Goal: Task Accomplishment & Management: Use online tool/utility

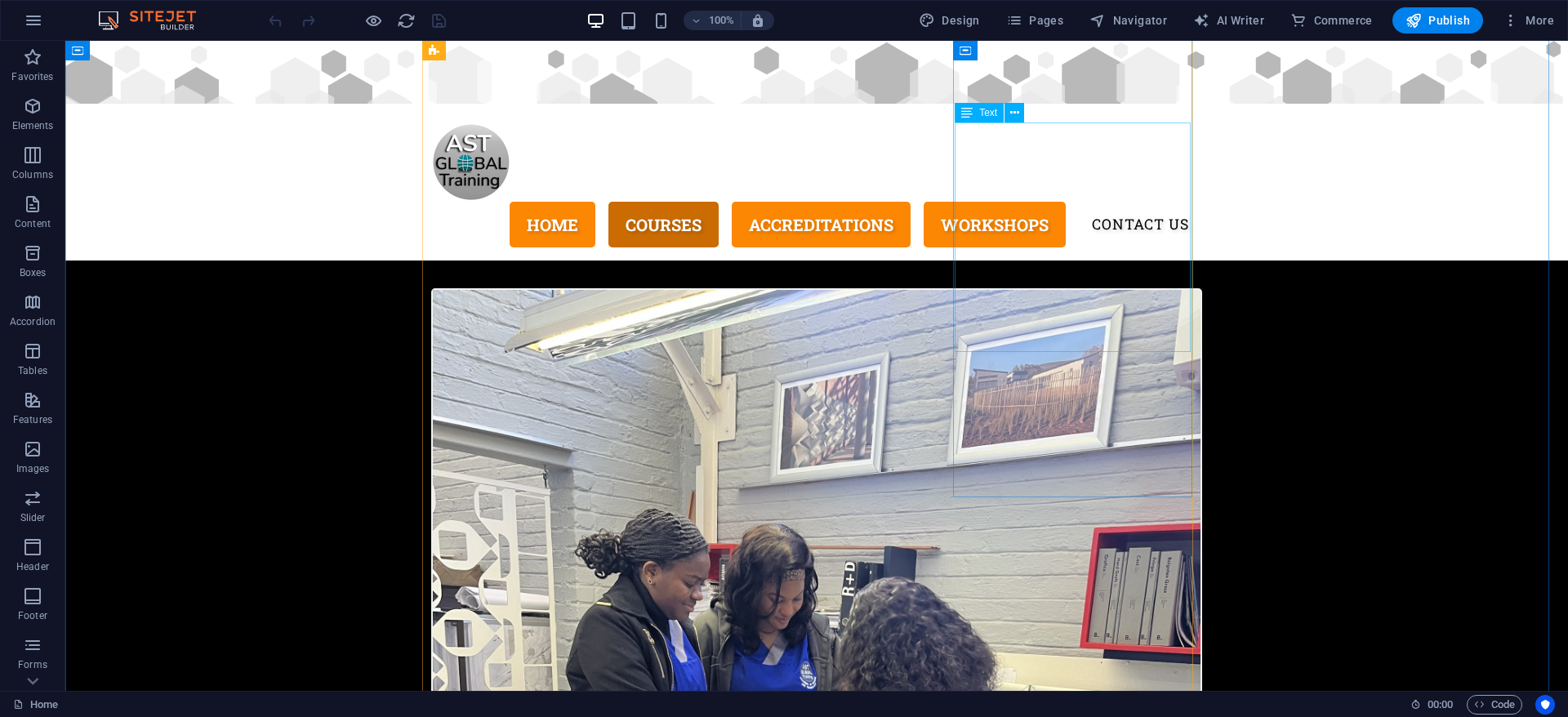
scroll to position [857, 0]
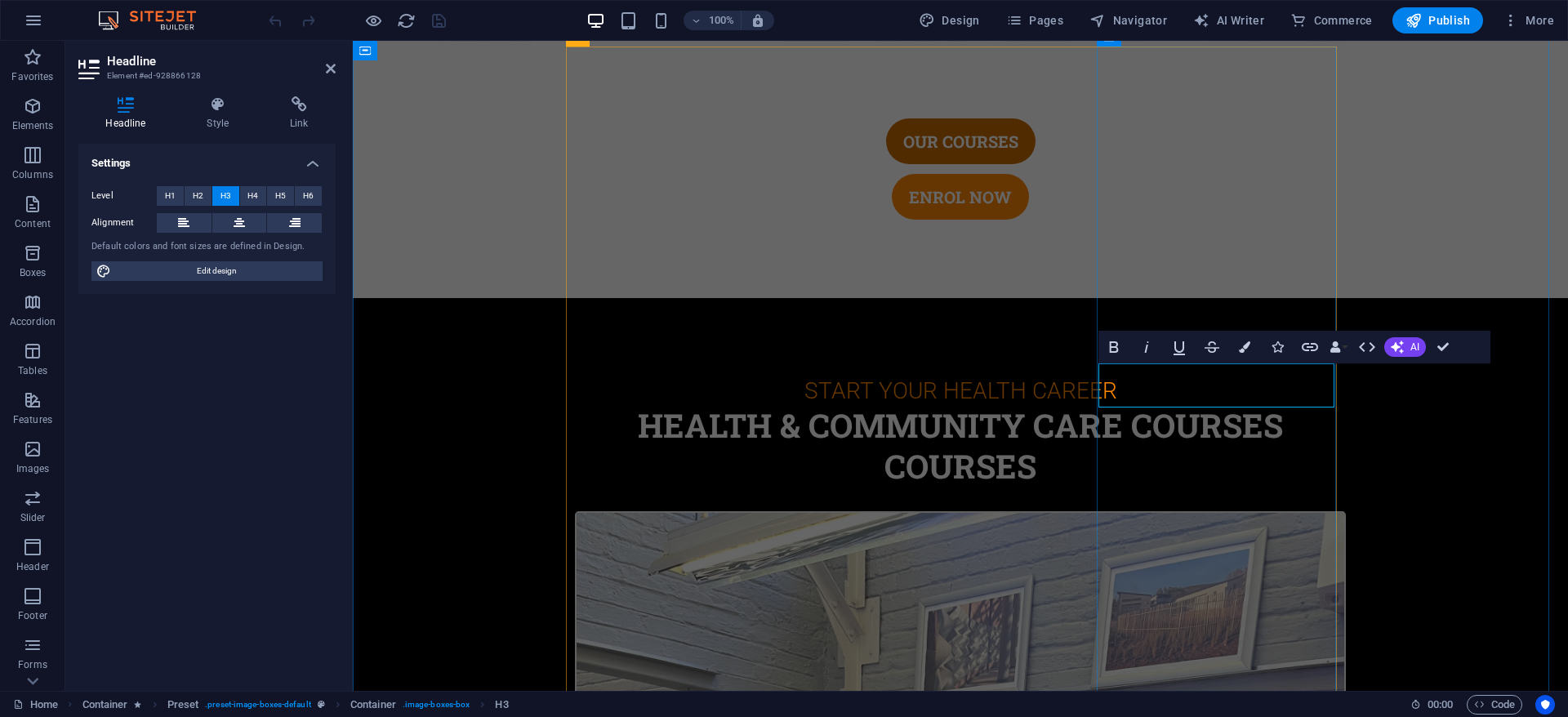
click at [1309, 354] on icon "button" at bounding box center [1309, 347] width 20 height 19
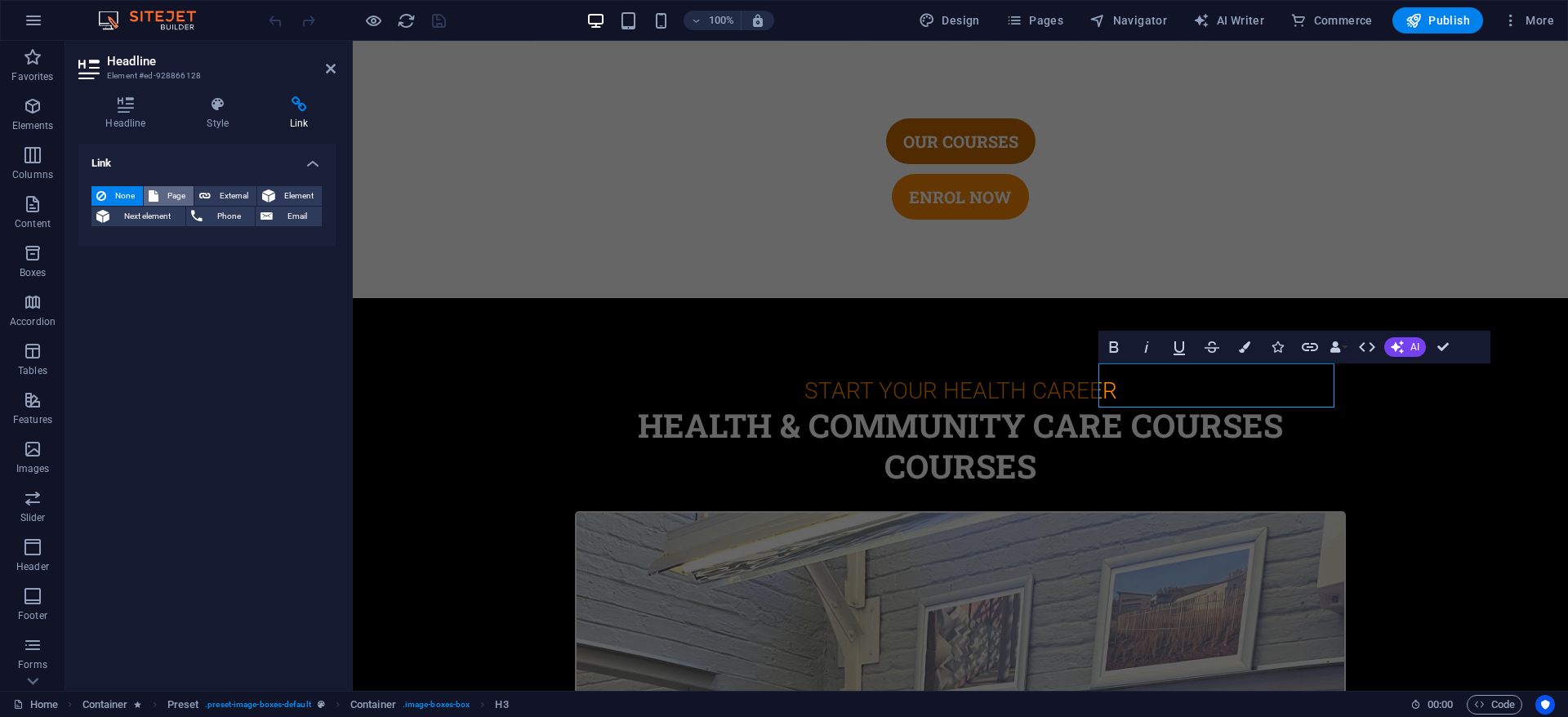
click at [169, 191] on span "Page" at bounding box center [176, 196] width 25 height 19
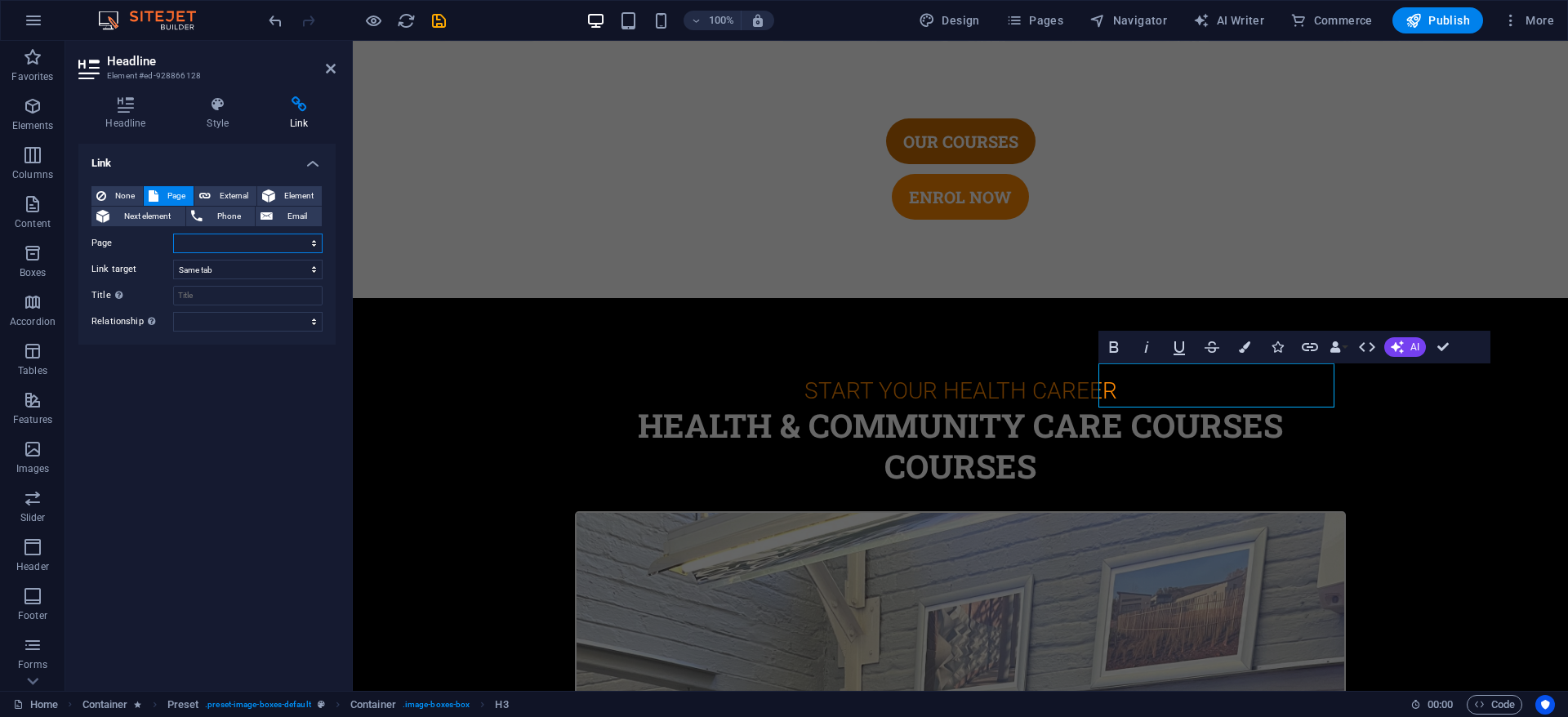
click at [239, 242] on select "Home Subpage Legal notice Privacy Health Promotion Officer Health Promotion Off…" at bounding box center [248, 242] width 149 height 19
select select "9"
click at [173, 233] on select "Home Subpage Legal notice Privacy Health Promotion Officer Health Promotion Off…" at bounding box center [248, 242] width 149 height 19
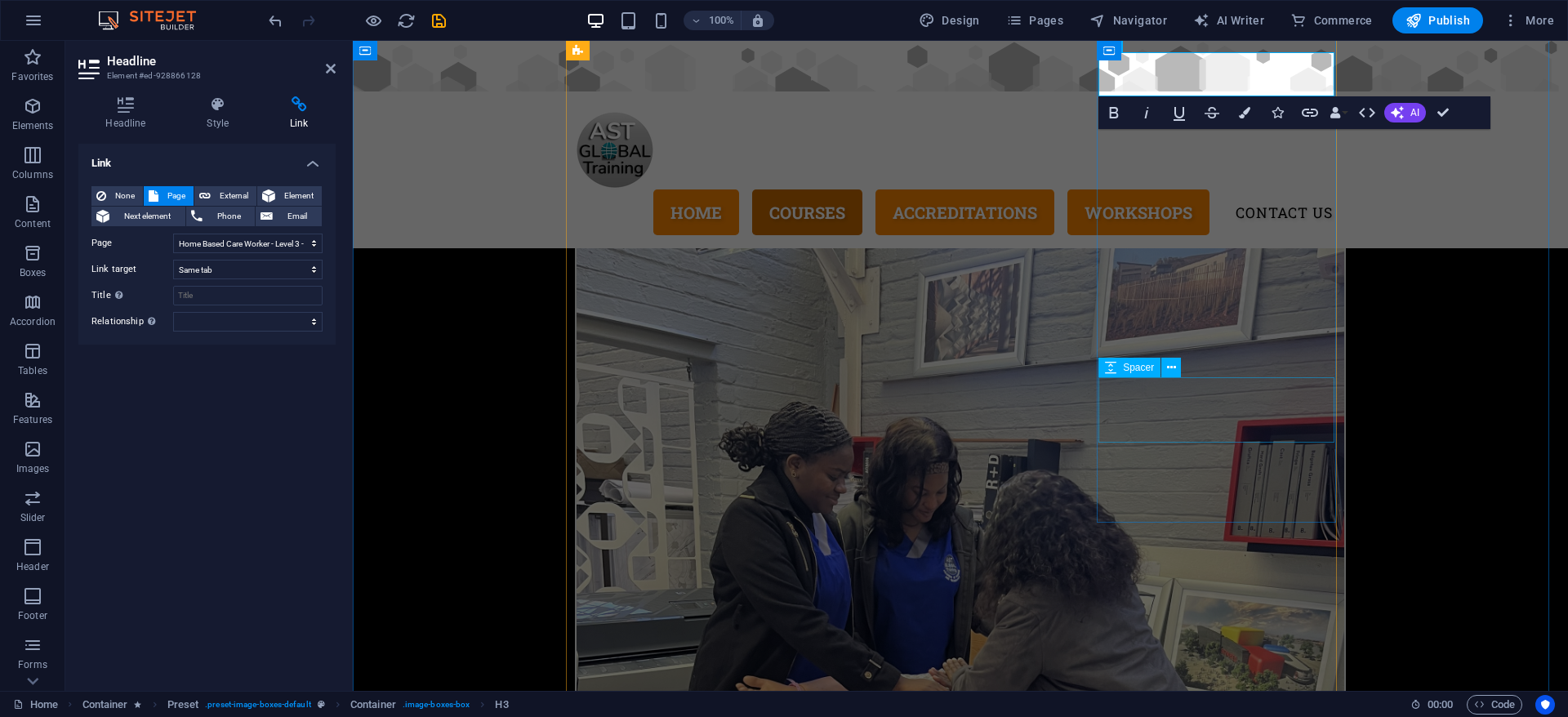
scroll to position [1102, 0]
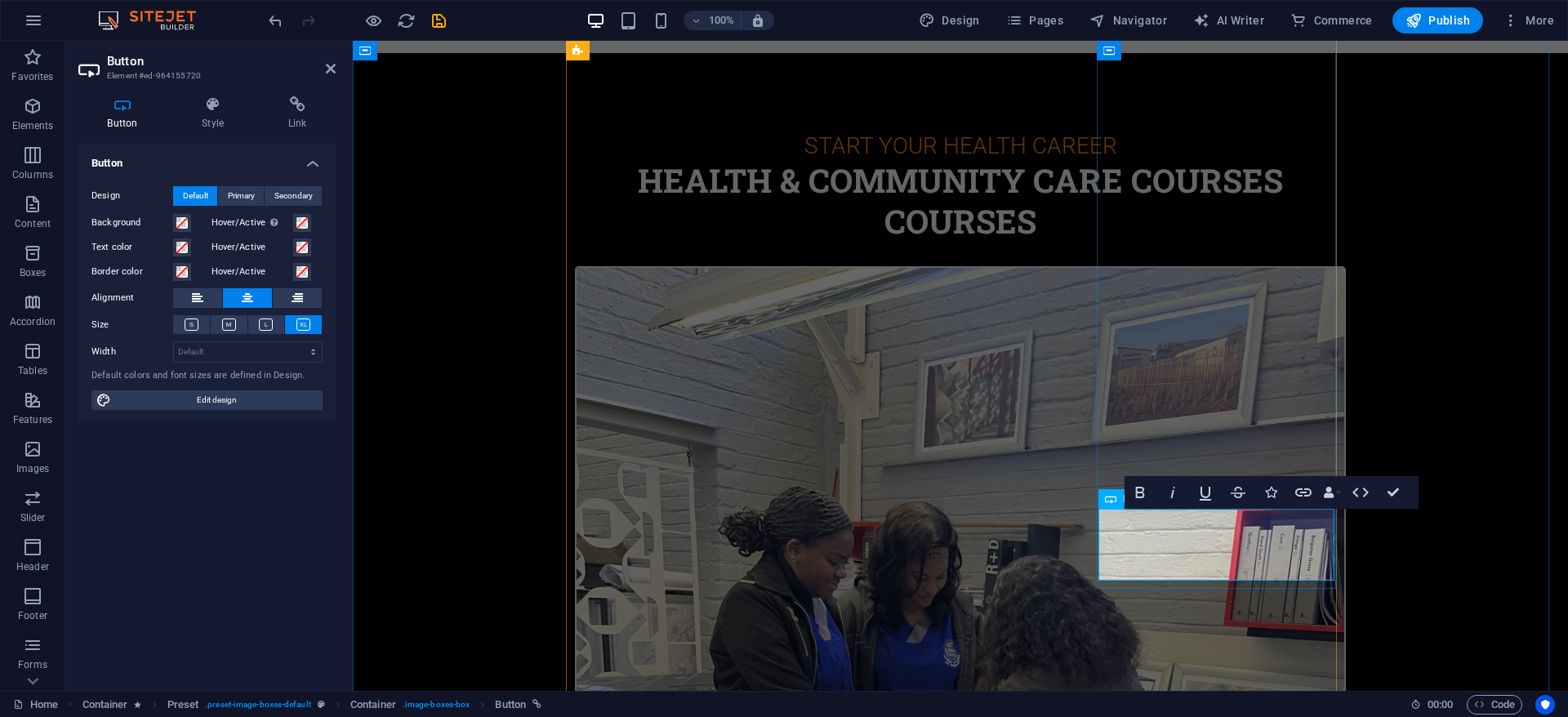
click at [301, 110] on icon at bounding box center [297, 104] width 77 height 16
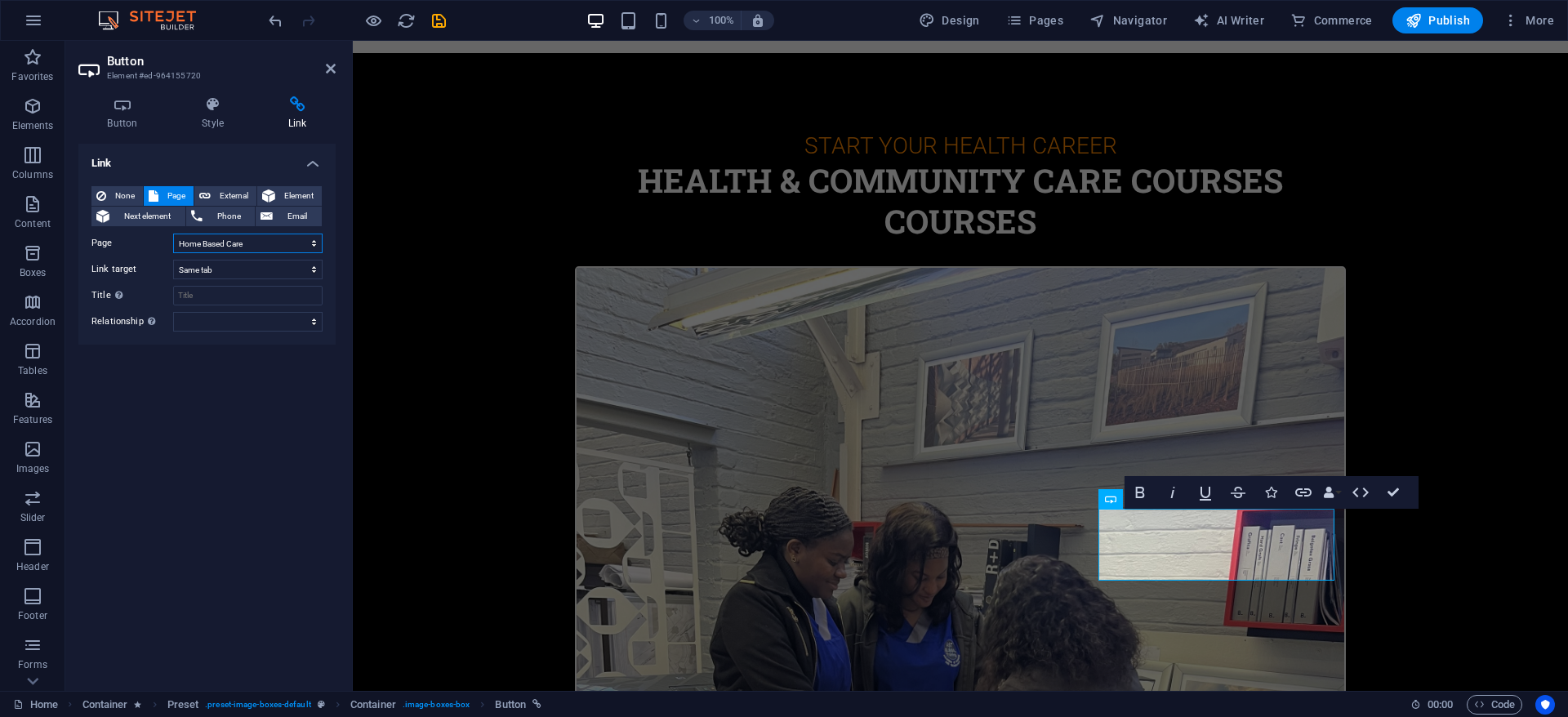
click at [282, 250] on select "Home Subpage Legal notice Privacy Health Promotion Officer Health Promotion Off…" at bounding box center [248, 242] width 149 height 19
select select "9"
click at [173, 233] on select "Home Subpage Legal notice Privacy Health Promotion Officer Health Promotion Off…" at bounding box center [248, 242] width 149 height 19
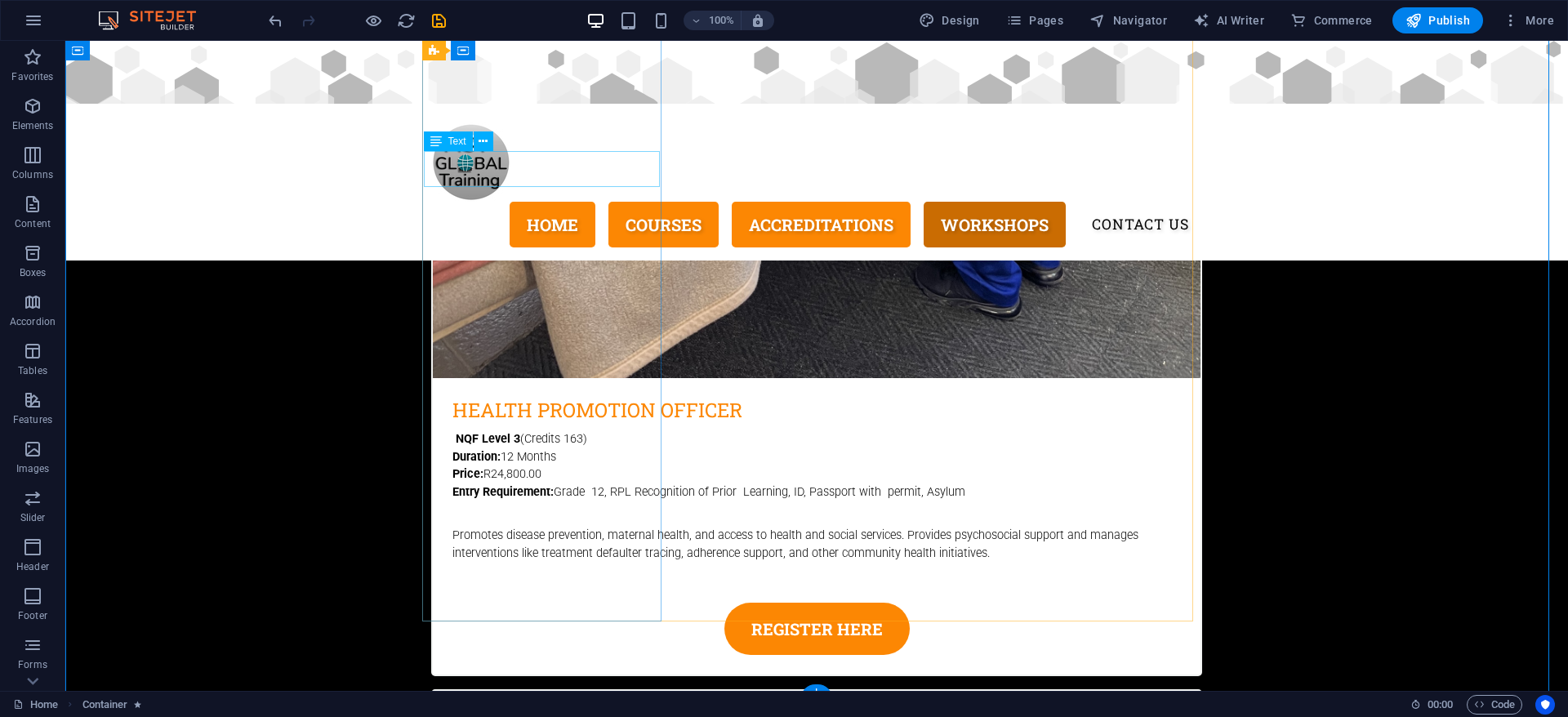
scroll to position [1837, 0]
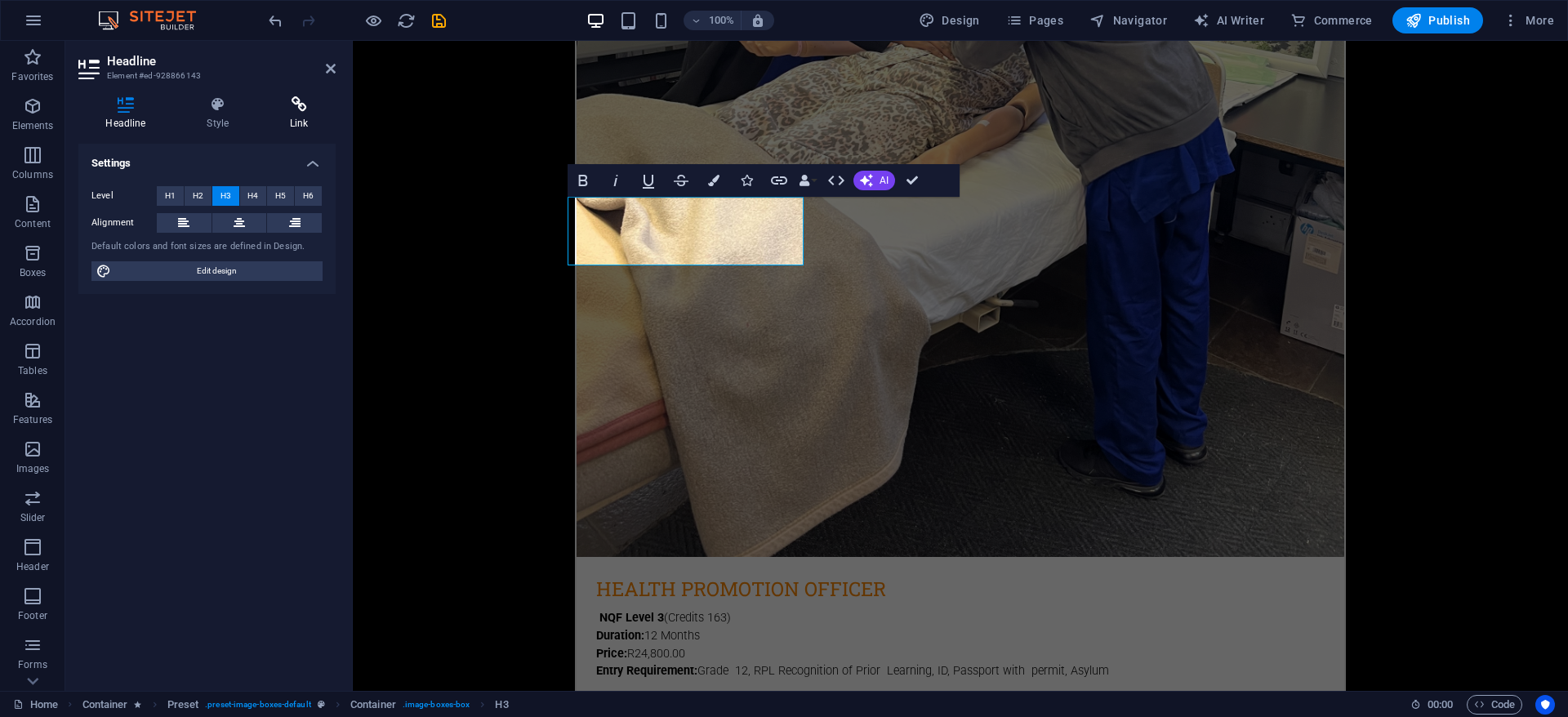
click at [288, 100] on icon at bounding box center [299, 104] width 73 height 16
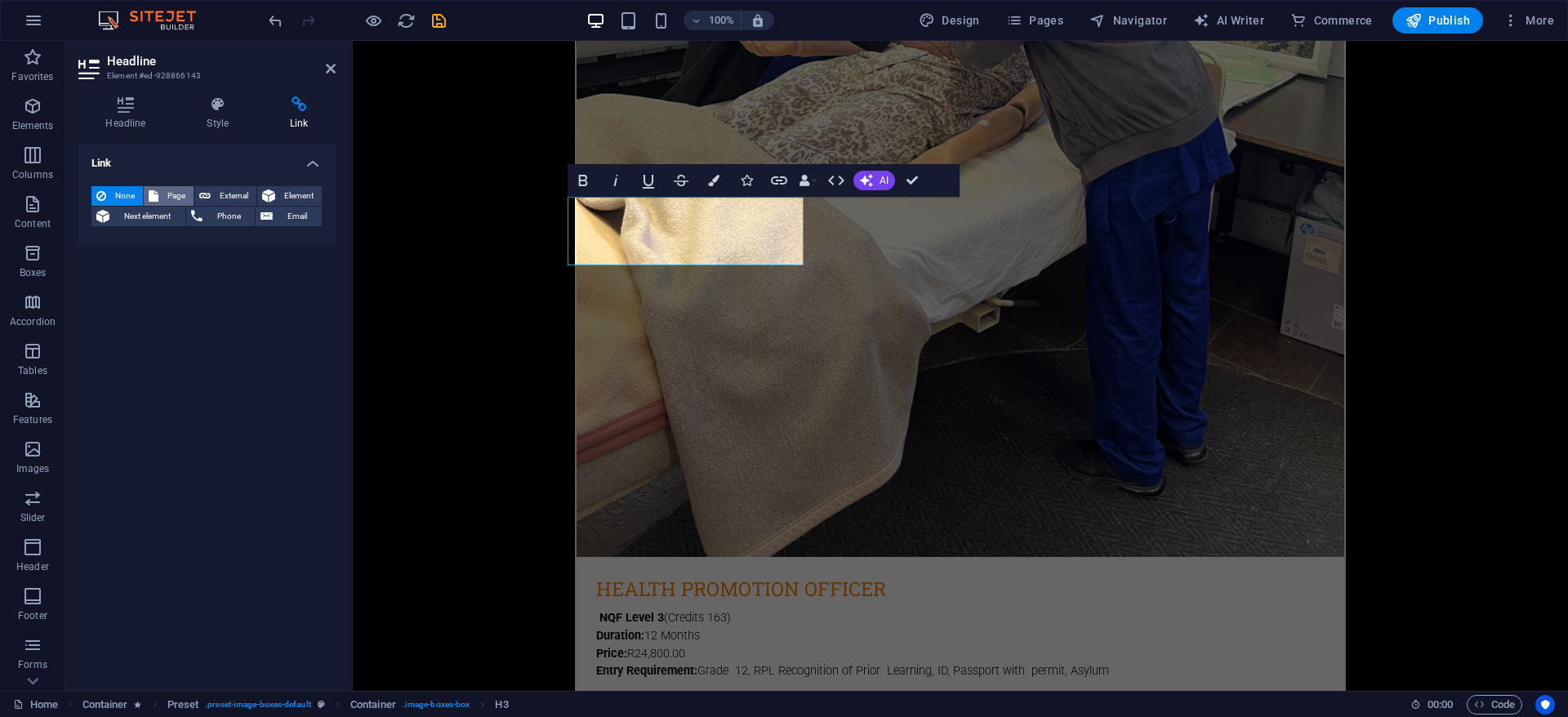
click at [168, 193] on span "Page" at bounding box center [176, 196] width 25 height 19
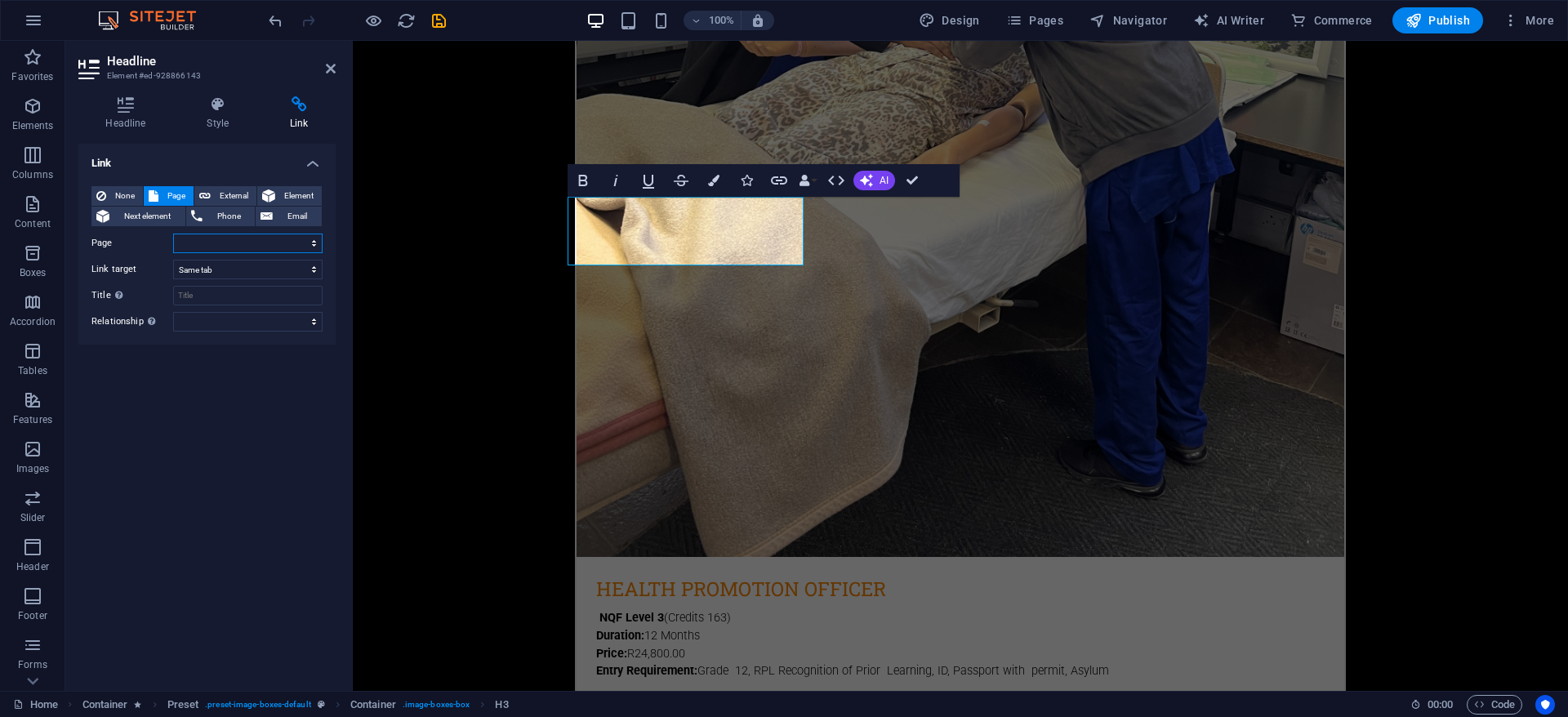
click at [250, 245] on select "Home Subpage Legal notice Privacy Health Promotion Officer Health Promotion Off…" at bounding box center [248, 242] width 149 height 19
select select "11"
click at [173, 233] on select "Home Subpage Legal notice Privacy Health Promotion Officer Health Promotion Off…" at bounding box center [248, 242] width 149 height 19
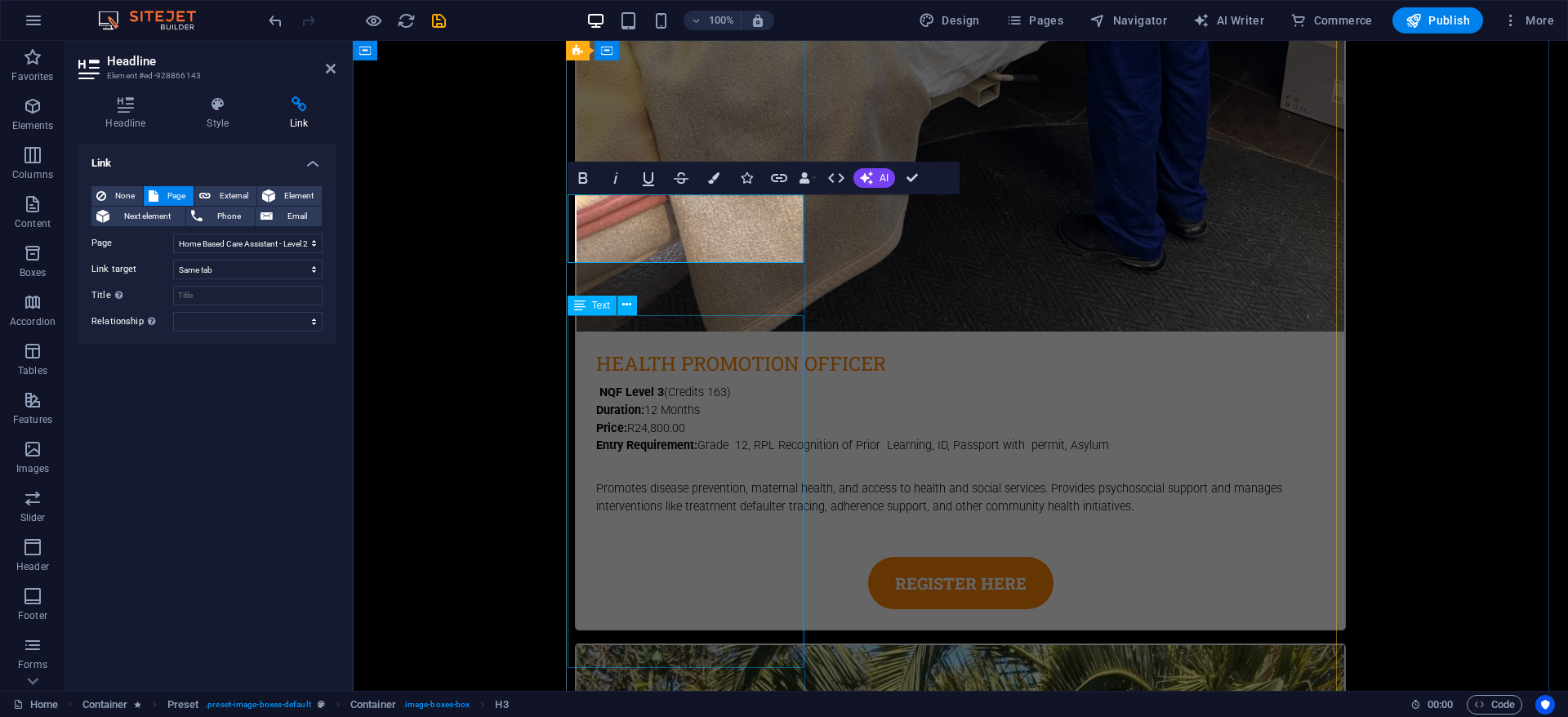
scroll to position [2082, 0]
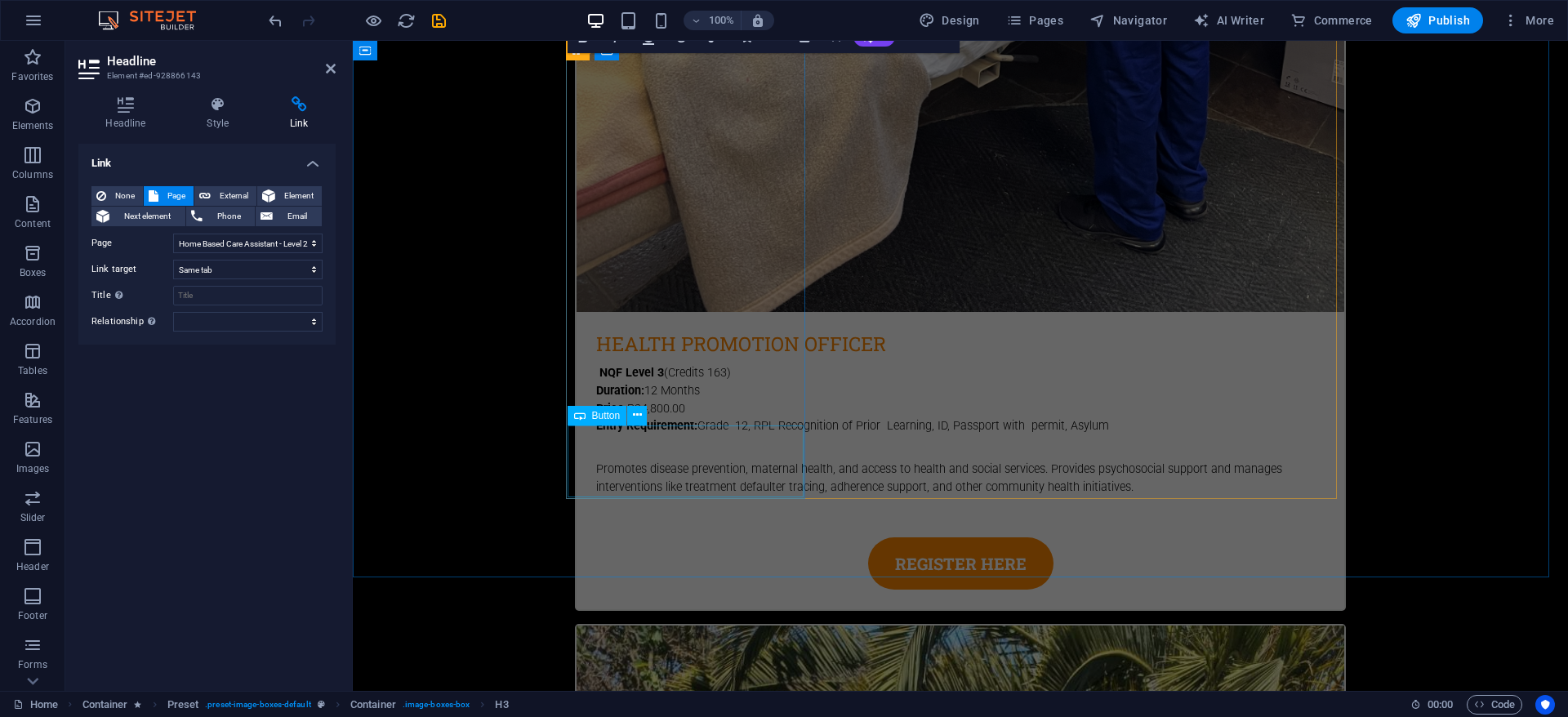
select select "10"
select select
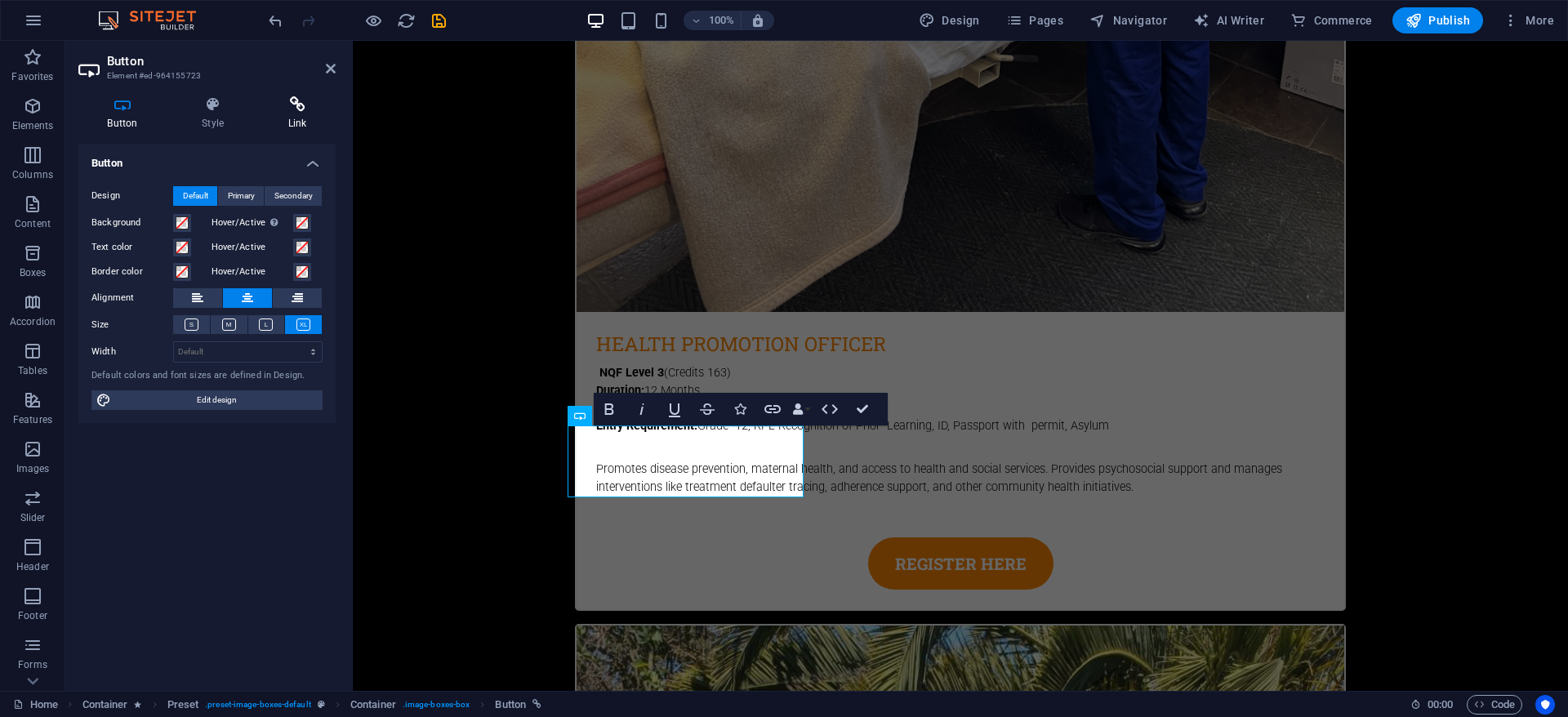
click at [299, 110] on icon at bounding box center [297, 104] width 77 height 16
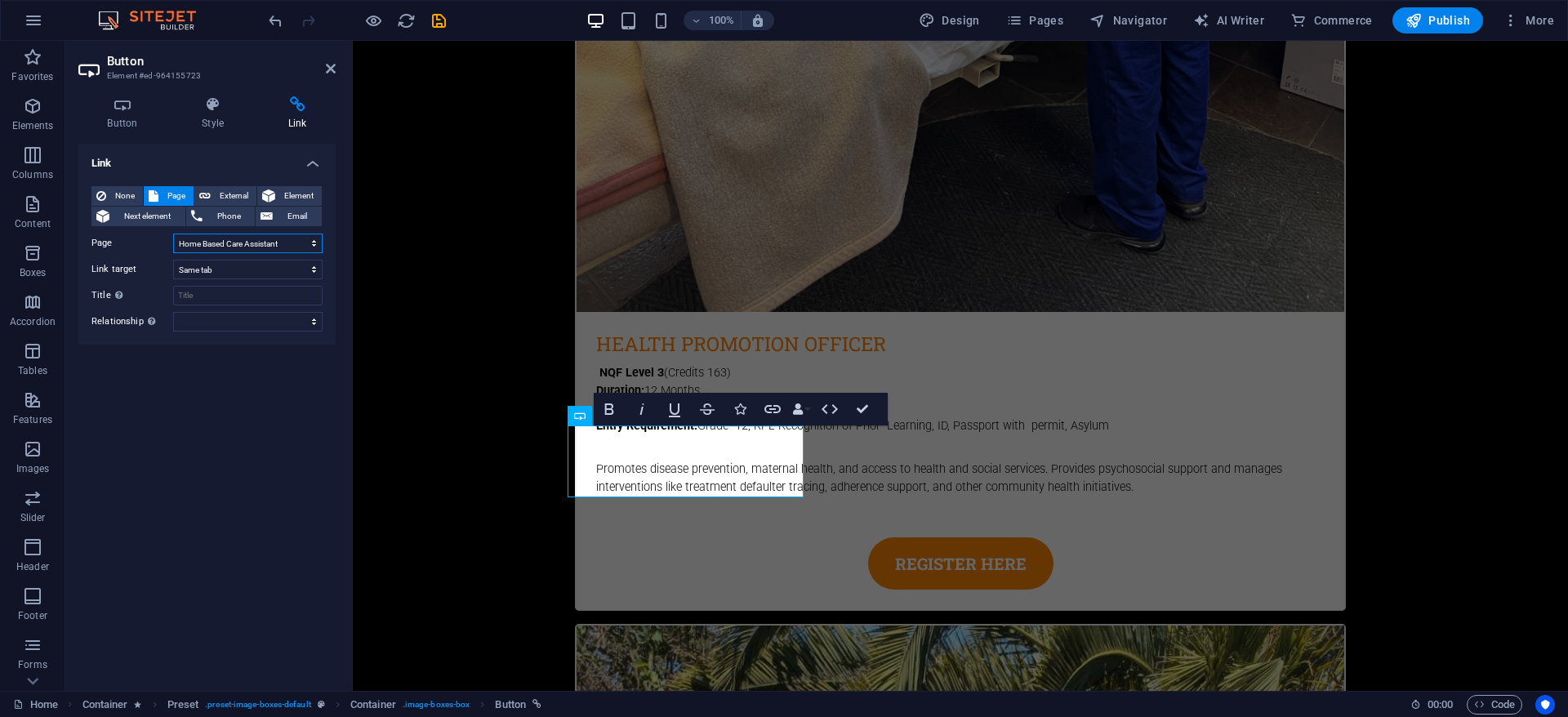
click at [254, 245] on select "Home Subpage Legal notice Privacy Health Promotion Officer Health Promotion Off…" at bounding box center [248, 242] width 149 height 19
select select "11"
click at [173, 233] on select "Home Subpage Legal notice Privacy Health Promotion Officer Health Promotion Off…" at bounding box center [248, 242] width 149 height 19
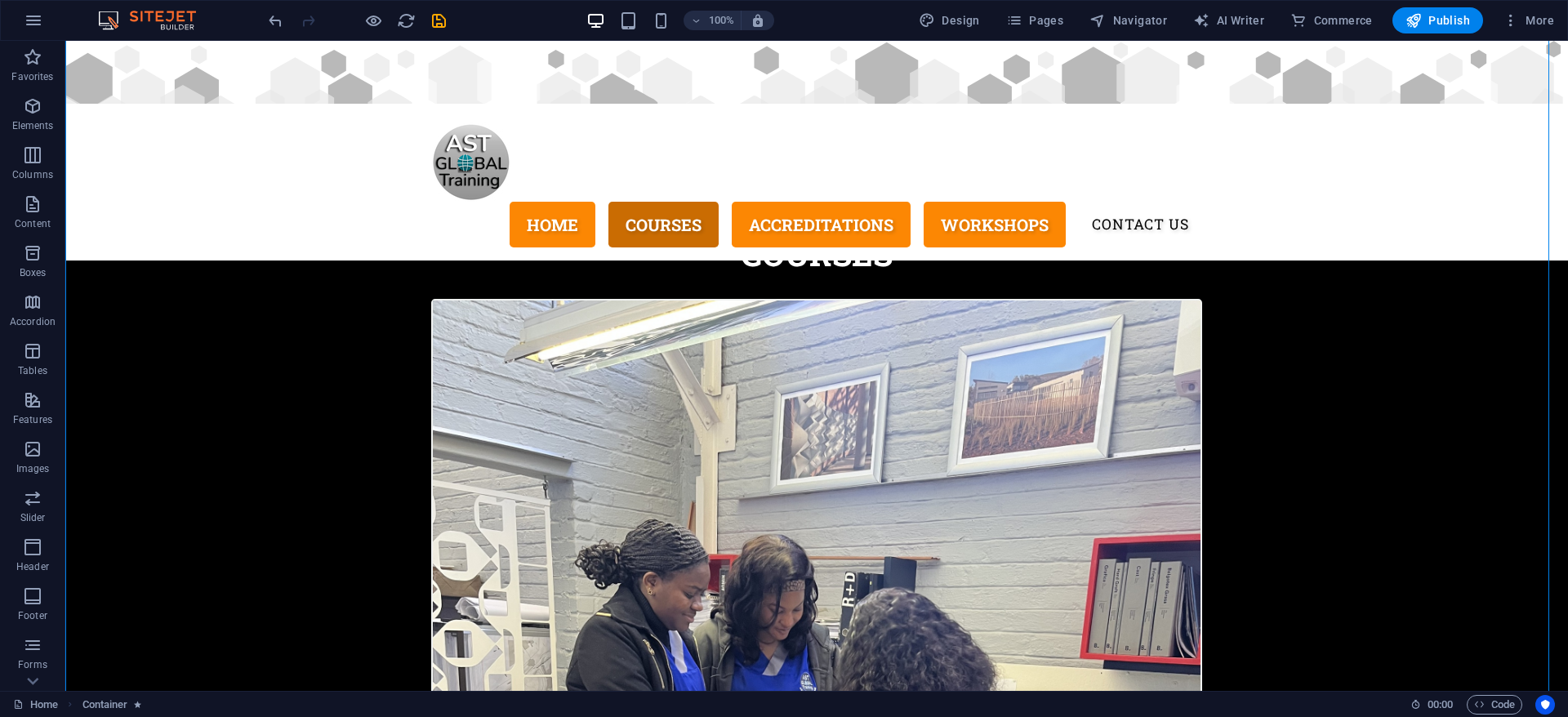
scroll to position [1102, 0]
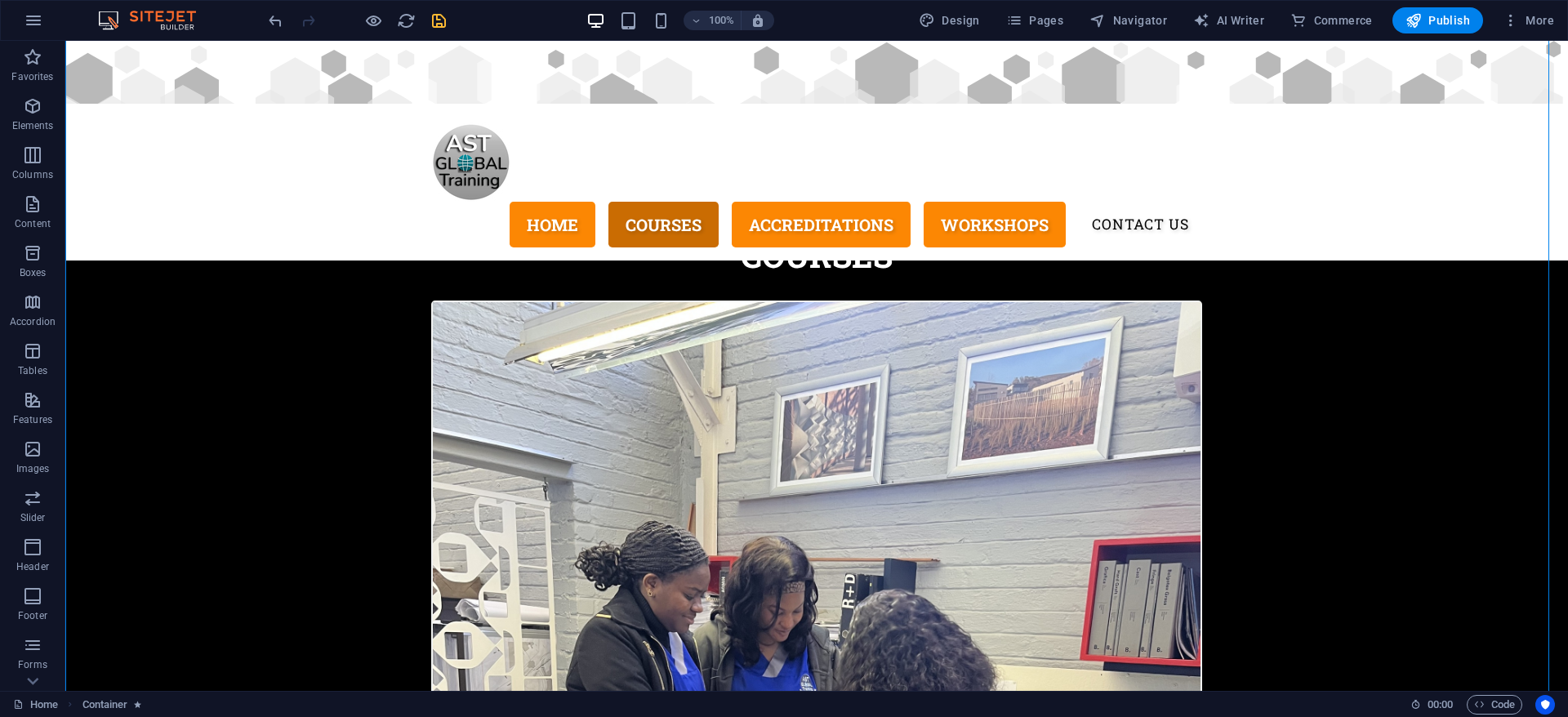
click at [446, 22] on icon "save" at bounding box center [439, 20] width 19 height 19
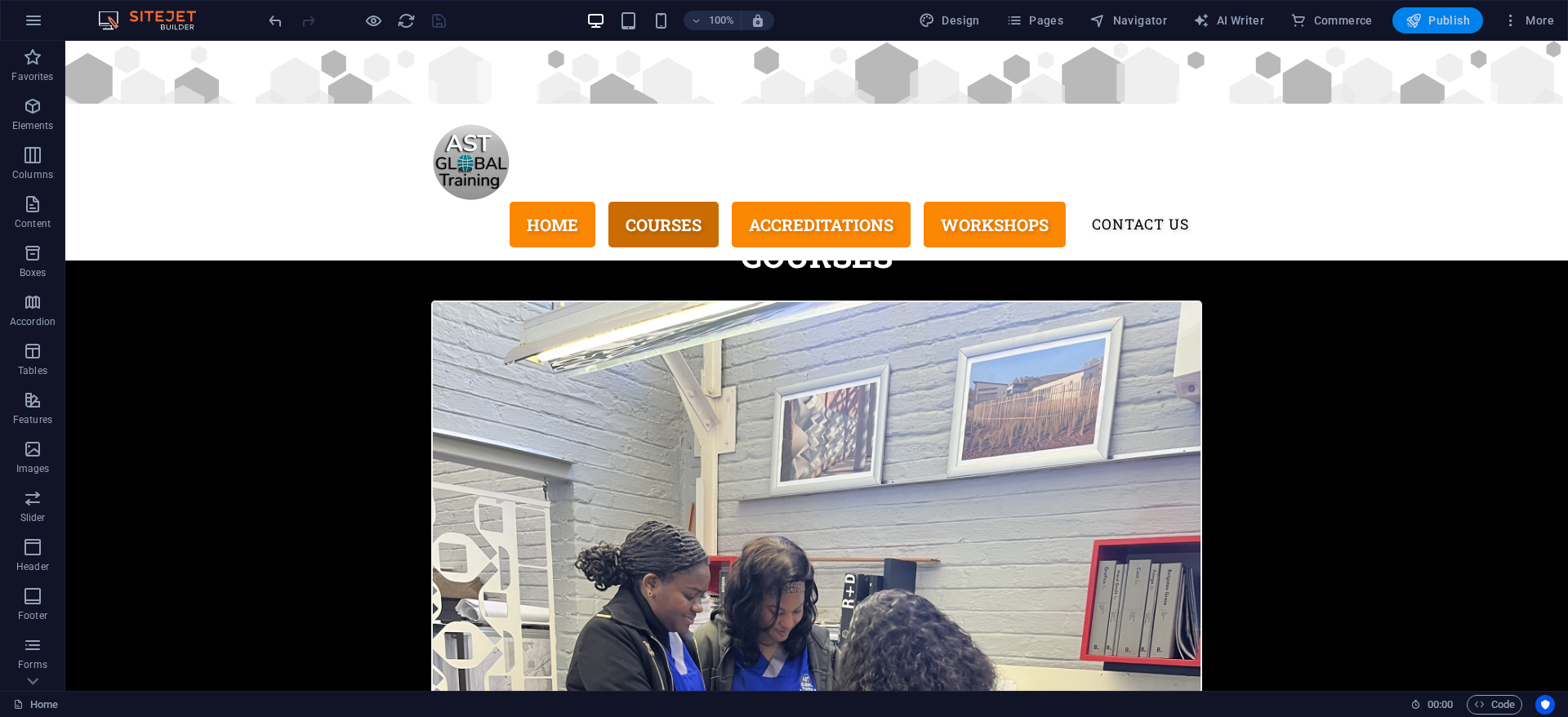
click at [1431, 27] on span "Publish" at bounding box center [1438, 19] width 64 height 16
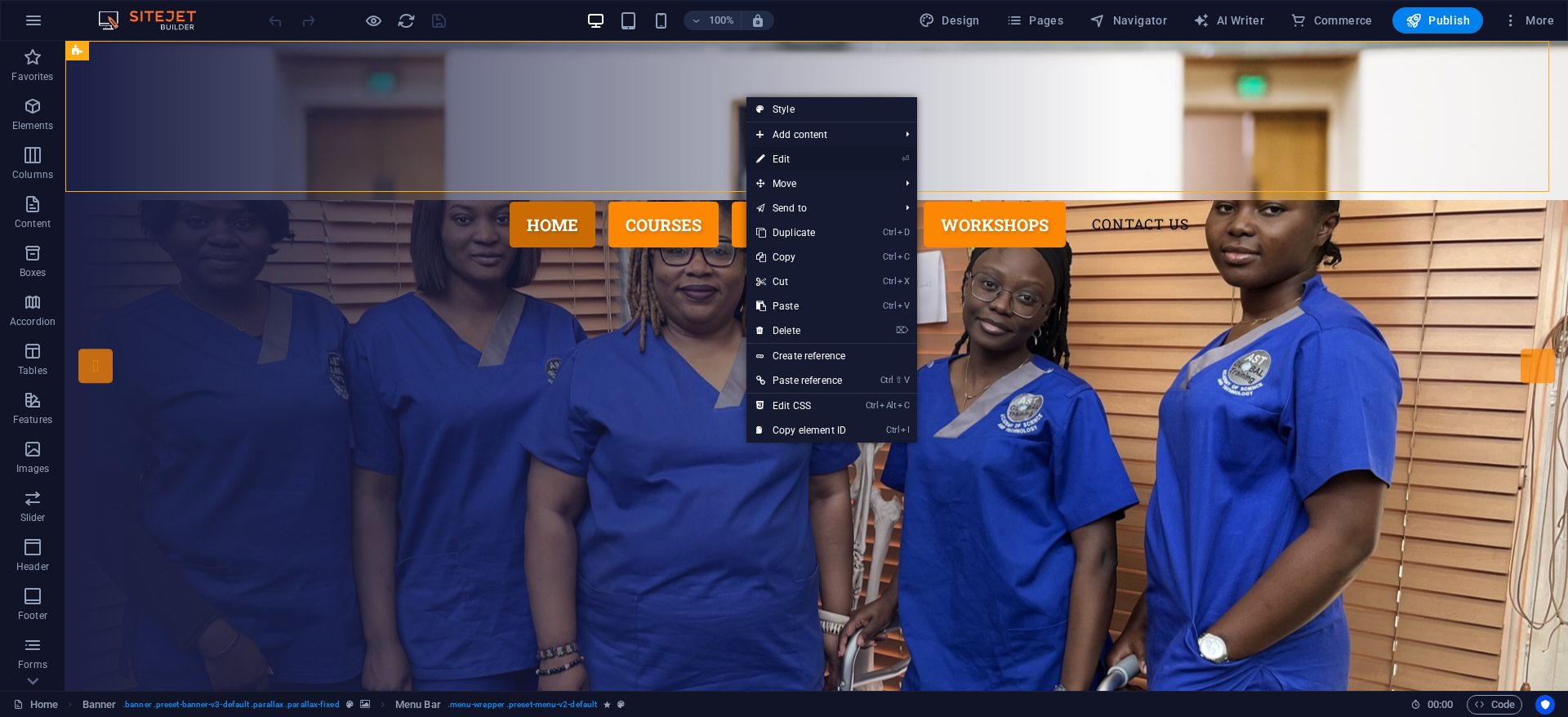
click at [818, 152] on link "⏎ Edit" at bounding box center [801, 158] width 109 height 25
select select "hexagons"
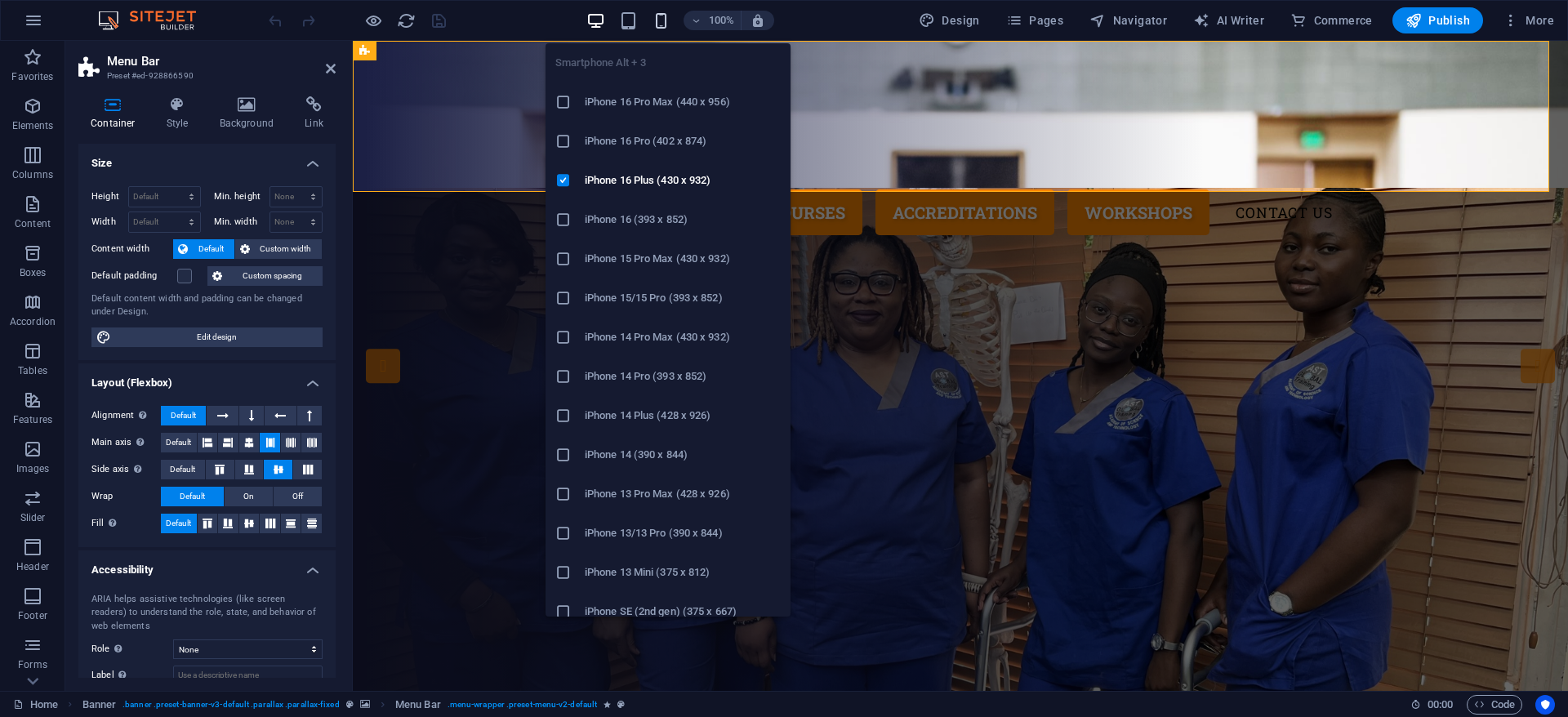
click at [664, 24] on icon "button" at bounding box center [661, 20] width 19 height 19
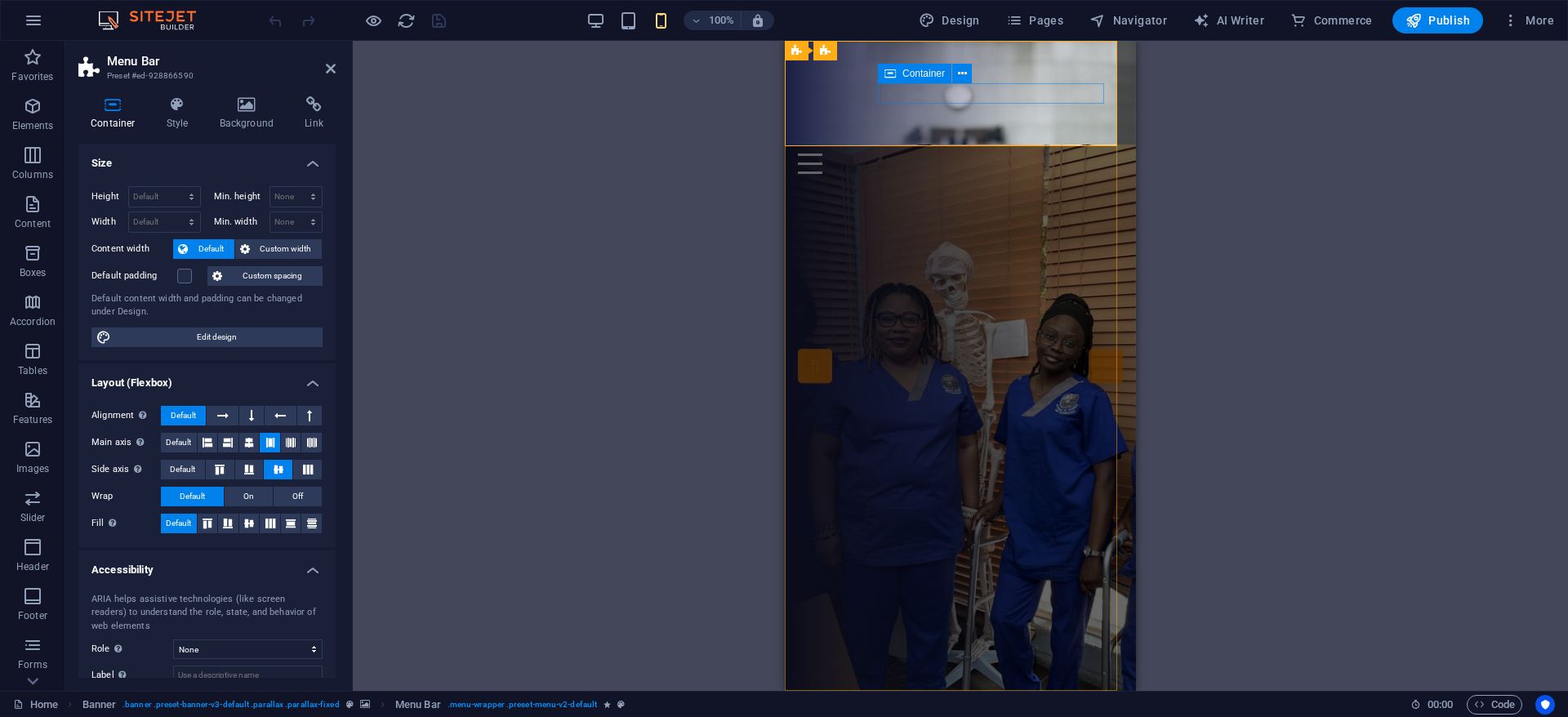
click at [965, 153] on div "Menu" at bounding box center [960, 164] width 325 height 20
click at [940, 136] on div "Home Courses Accreditations Workshops Contact Us Menu" at bounding box center [961, 114] width 351 height 146
click at [829, 51] on span "Banner" at bounding box center [825, 51] width 32 height 10
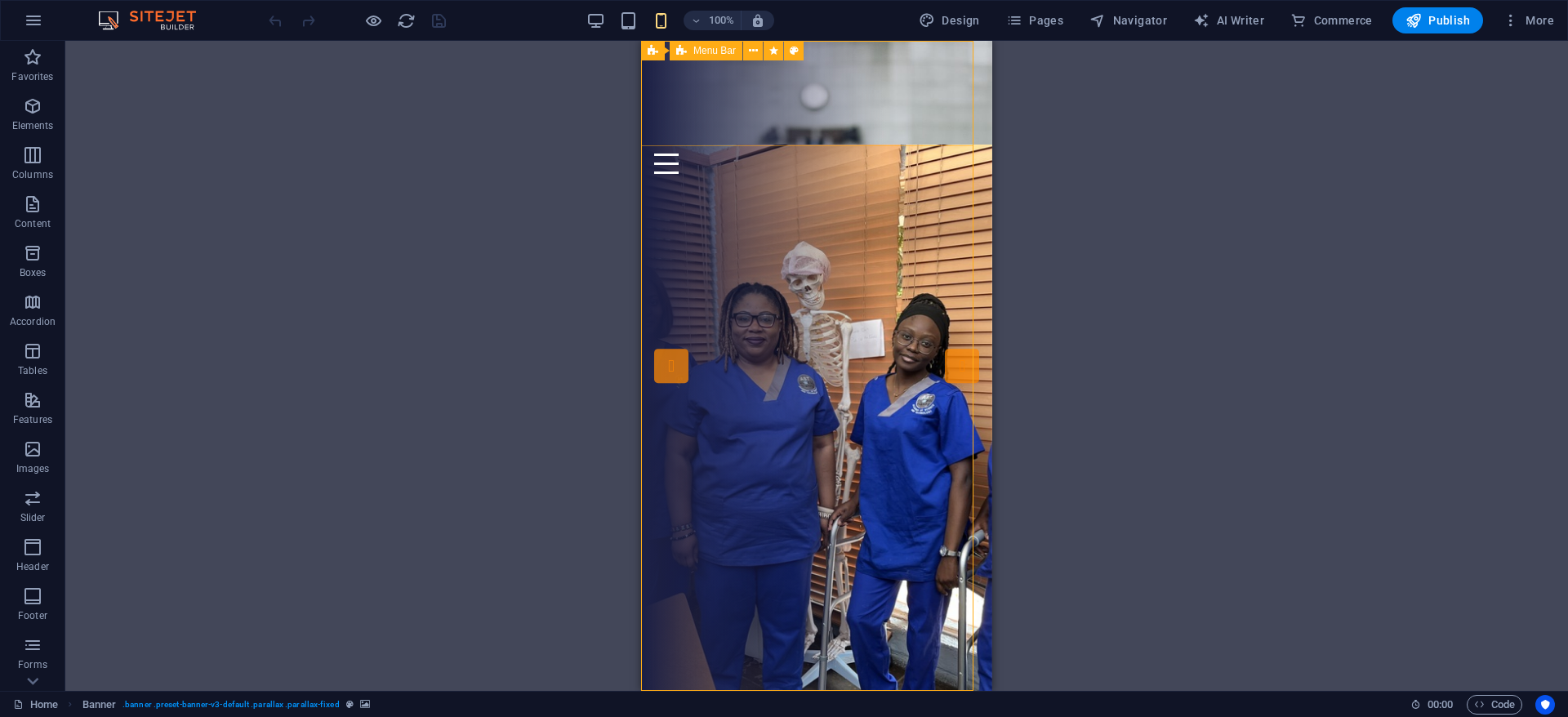
click at [699, 50] on span "Menu Bar" at bounding box center [715, 51] width 42 height 10
click at [716, 47] on icon at bounding box center [713, 51] width 9 height 17
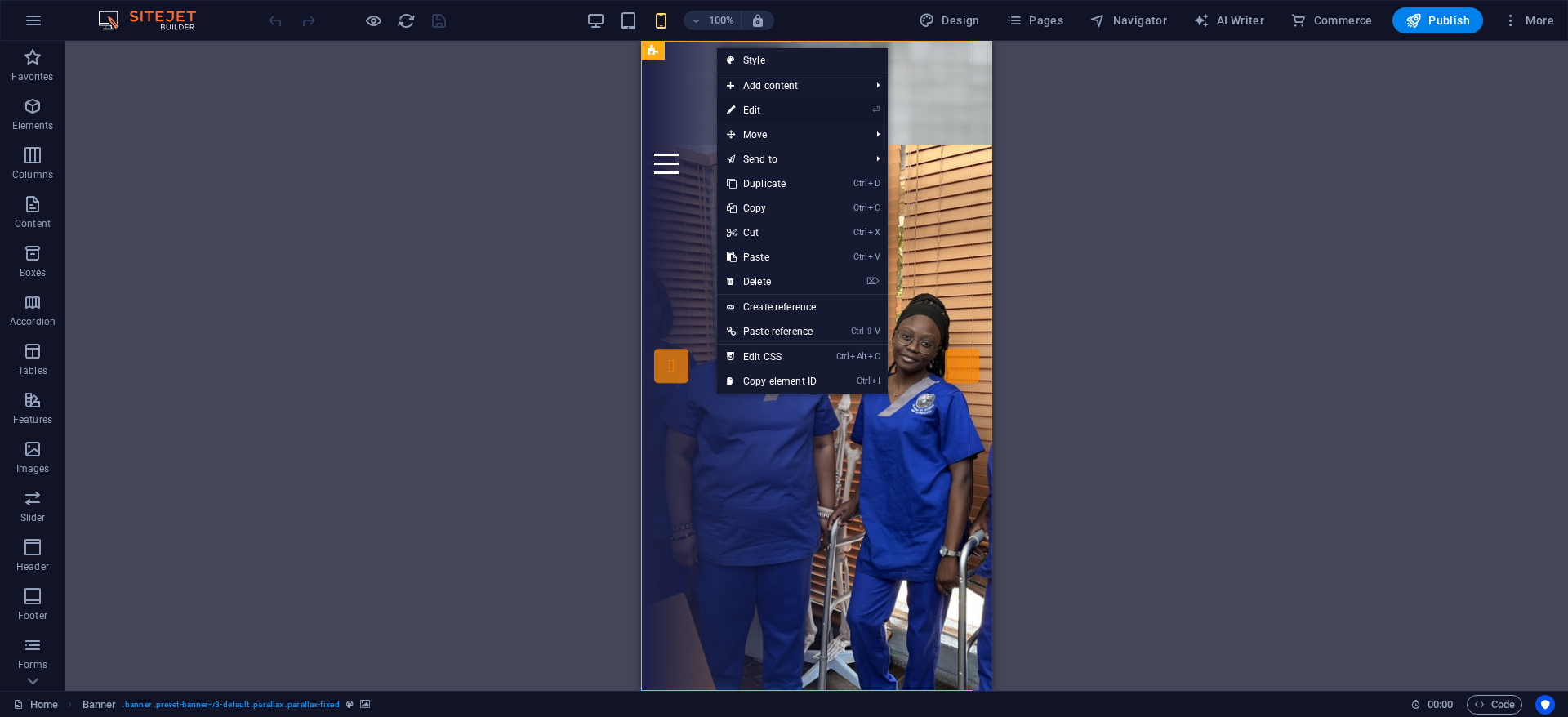
click at [756, 111] on link "⏎ Edit" at bounding box center [772, 110] width 109 height 25
select select "vh"
select select "header"
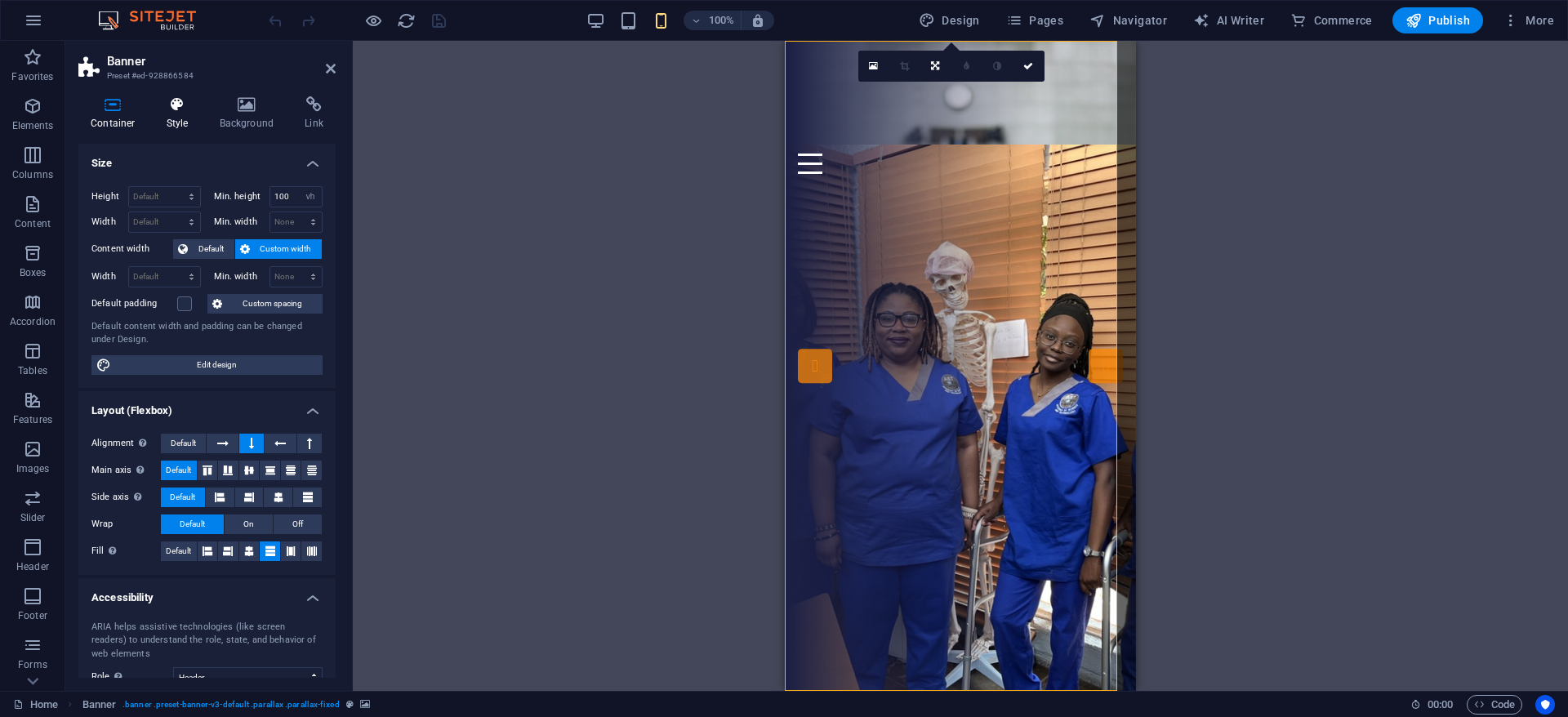
click at [171, 107] on icon at bounding box center [177, 104] width 47 height 16
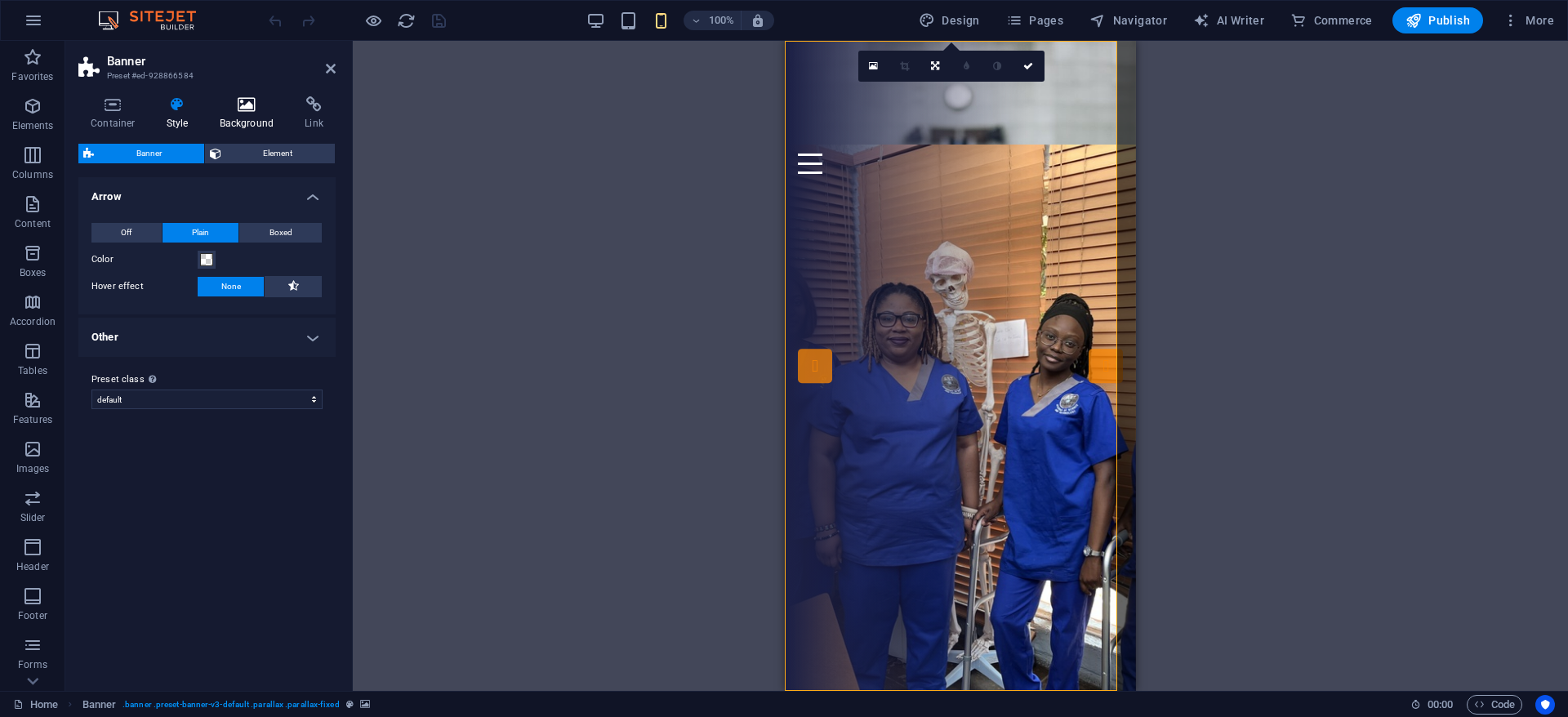
click at [251, 117] on h4 "Background" at bounding box center [250, 114] width 86 height 34
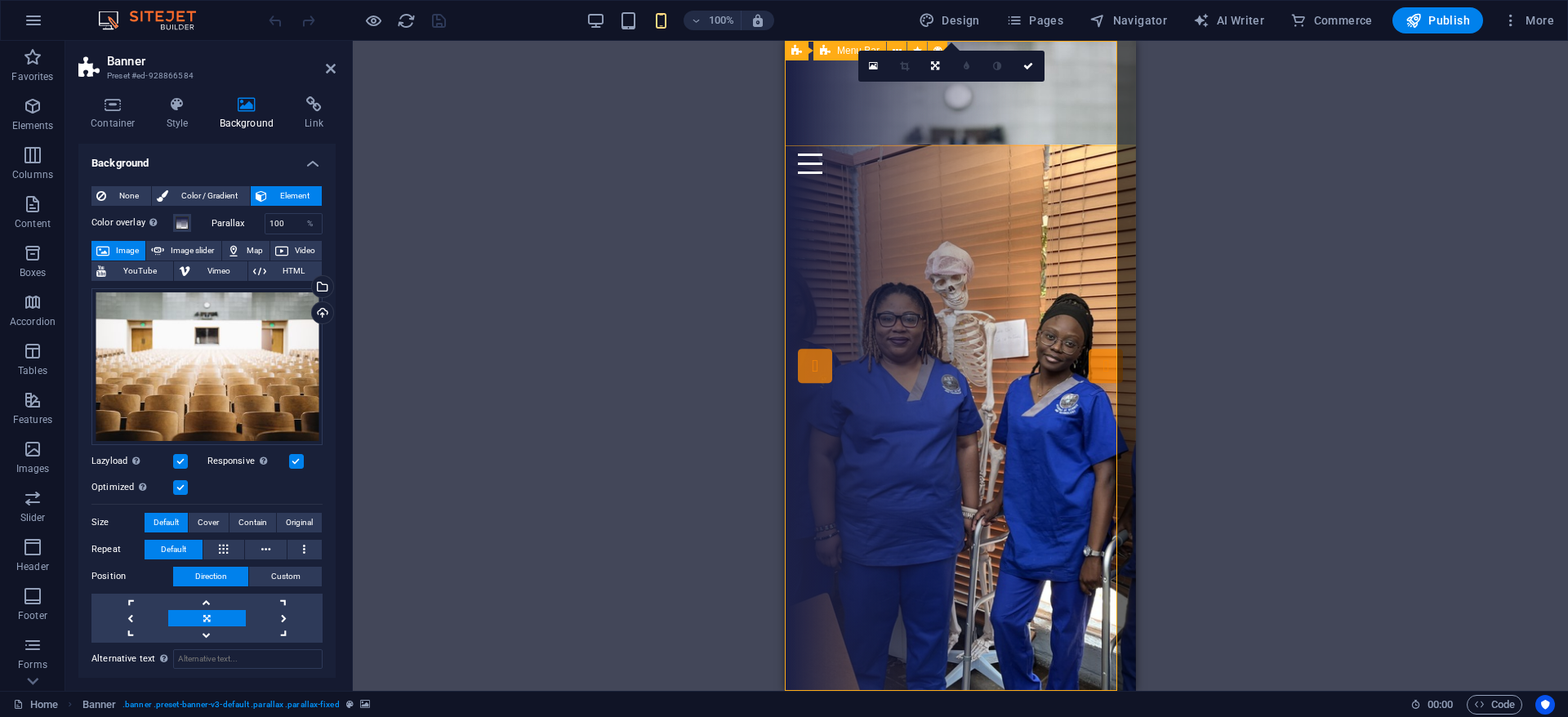
click at [903, 107] on div "Home Courses Accreditations Workshops Contact Us Menu" at bounding box center [961, 114] width 351 height 146
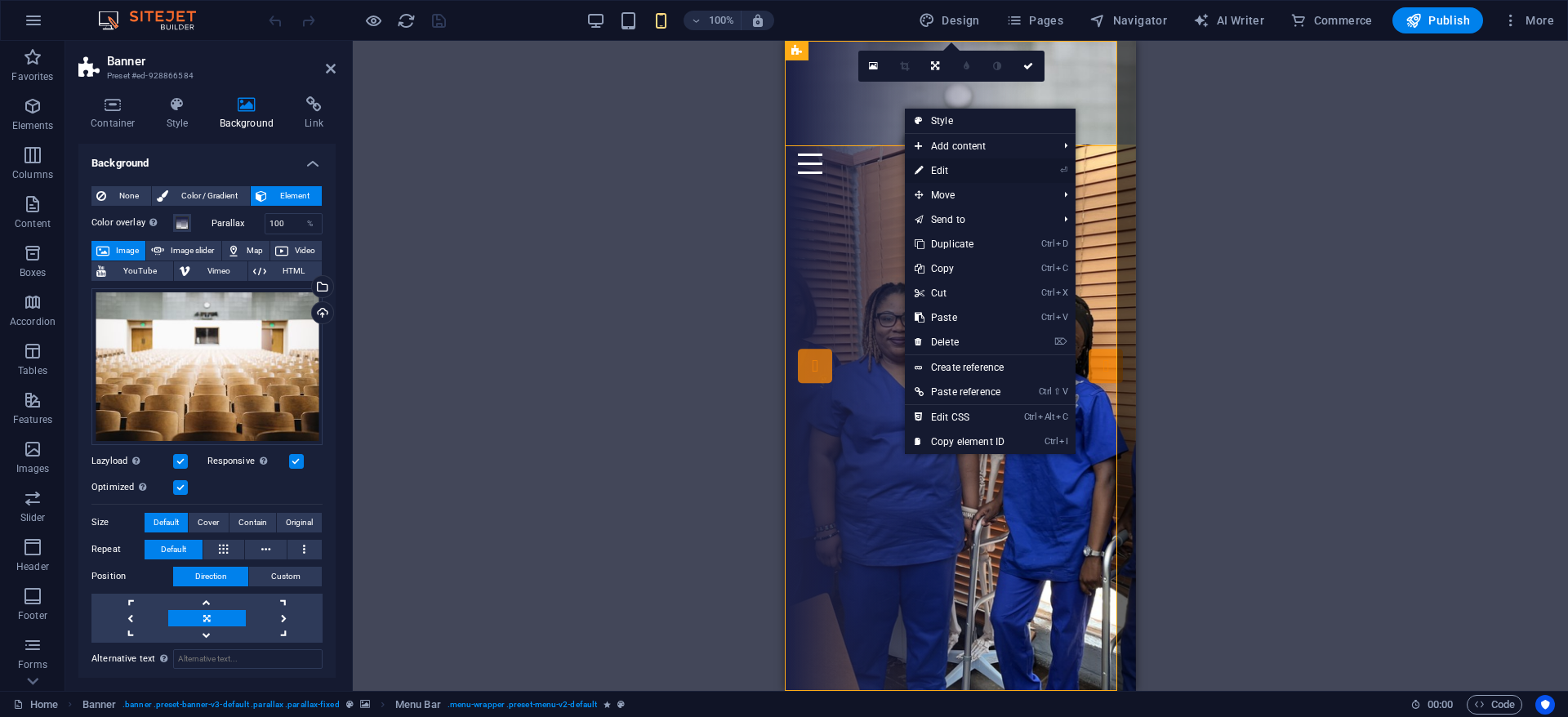
click at [972, 170] on link "⏎ Edit" at bounding box center [959, 170] width 109 height 25
select select "hexagons"
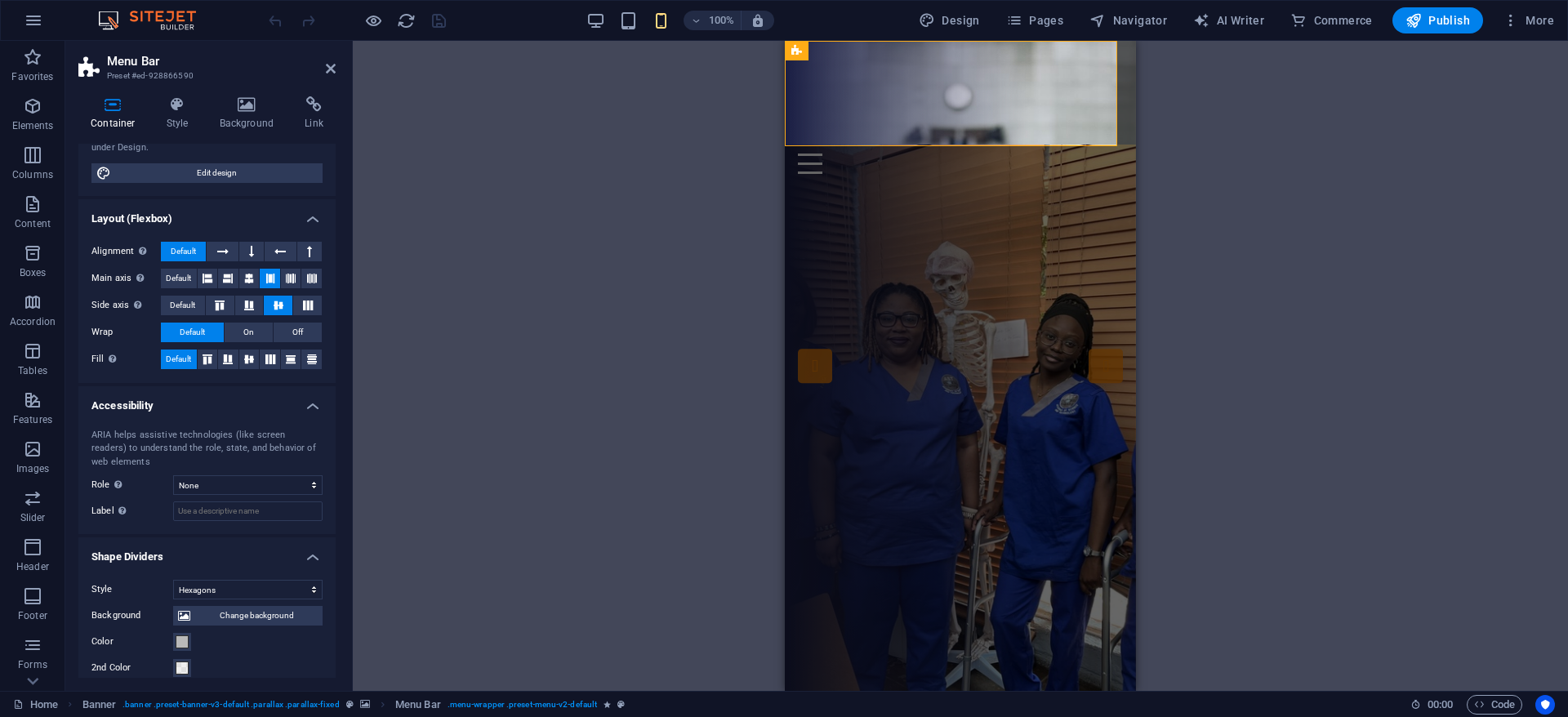
scroll to position [129, 0]
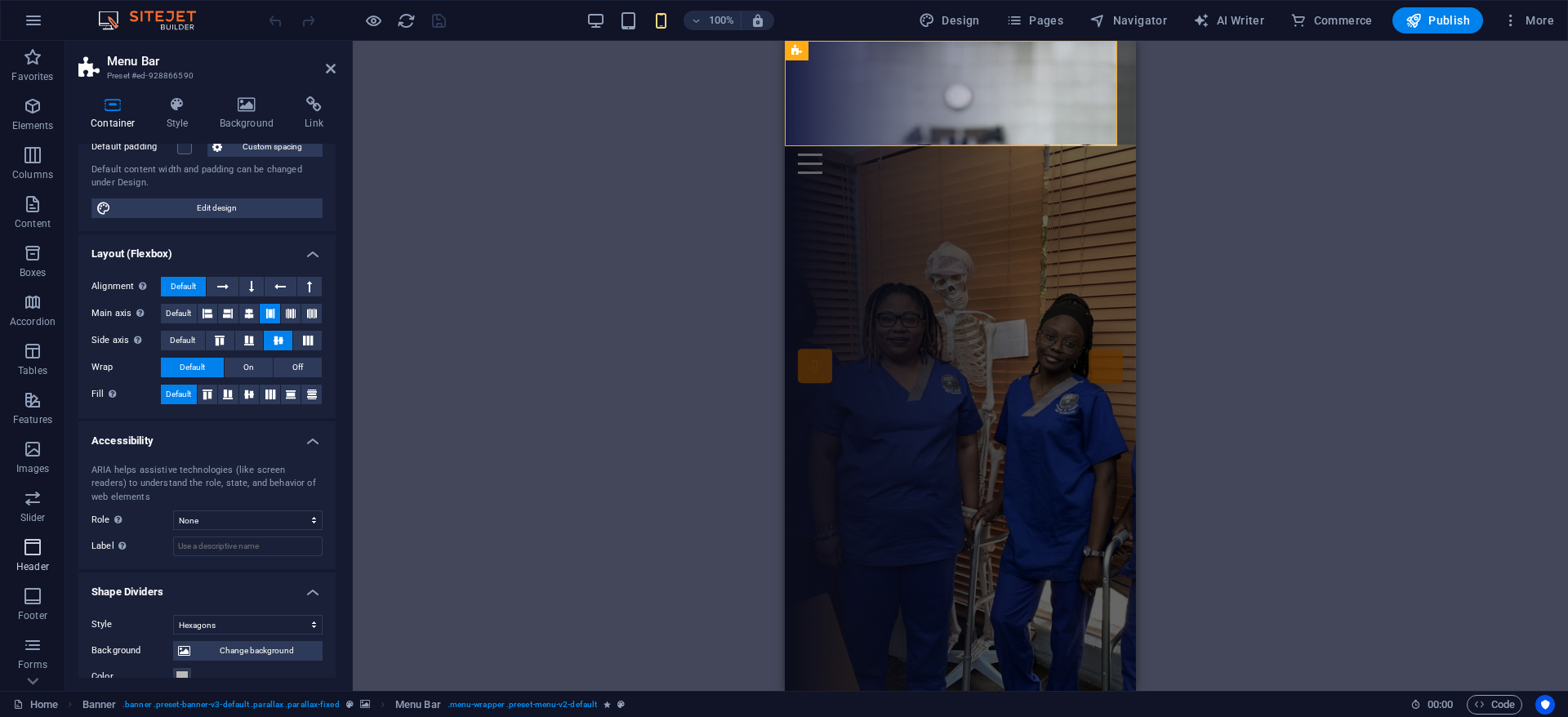
click at [23, 554] on icon "button" at bounding box center [32, 547] width 20 height 19
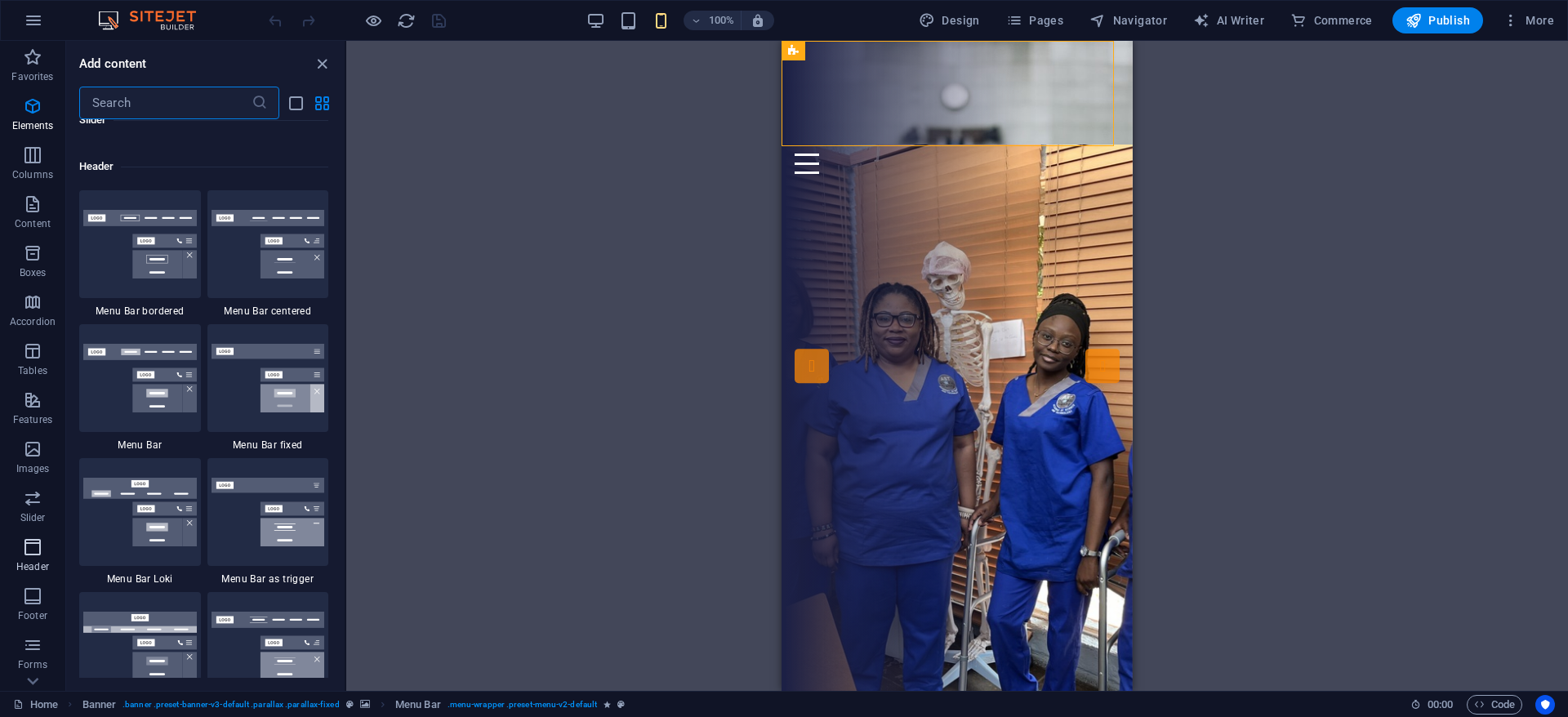
scroll to position [9830, 0]
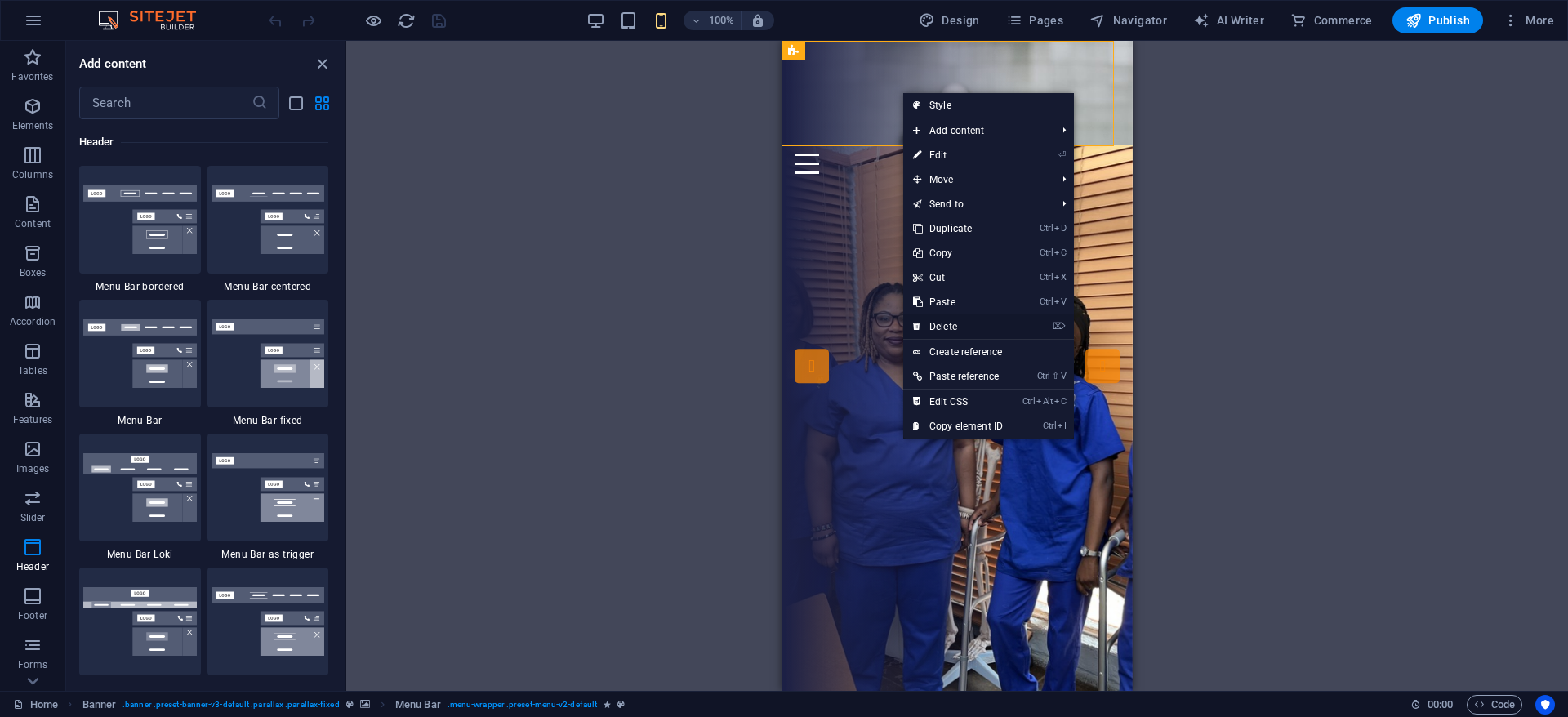
click at [963, 321] on link "⌦ Delete" at bounding box center [957, 326] width 109 height 25
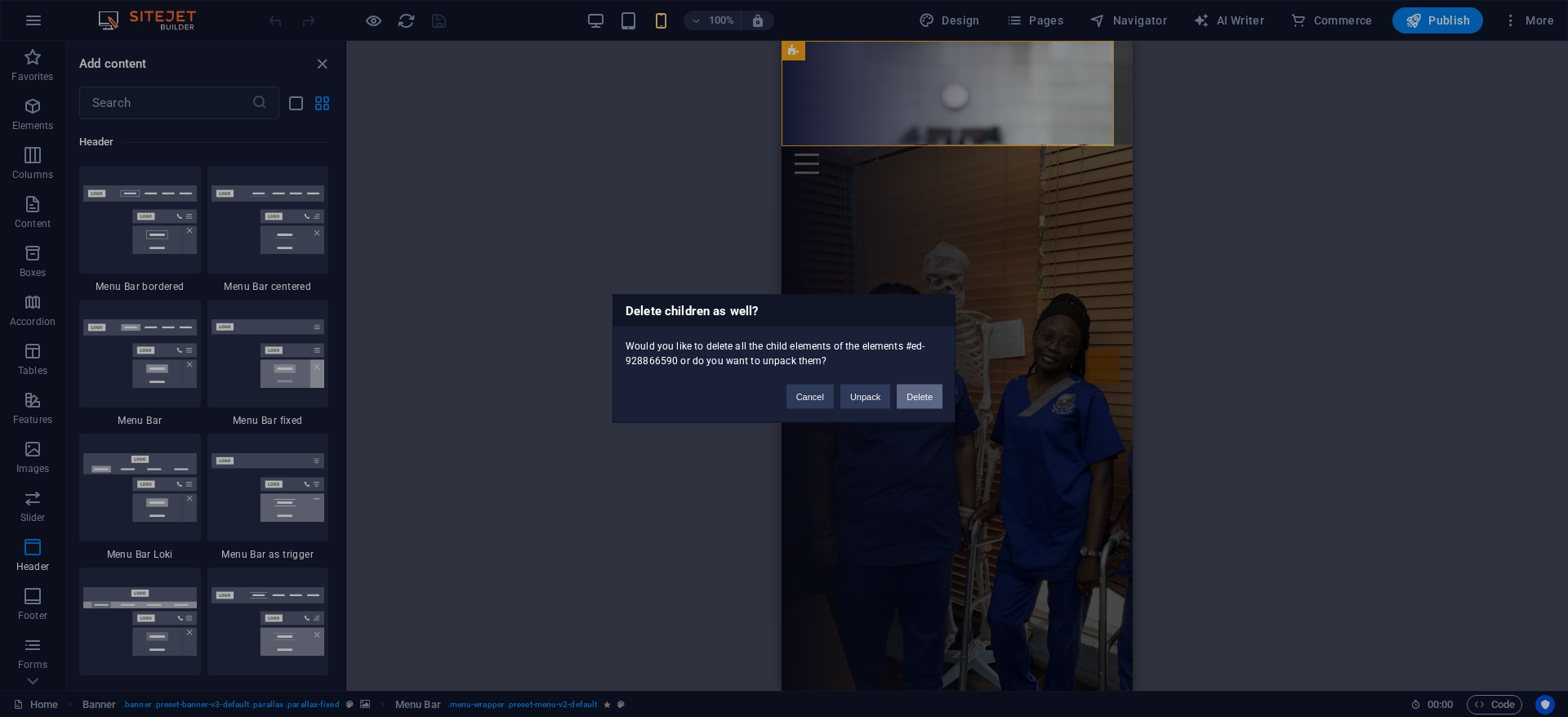
click at [913, 392] on button "Delete" at bounding box center [920, 397] width 46 height 25
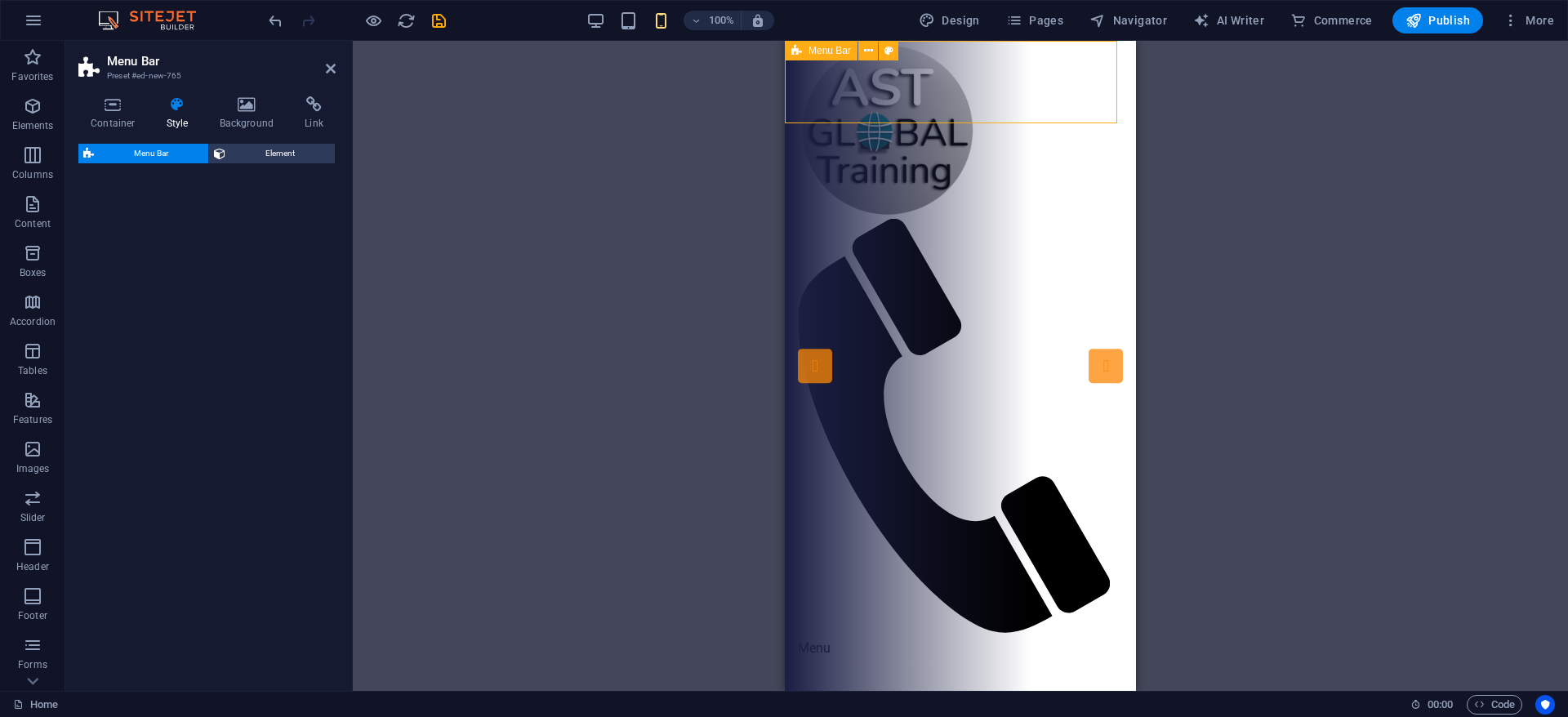
select select "rem"
select select "preset-menu-v2-border"
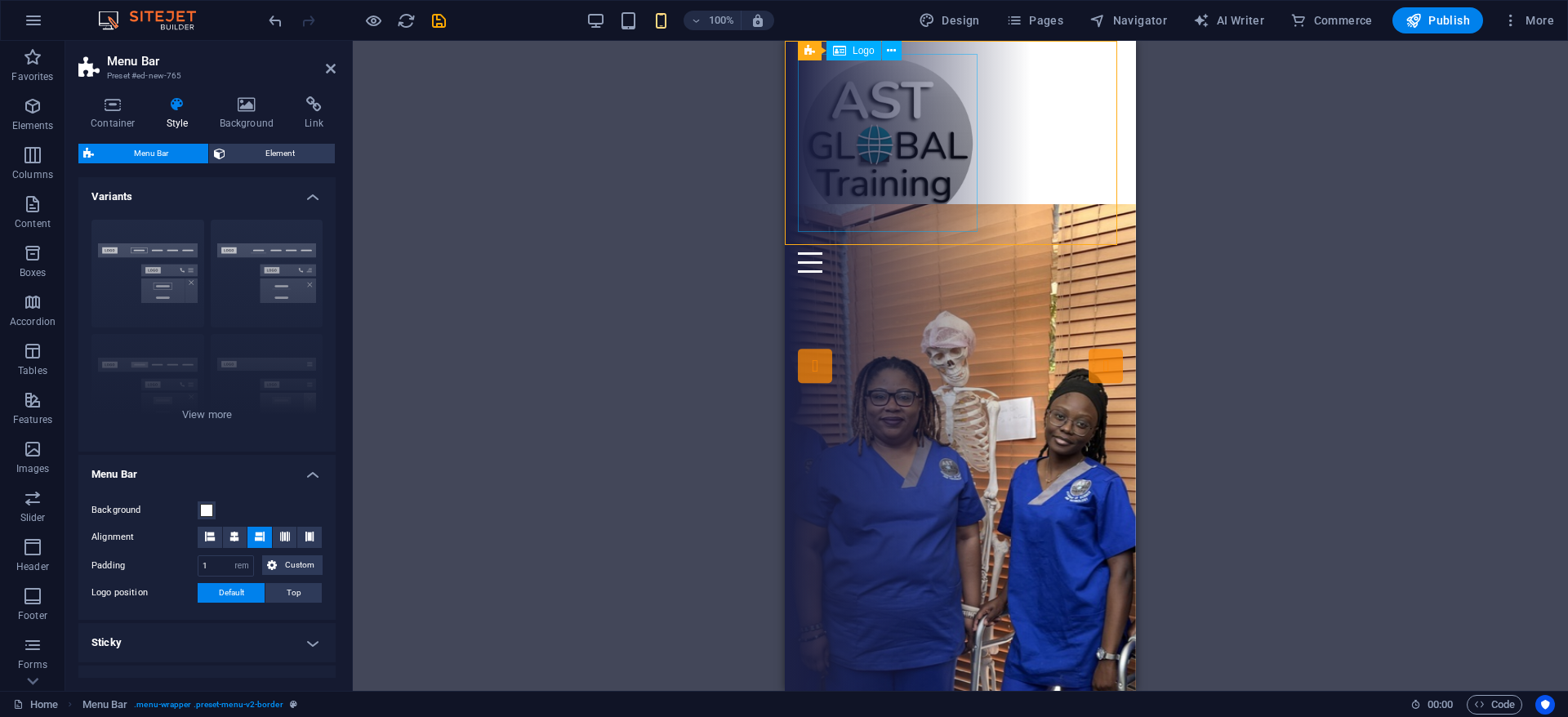
click at [885, 156] on div at bounding box center [960, 143] width 325 height 178
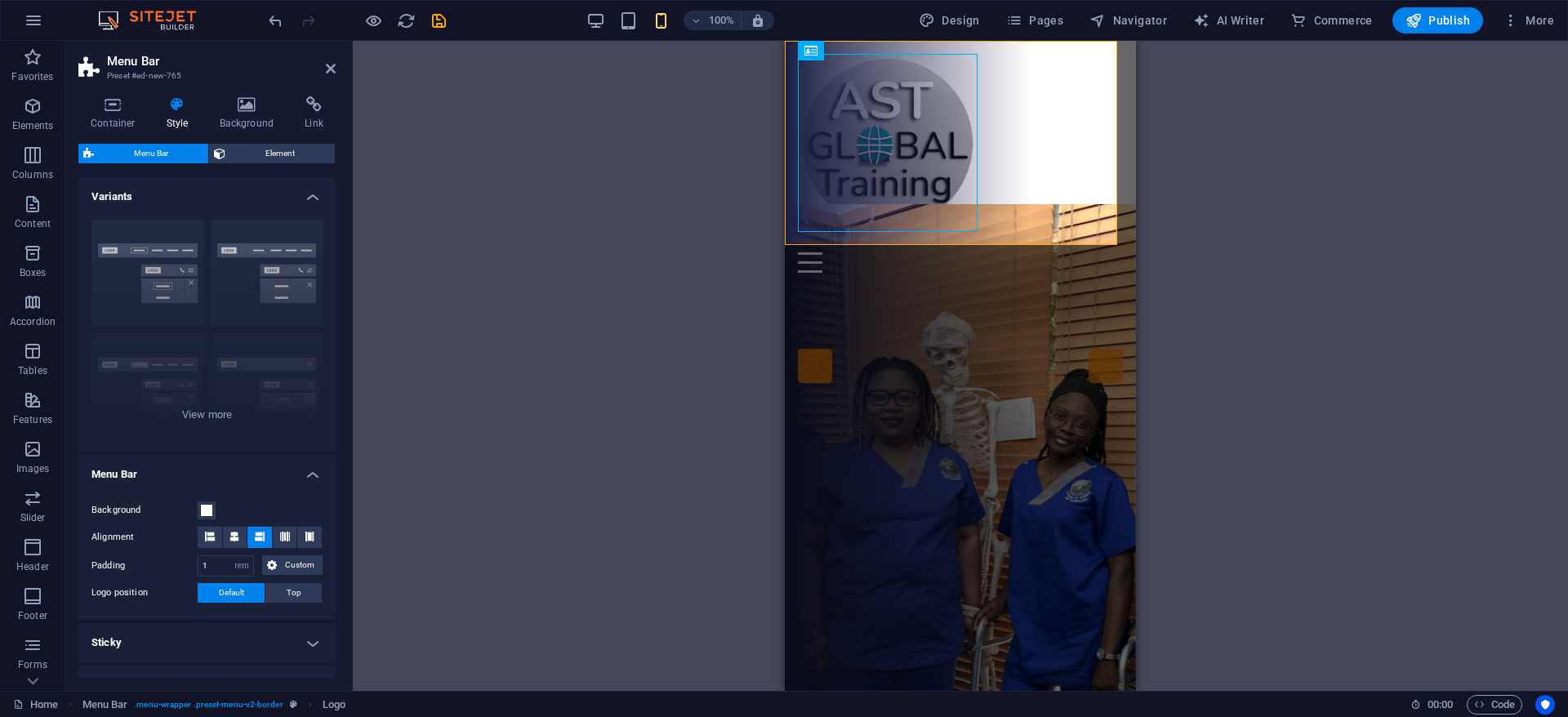
scroll to position [122, 0]
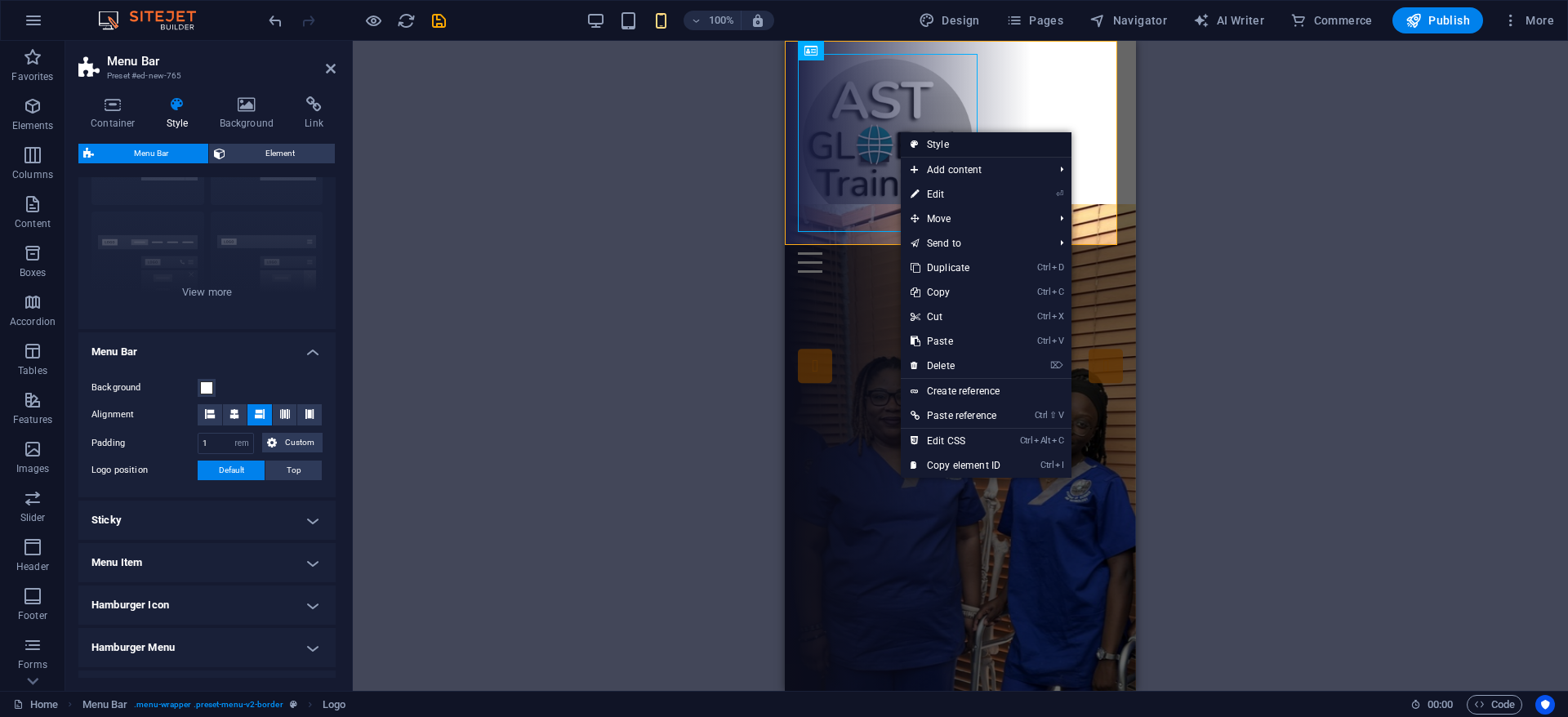
click at [954, 145] on link "Style" at bounding box center [985, 144] width 170 height 25
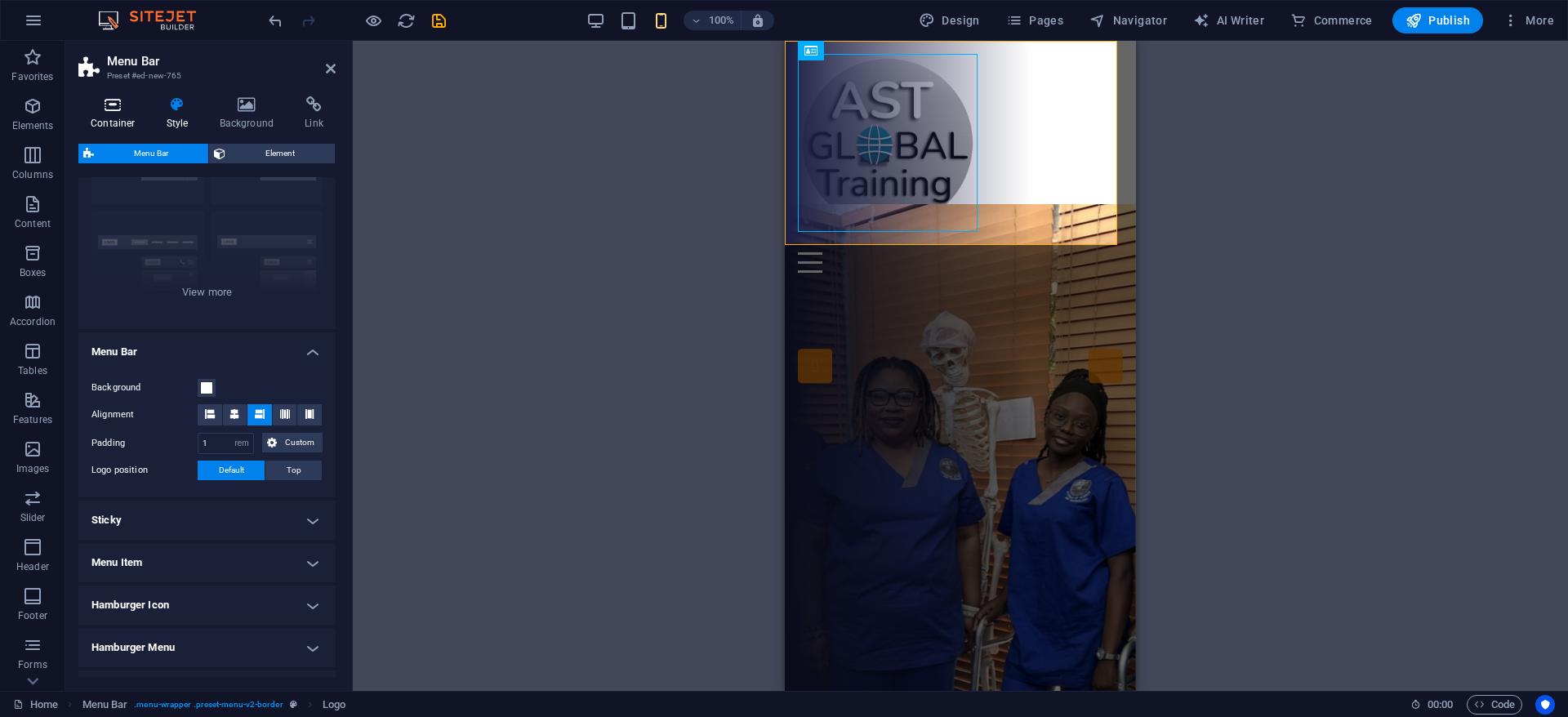
click at [110, 116] on h4 "Container" at bounding box center [116, 114] width 76 height 34
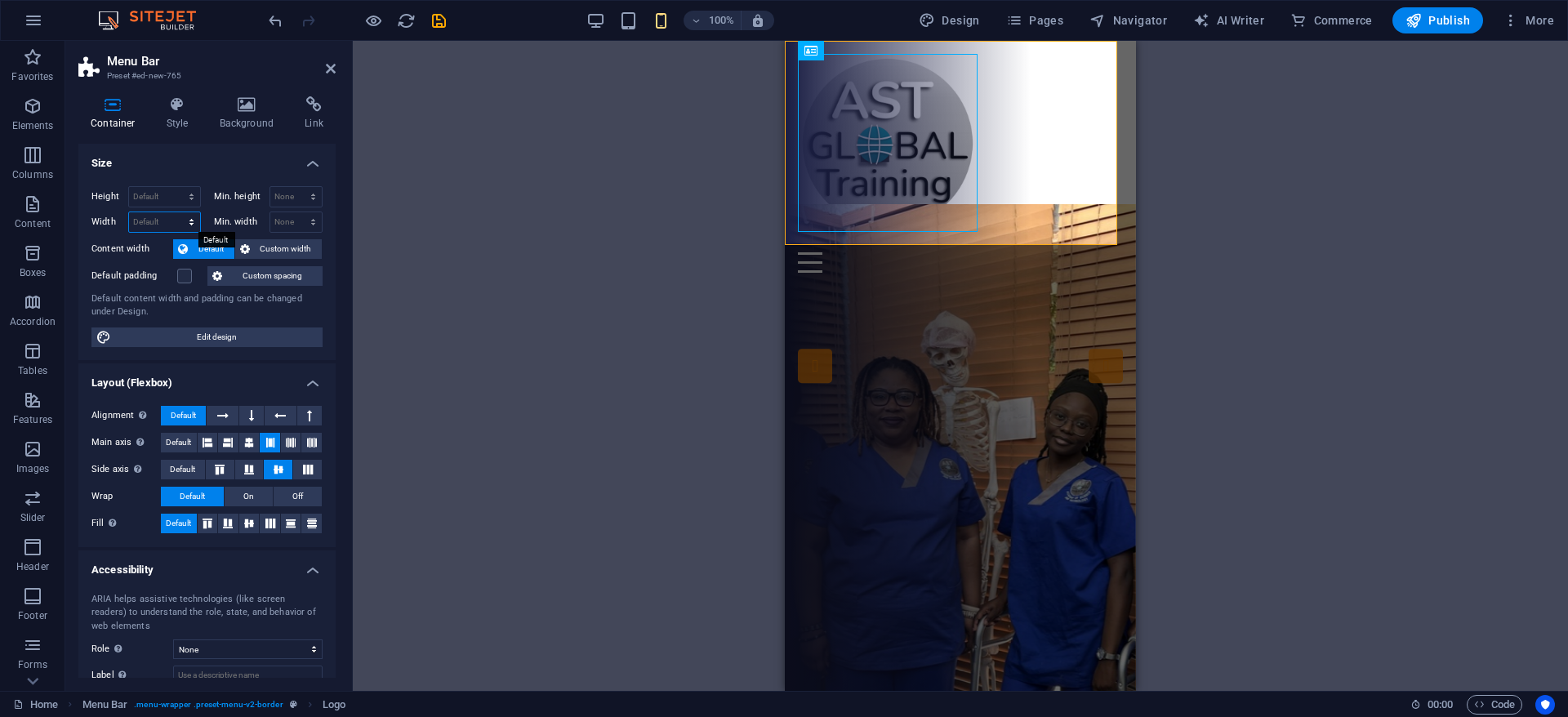
click at [188, 221] on select "Default px rem % em vh vw" at bounding box center [165, 221] width 71 height 19
select select "px"
click at [175, 212] on select "Default px rem % em vh vw" at bounding box center [165, 221] width 71 height 19
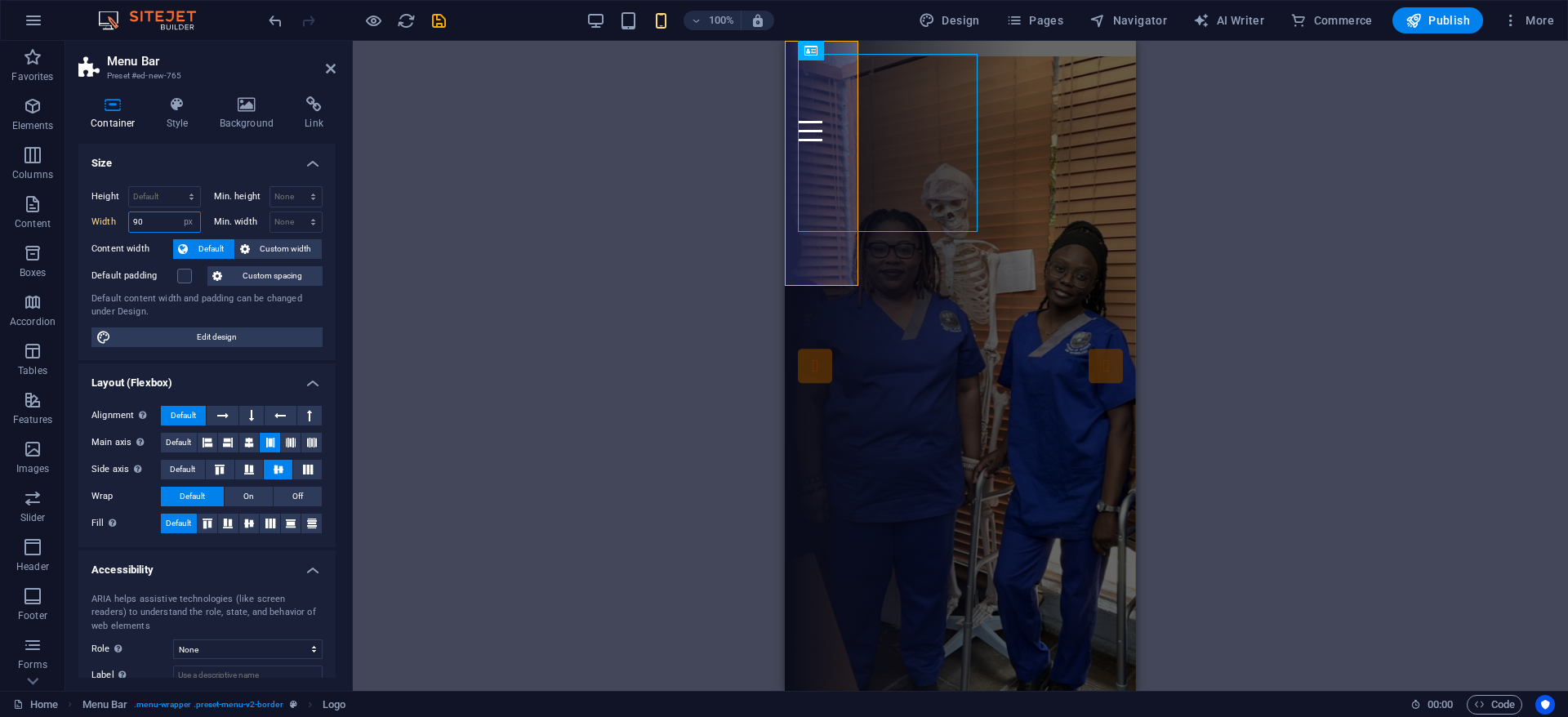
type input "90"
click at [166, 196] on select "Default px rem % vh vw" at bounding box center [165, 197] width 71 height 19
select select "px"
click at [175, 187] on select "Default px rem % vh vw" at bounding box center [165, 197] width 71 height 19
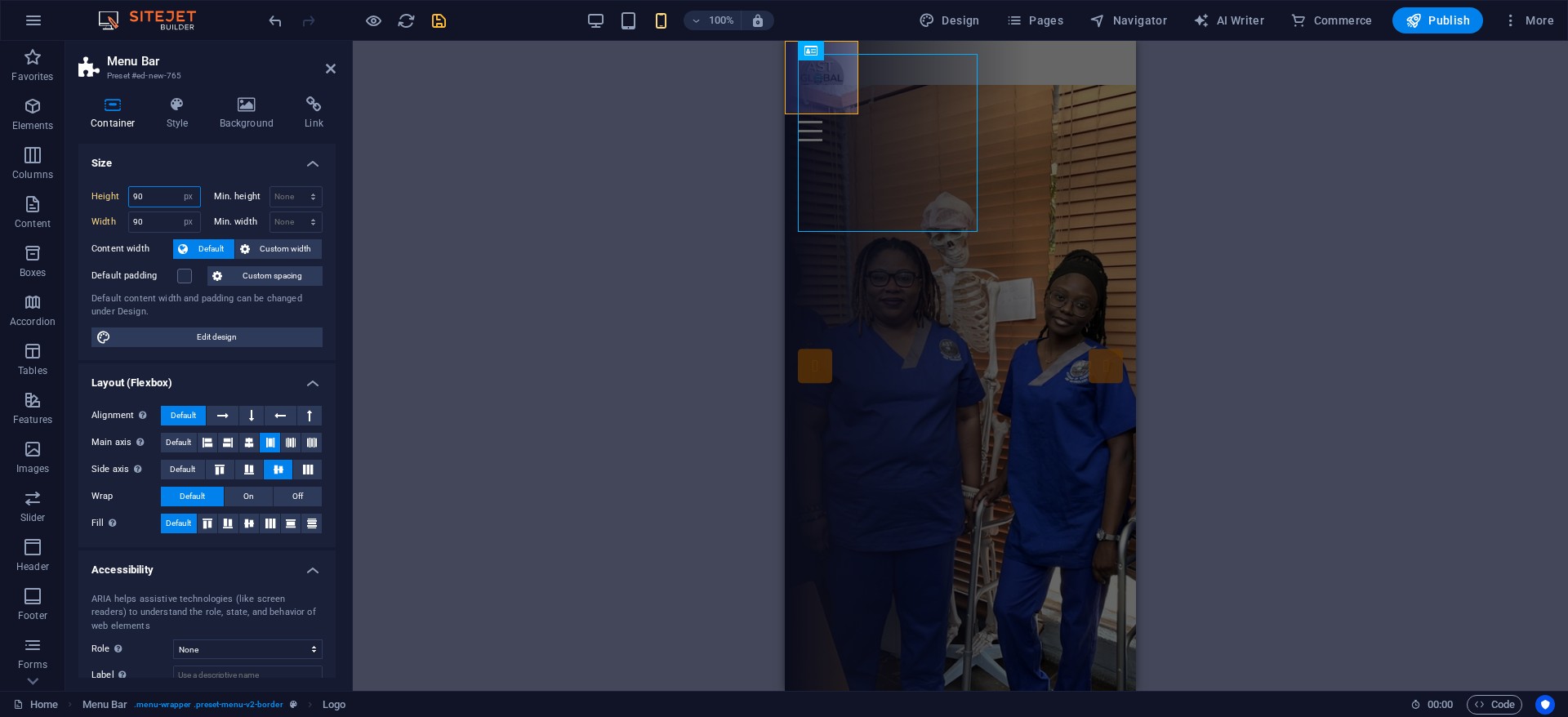
type input "90"
click at [438, 20] on icon "save" at bounding box center [439, 20] width 19 height 19
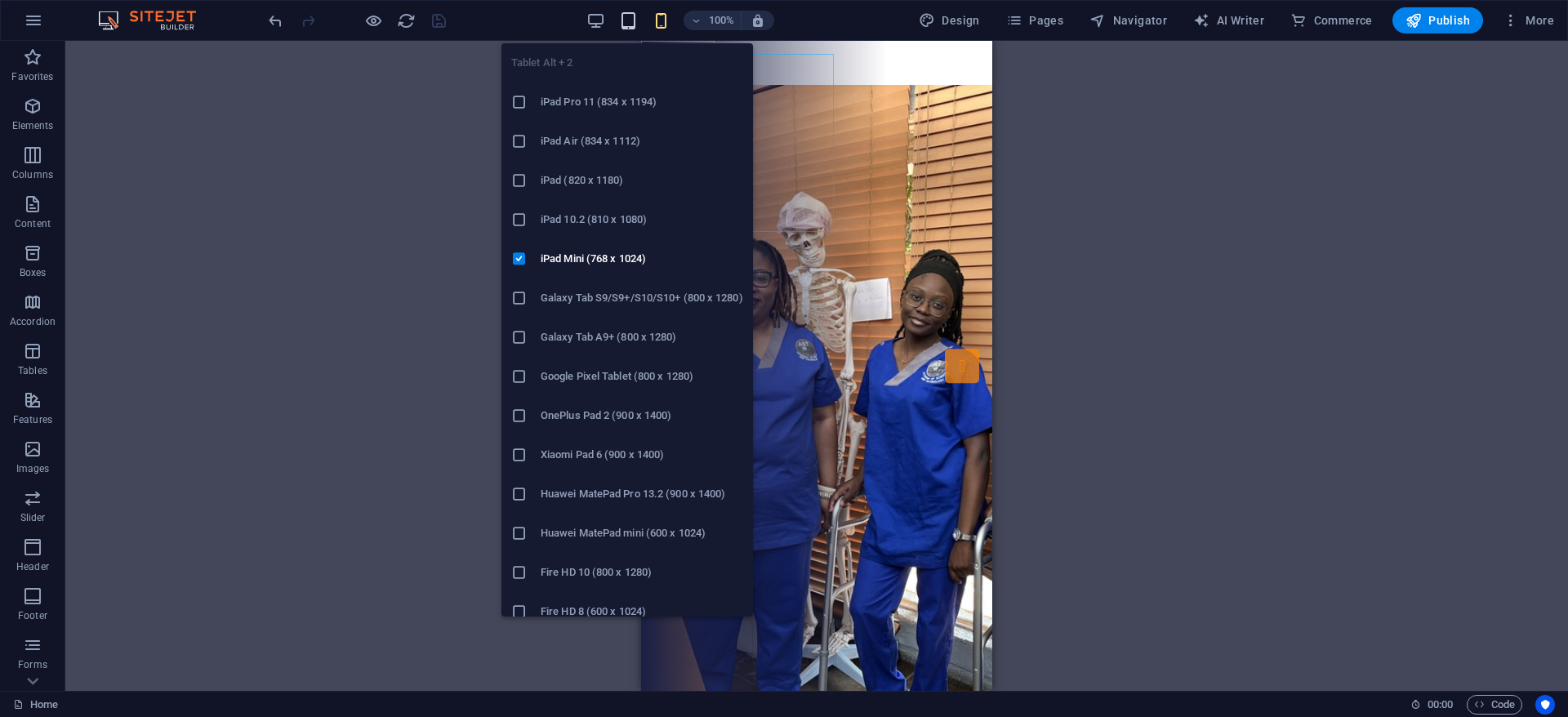
click at [633, 24] on icon "button" at bounding box center [628, 20] width 19 height 19
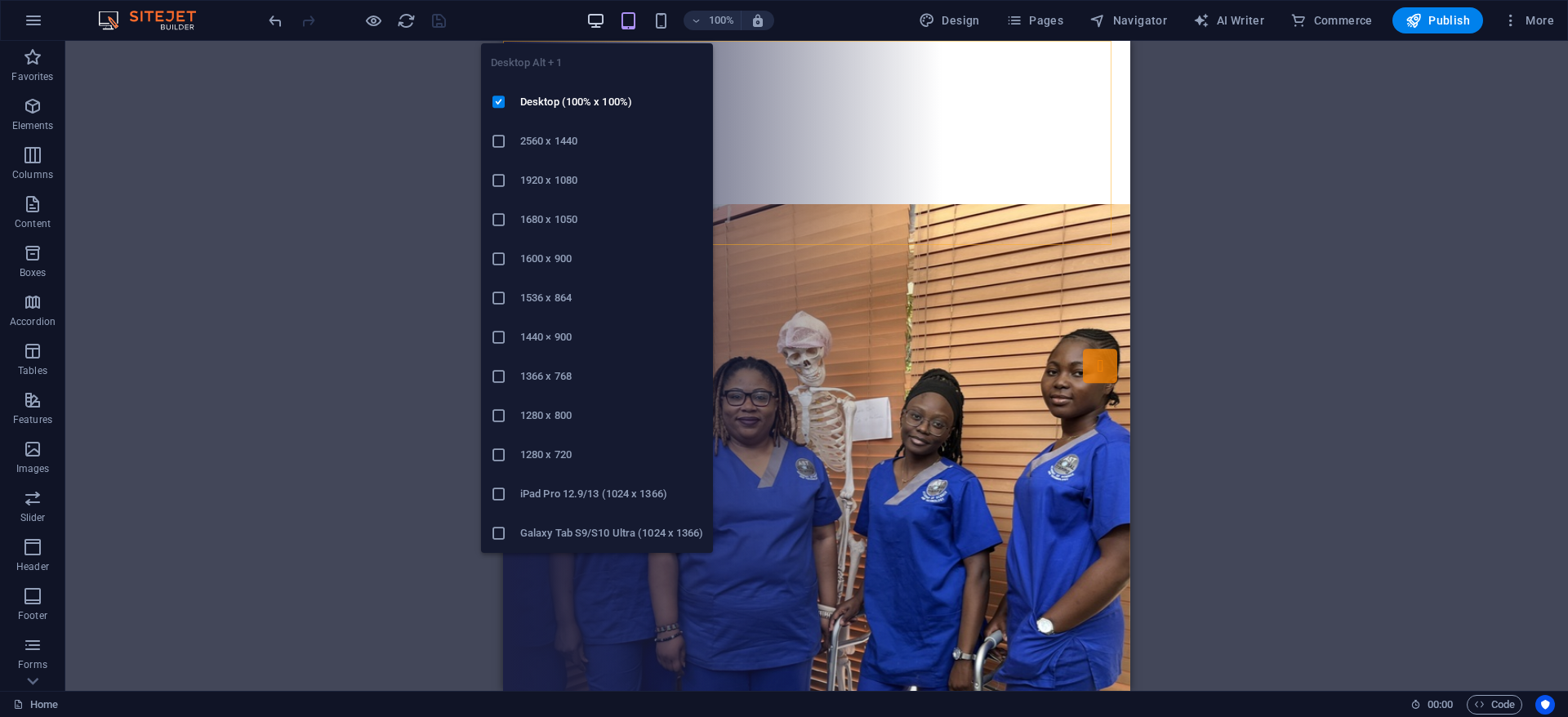
click at [602, 19] on icon "button" at bounding box center [596, 20] width 19 height 19
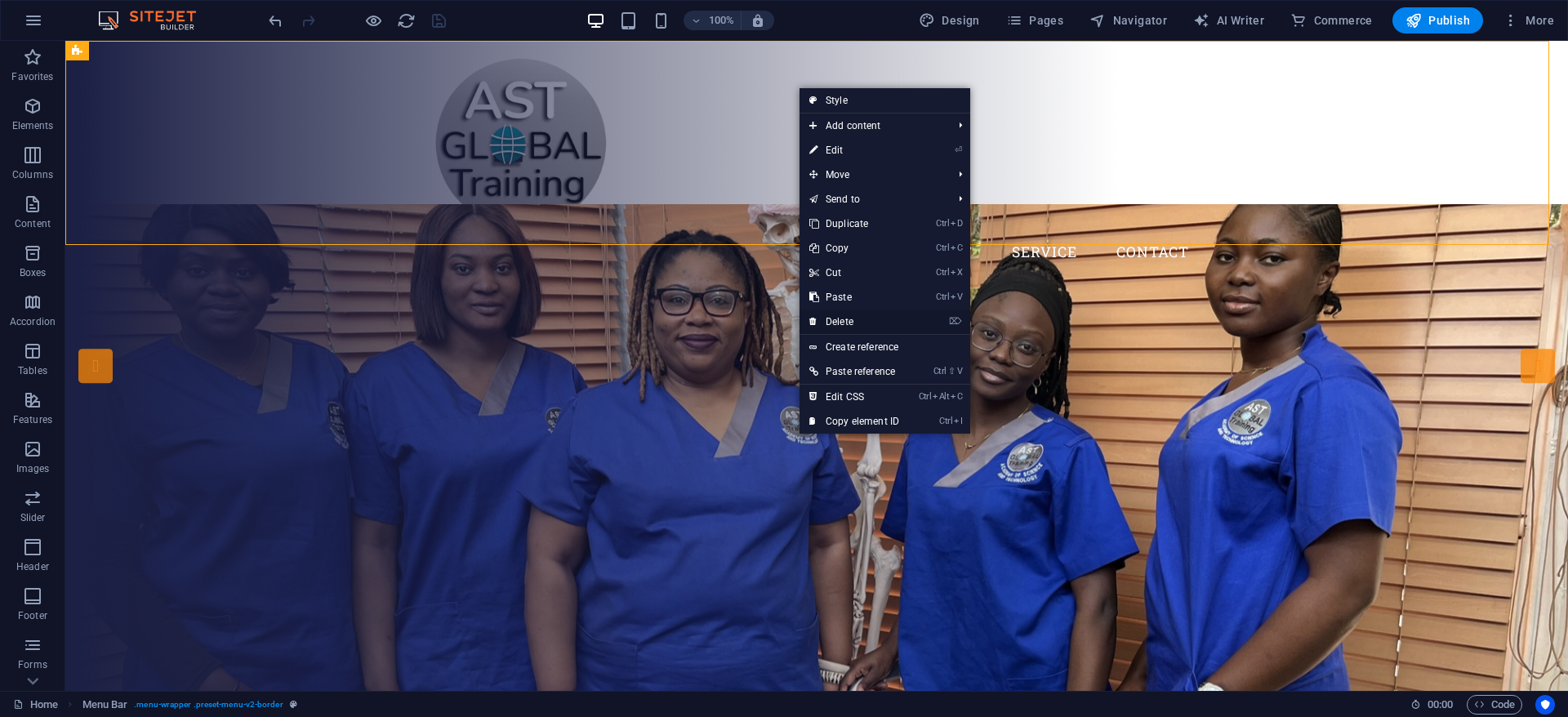
click at [867, 318] on link "⌦ Delete" at bounding box center [854, 321] width 109 height 25
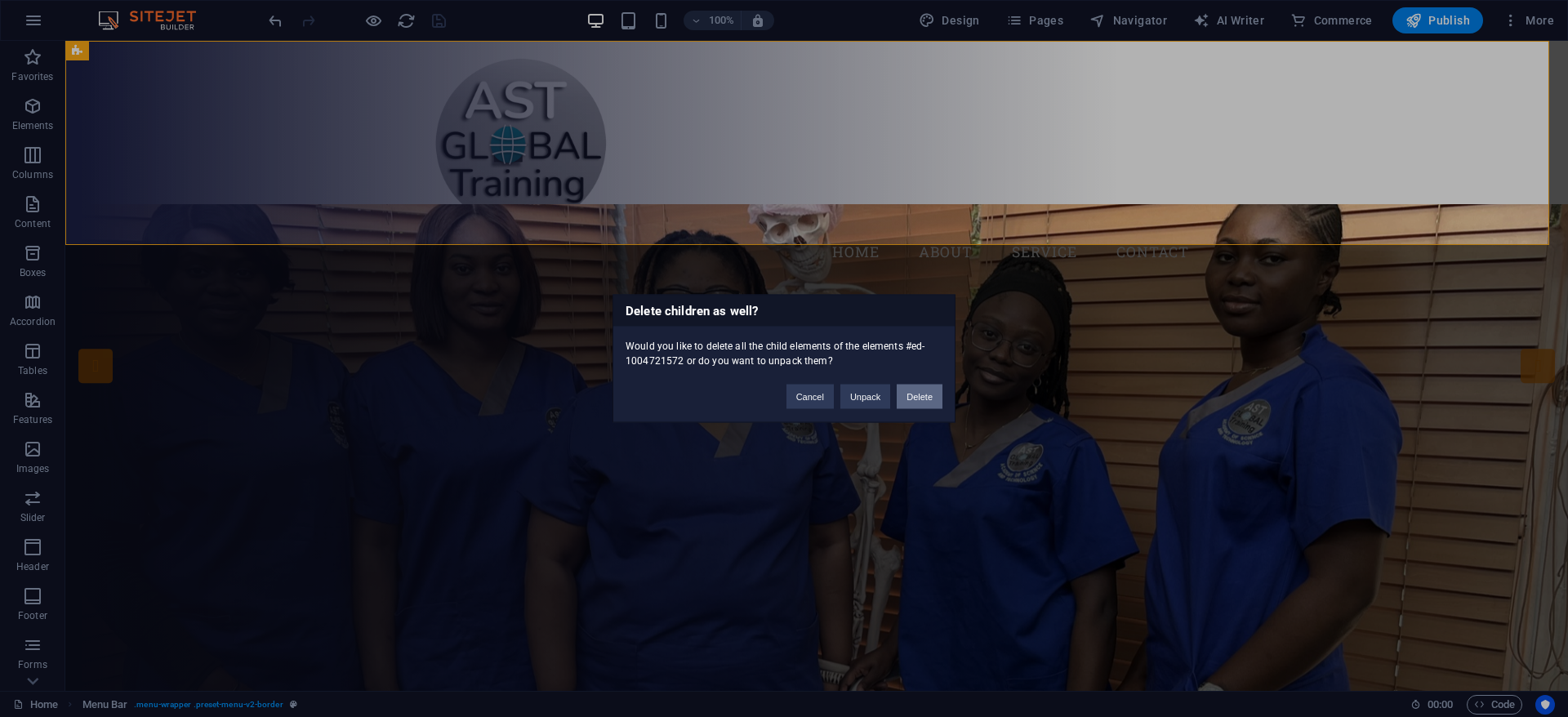
click at [934, 397] on button "Delete" at bounding box center [920, 397] width 46 height 25
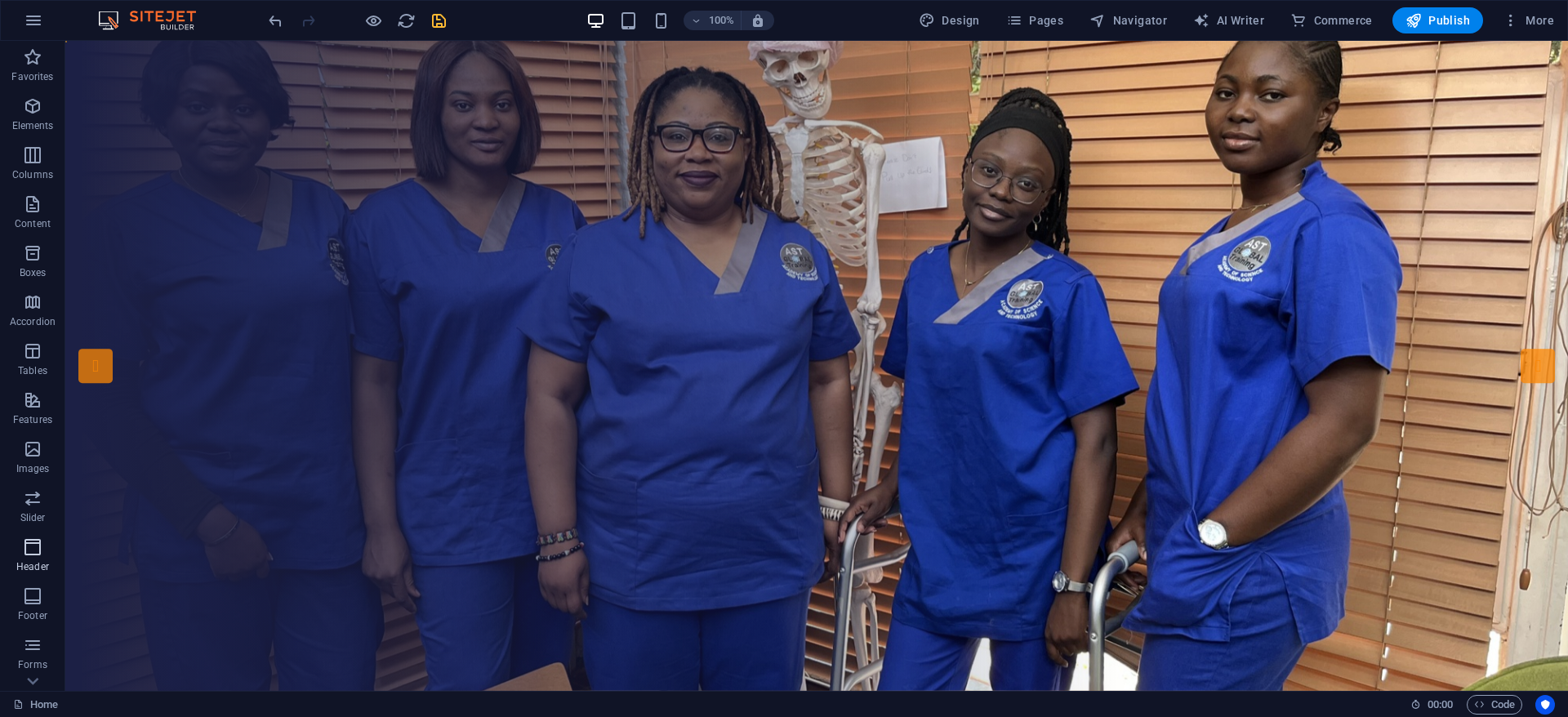
click at [36, 553] on icon "button" at bounding box center [32, 547] width 20 height 19
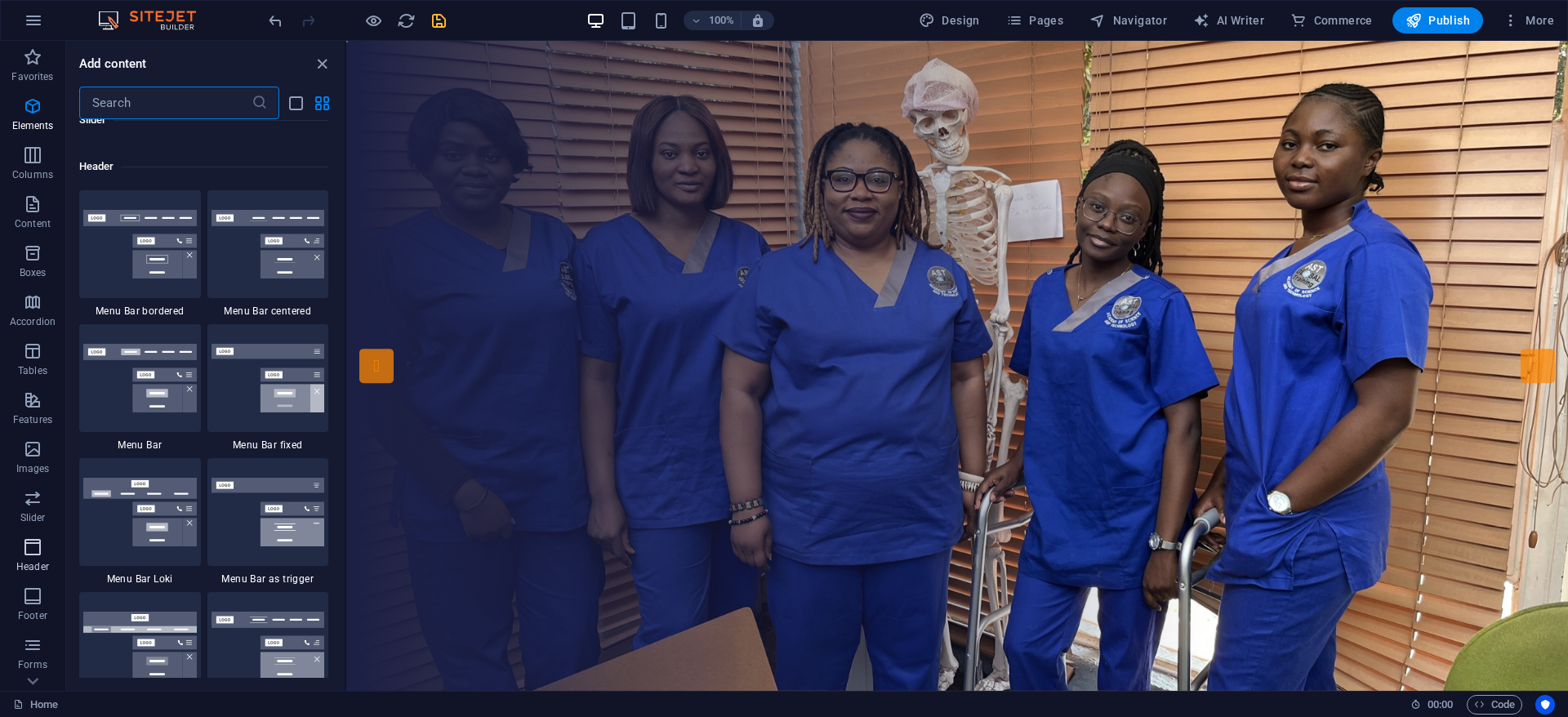
scroll to position [9830, 0]
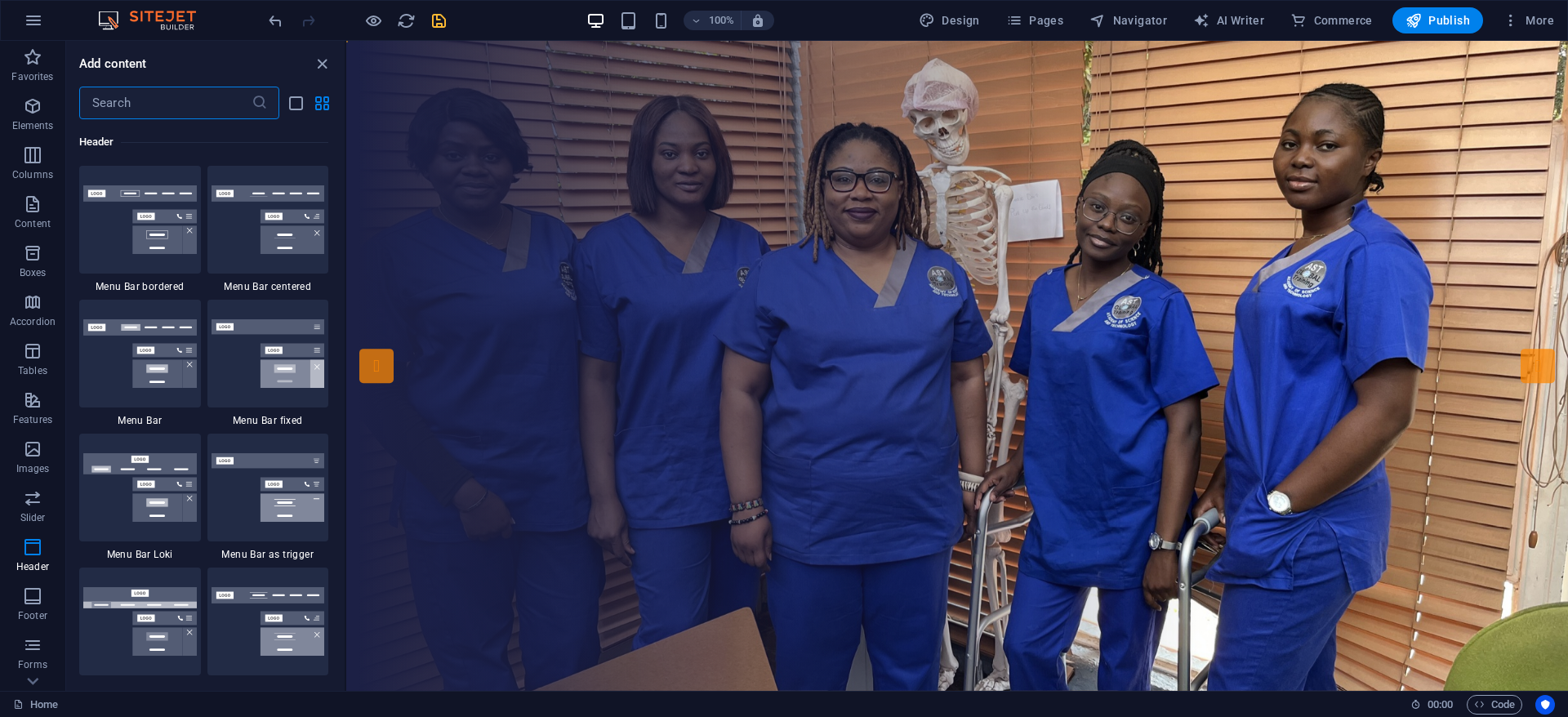
click at [444, 23] on icon "save" at bounding box center [439, 20] width 19 height 19
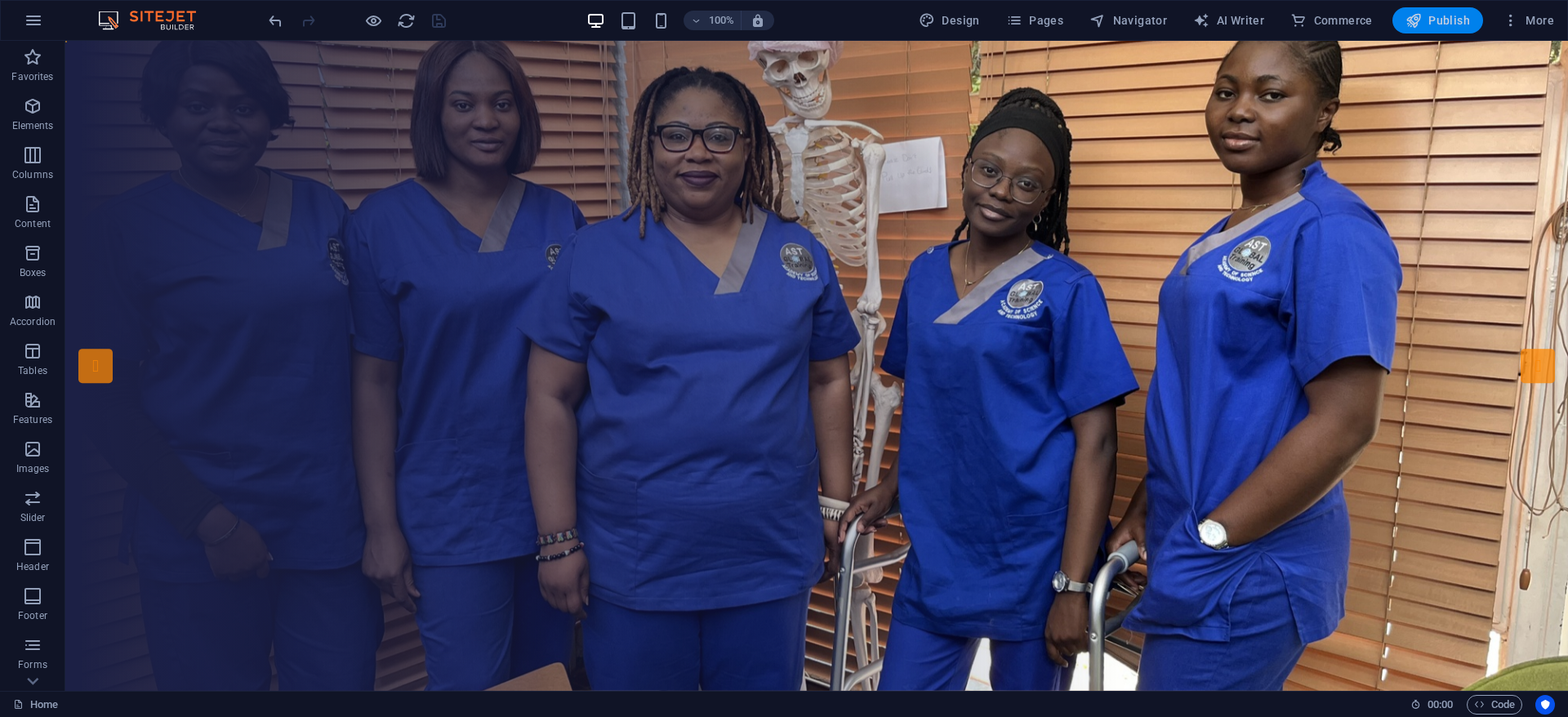
click at [1429, 23] on span "Publish" at bounding box center [1438, 19] width 64 height 16
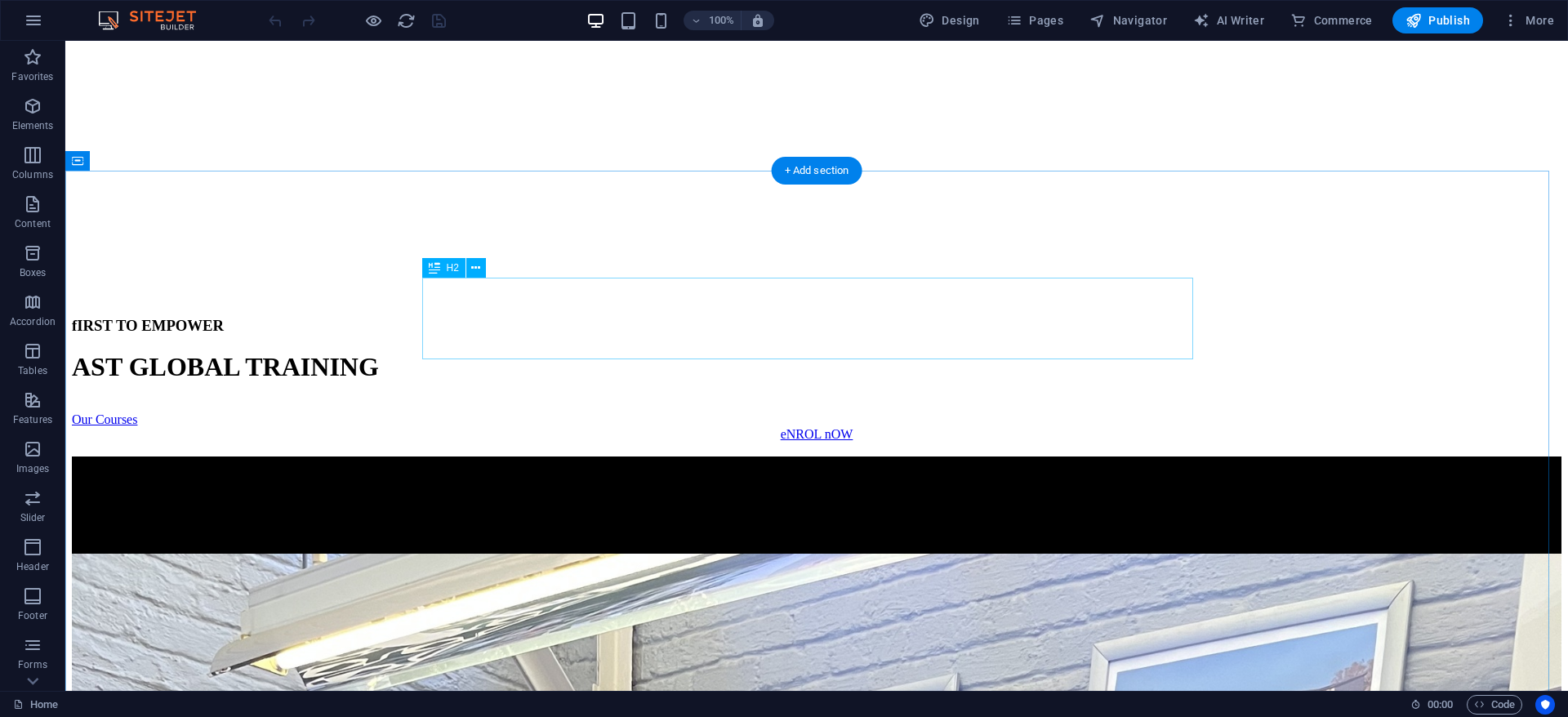
scroll to position [122, 0]
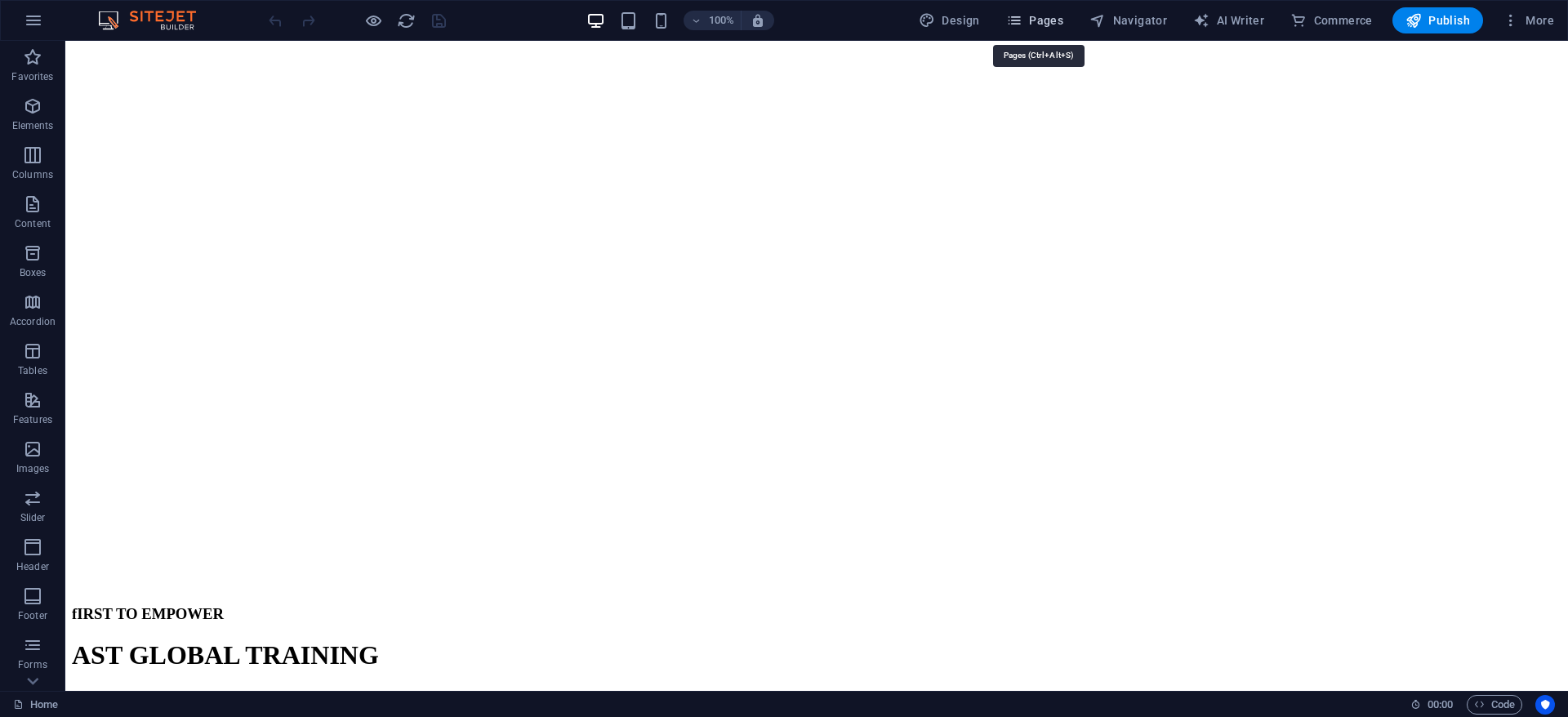
click at [1039, 27] on span "Pages" at bounding box center [1035, 19] width 57 height 16
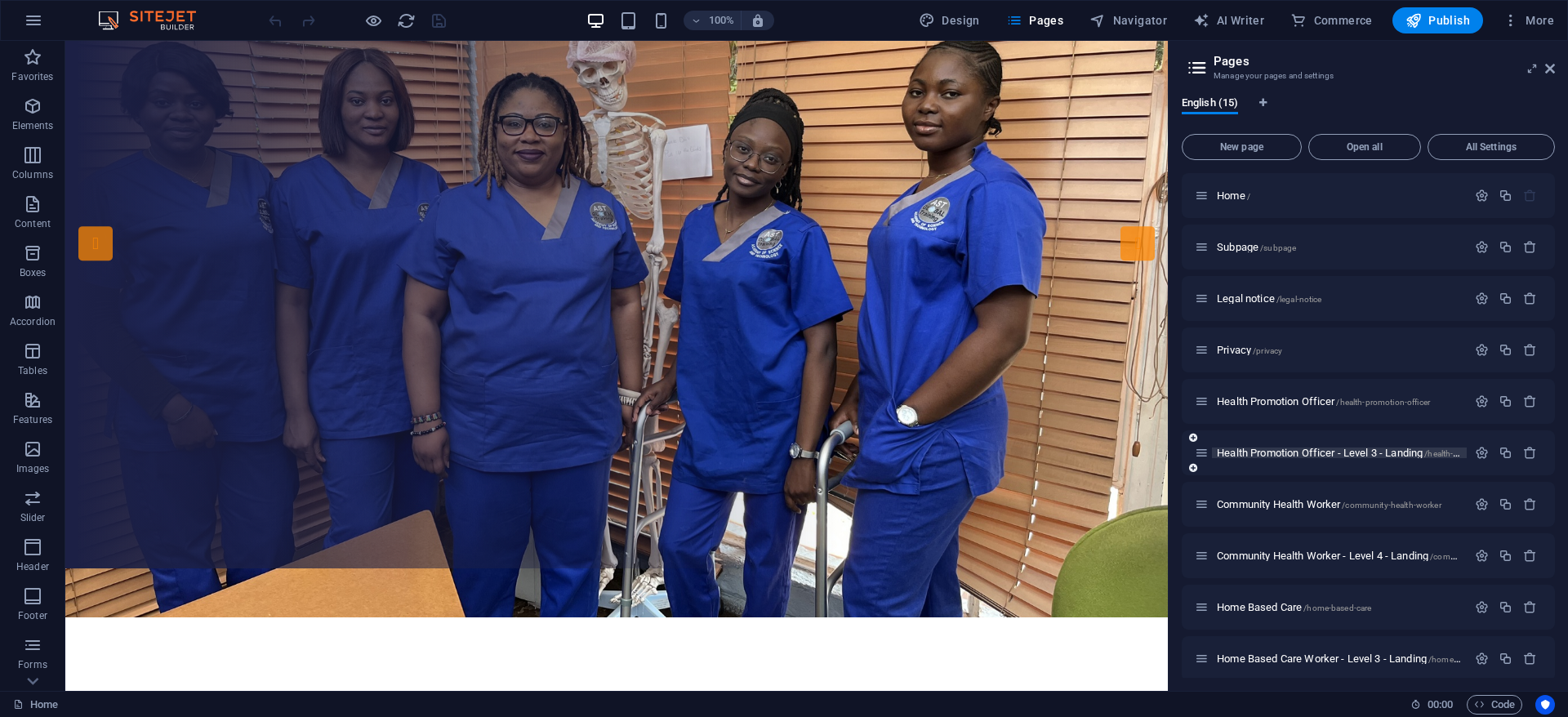
click at [1320, 451] on span "Health Promotion Officer - Level 3 - Landing /health-promotion-officer-level-3-…" at bounding box center [1396, 453] width 358 height 12
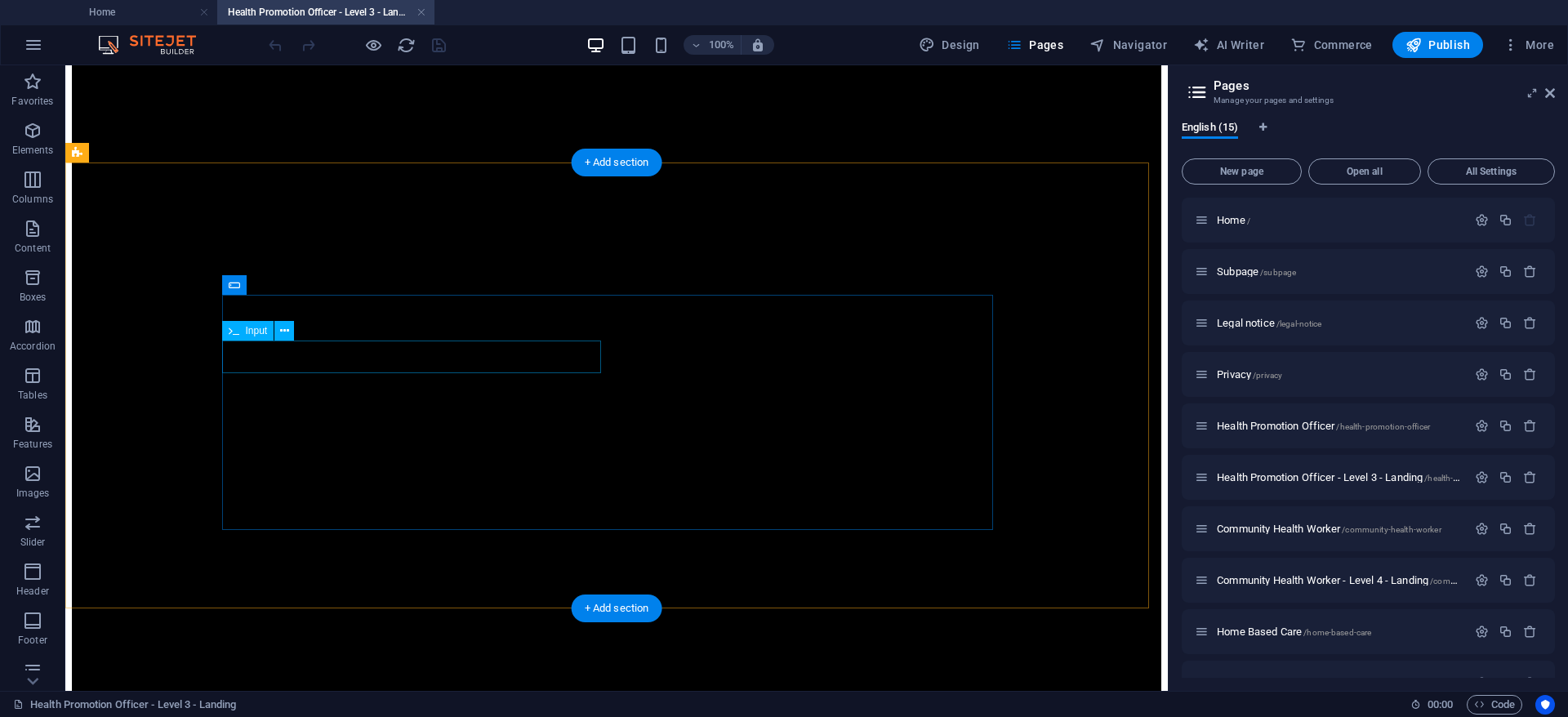
scroll to position [1788, 0]
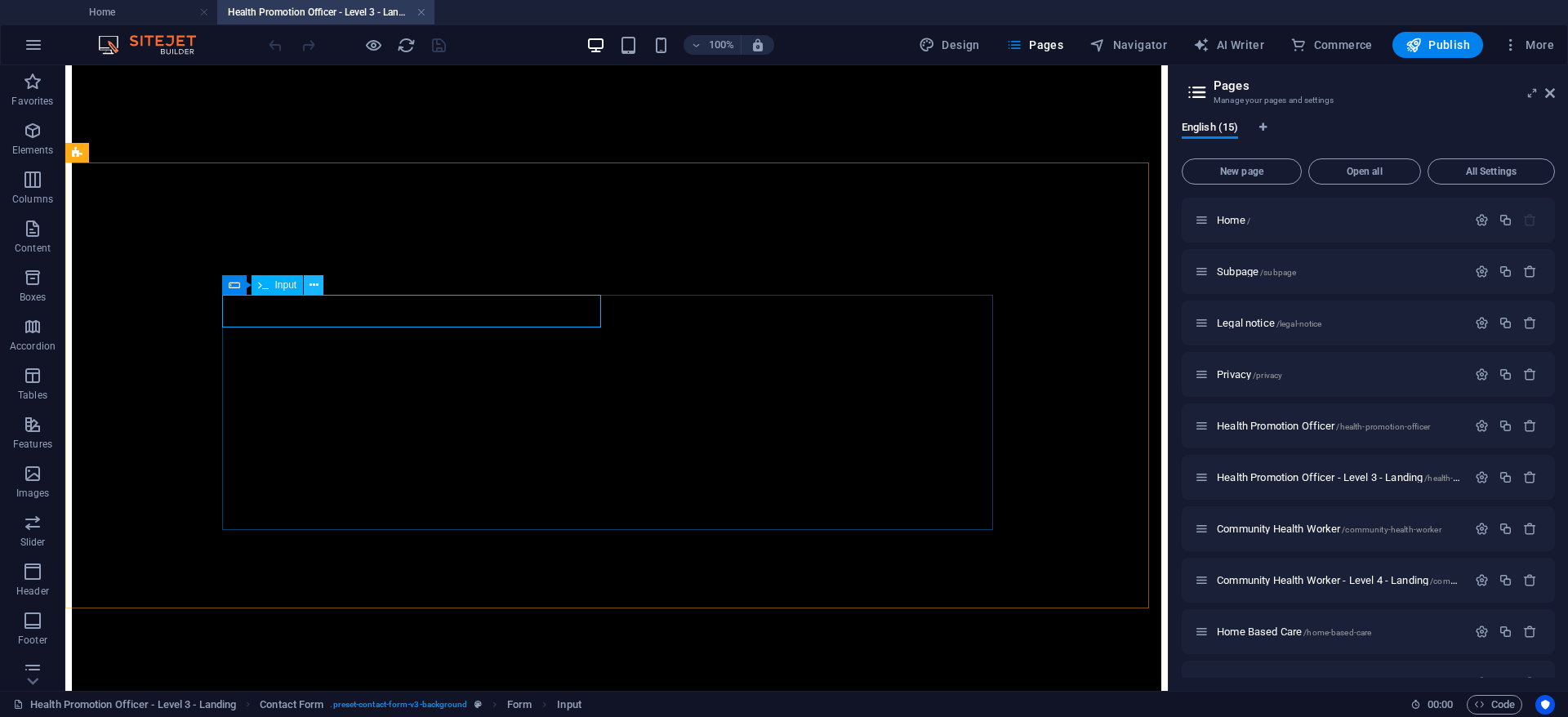
click at [316, 284] on icon at bounding box center [314, 286] width 9 height 17
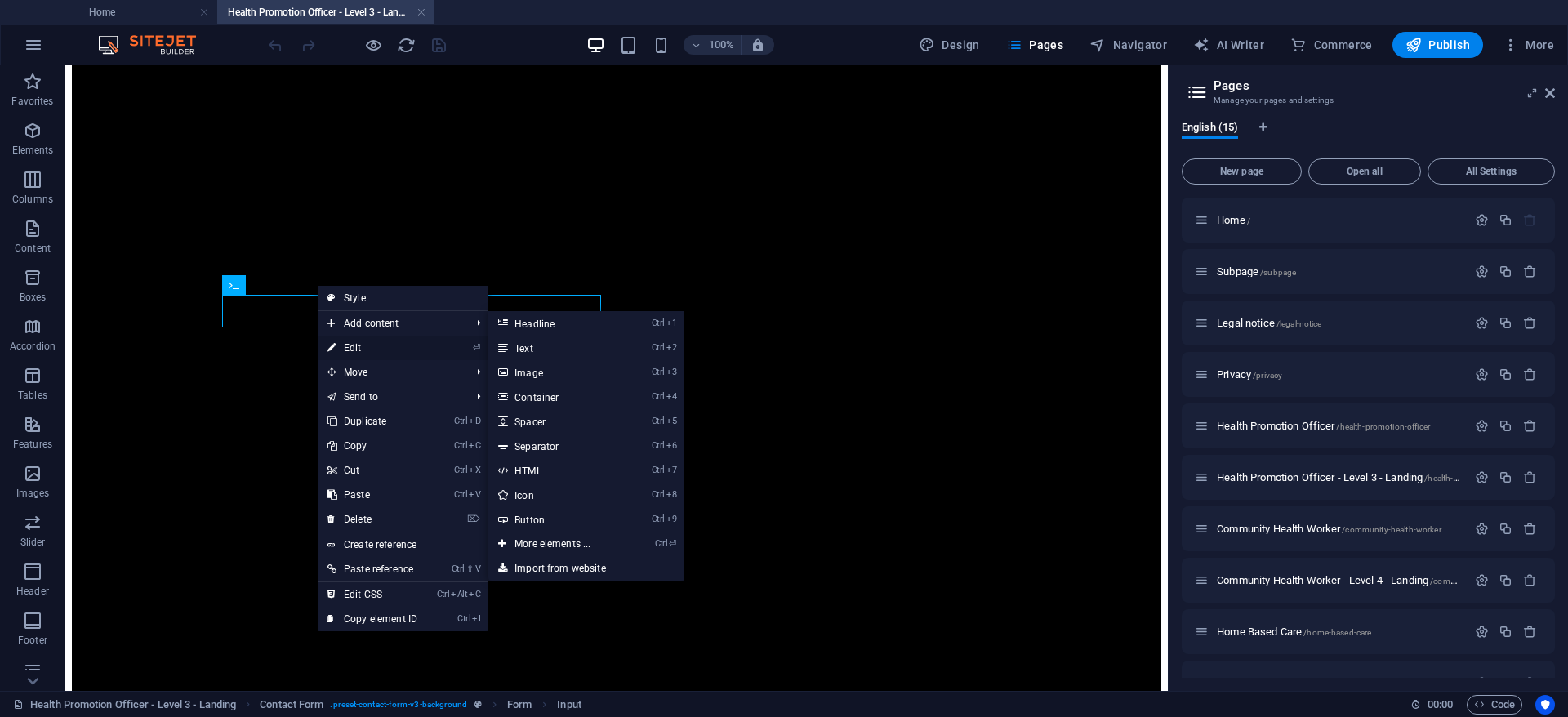
click at [365, 349] on link "⏎ Edit" at bounding box center [372, 347] width 109 height 25
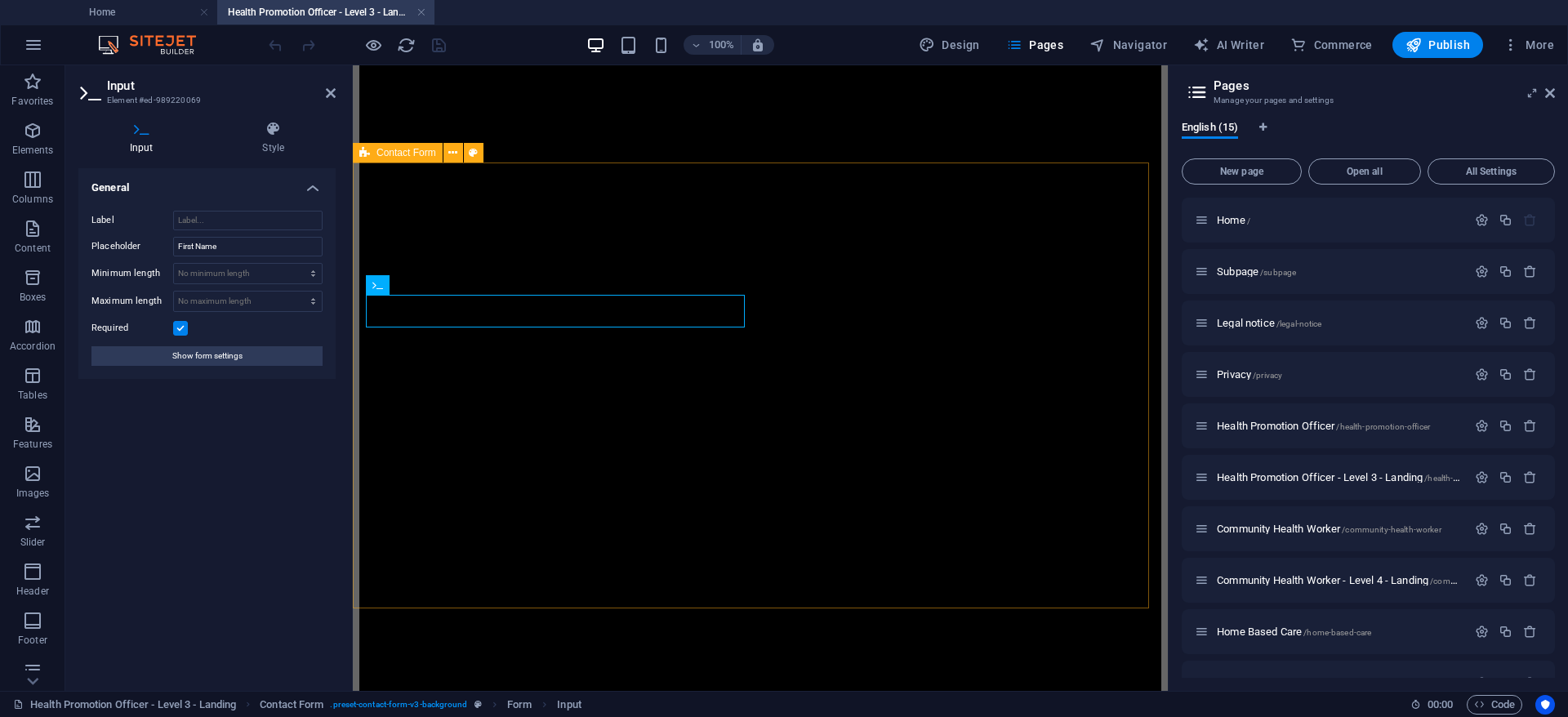
scroll to position [1808, 0]
click at [271, 148] on h4 "Style" at bounding box center [273, 138] width 125 height 34
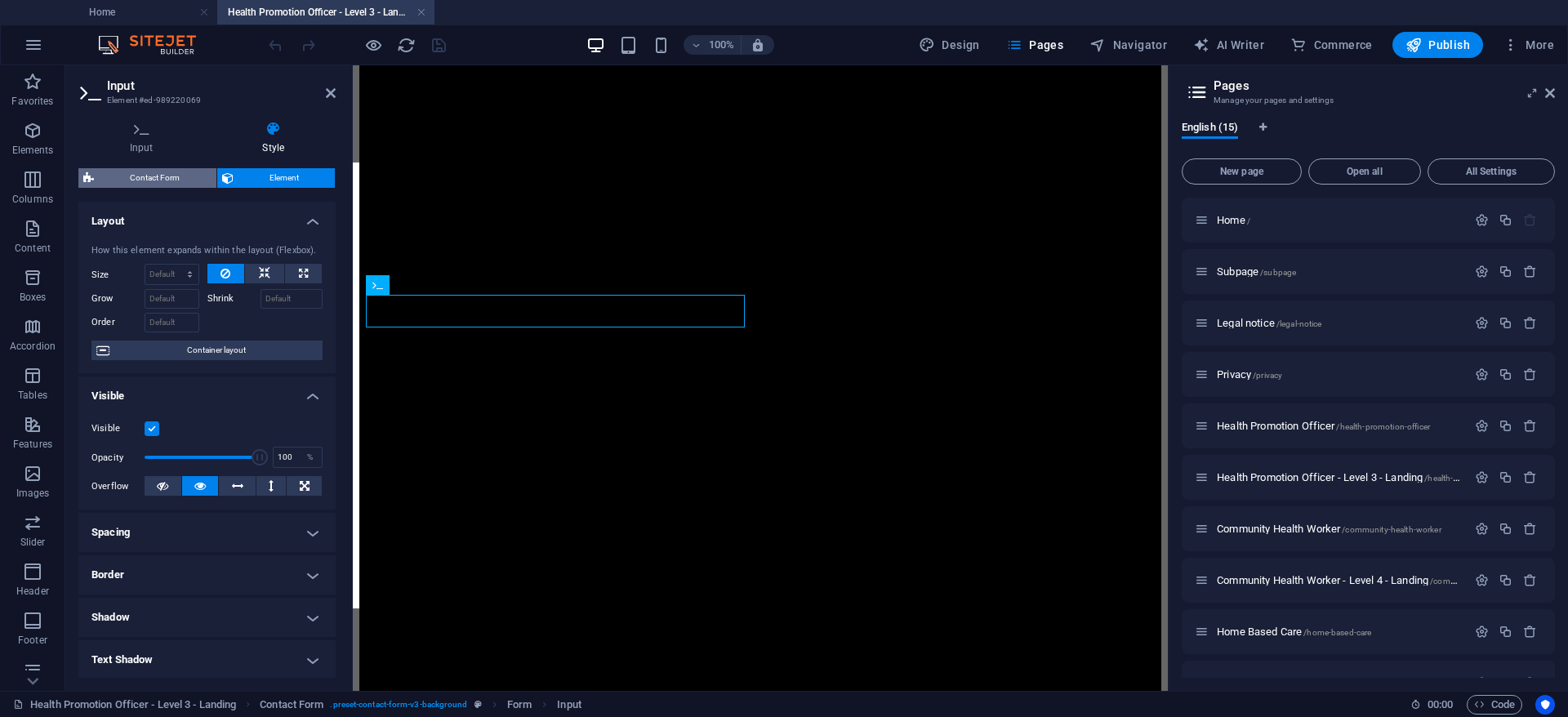
click at [149, 176] on span "Contact Form" at bounding box center [155, 177] width 113 height 19
select select "rem"
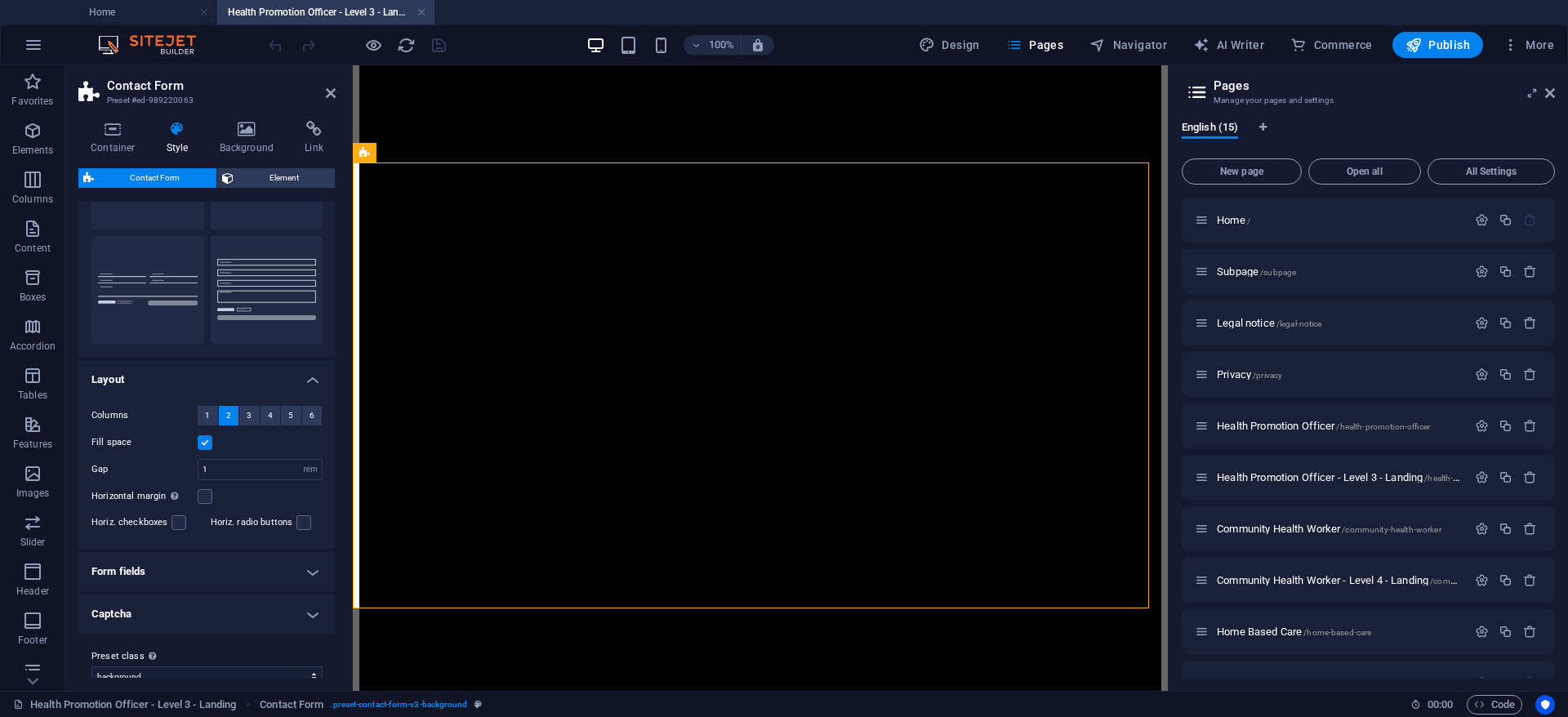
scroll to position [144, 0]
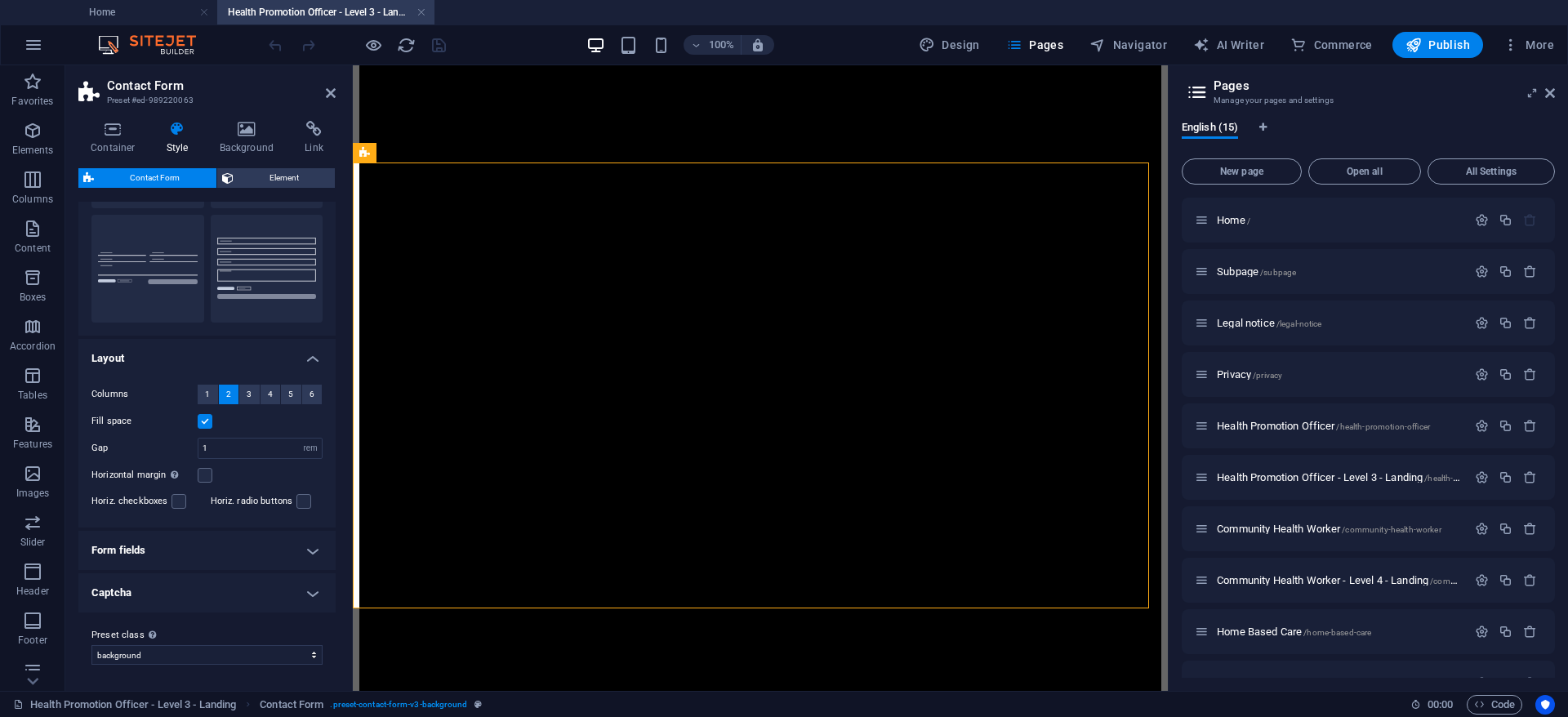
click at [168, 543] on h4 "Form fields" at bounding box center [206, 550] width 257 height 39
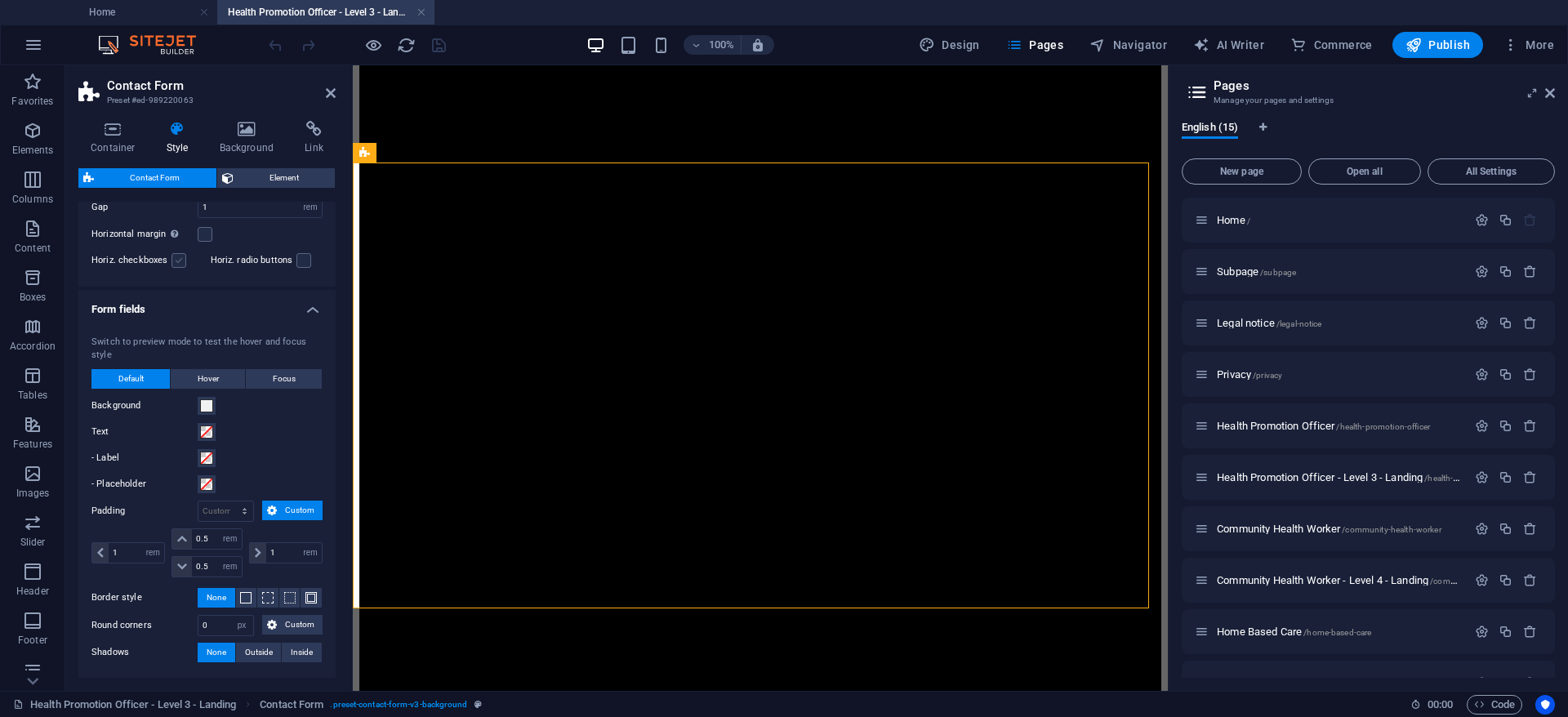
scroll to position [388, 0]
click at [208, 426] on span at bounding box center [206, 427] width 13 height 13
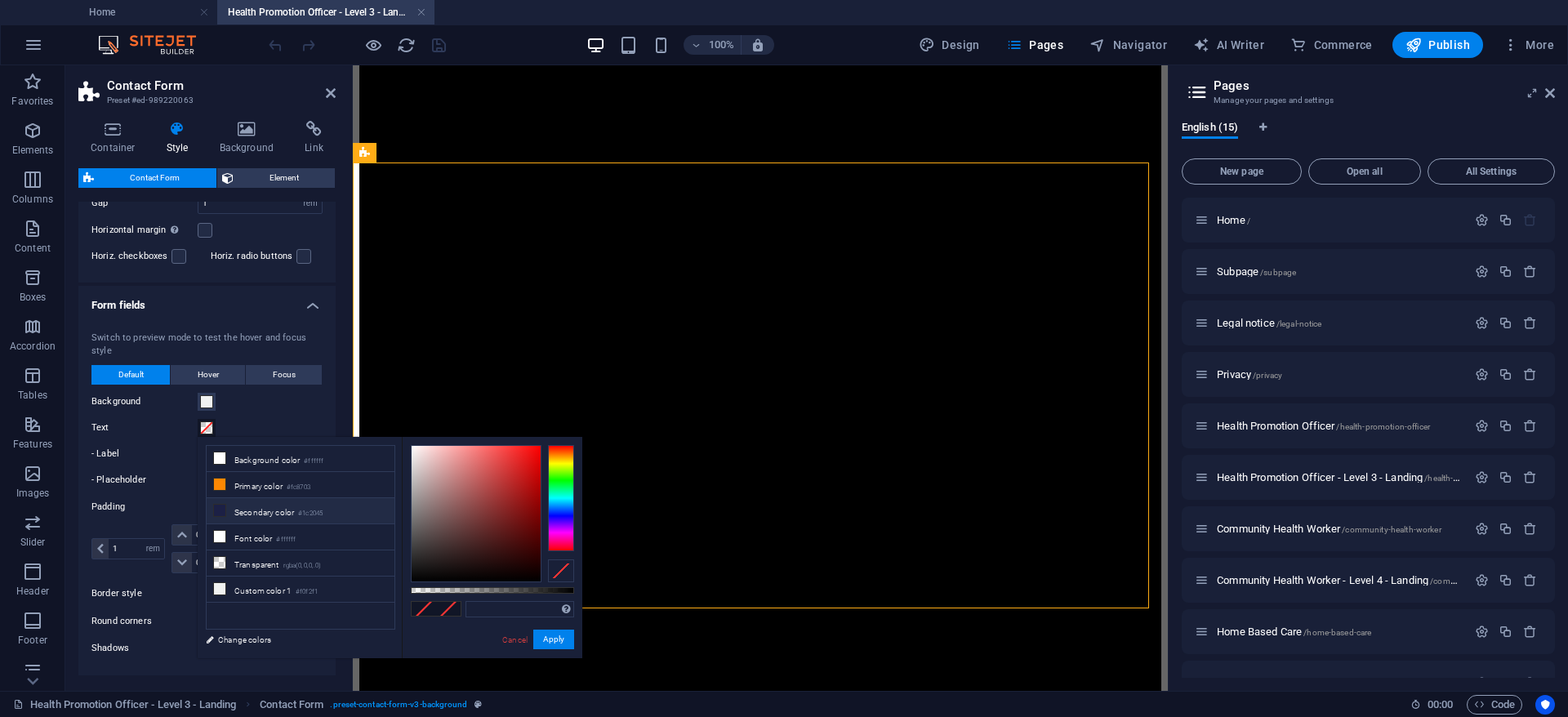
click at [286, 509] on li "Secondary color #1c2045" at bounding box center [301, 511] width 188 height 26
type input "#1c2045"
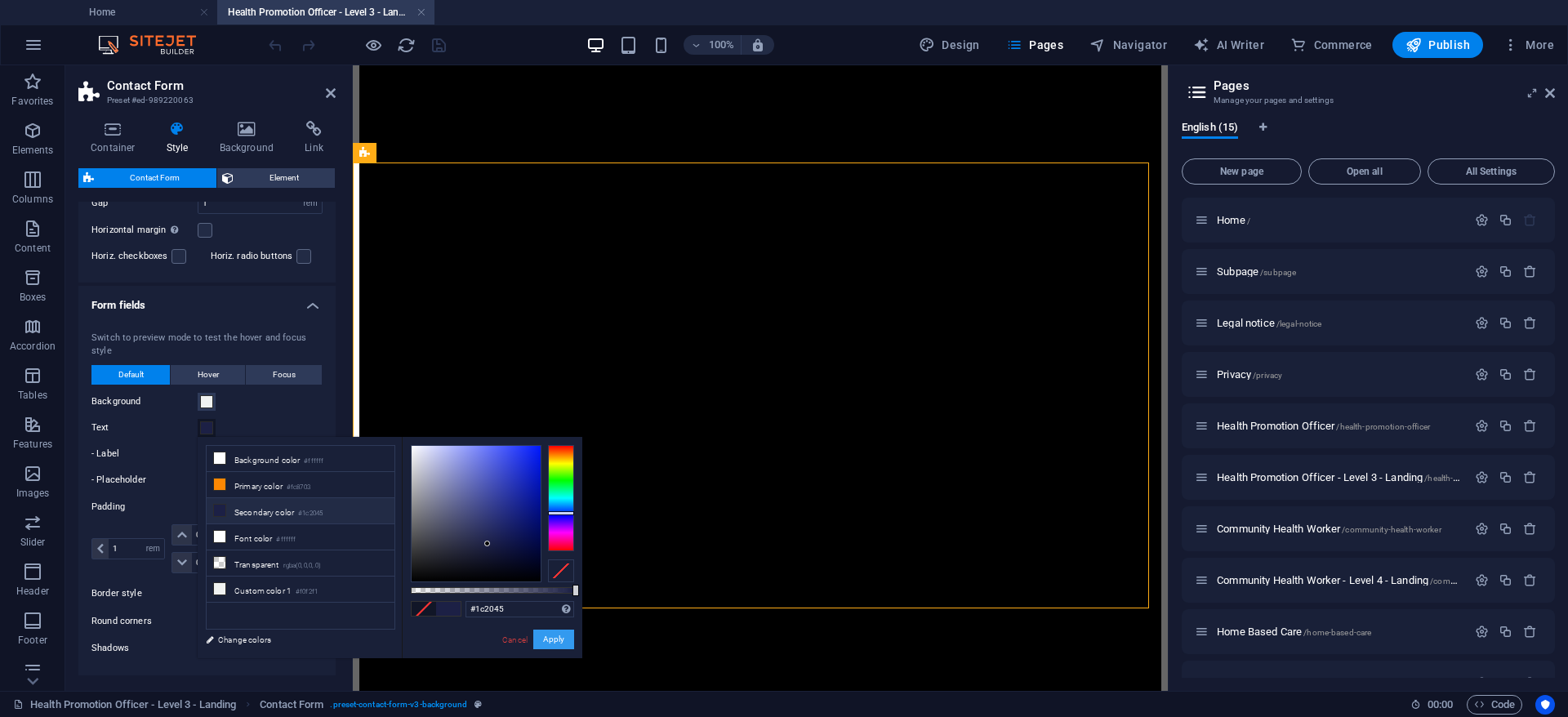
click at [547, 643] on button "Apply" at bounding box center [554, 639] width 41 height 19
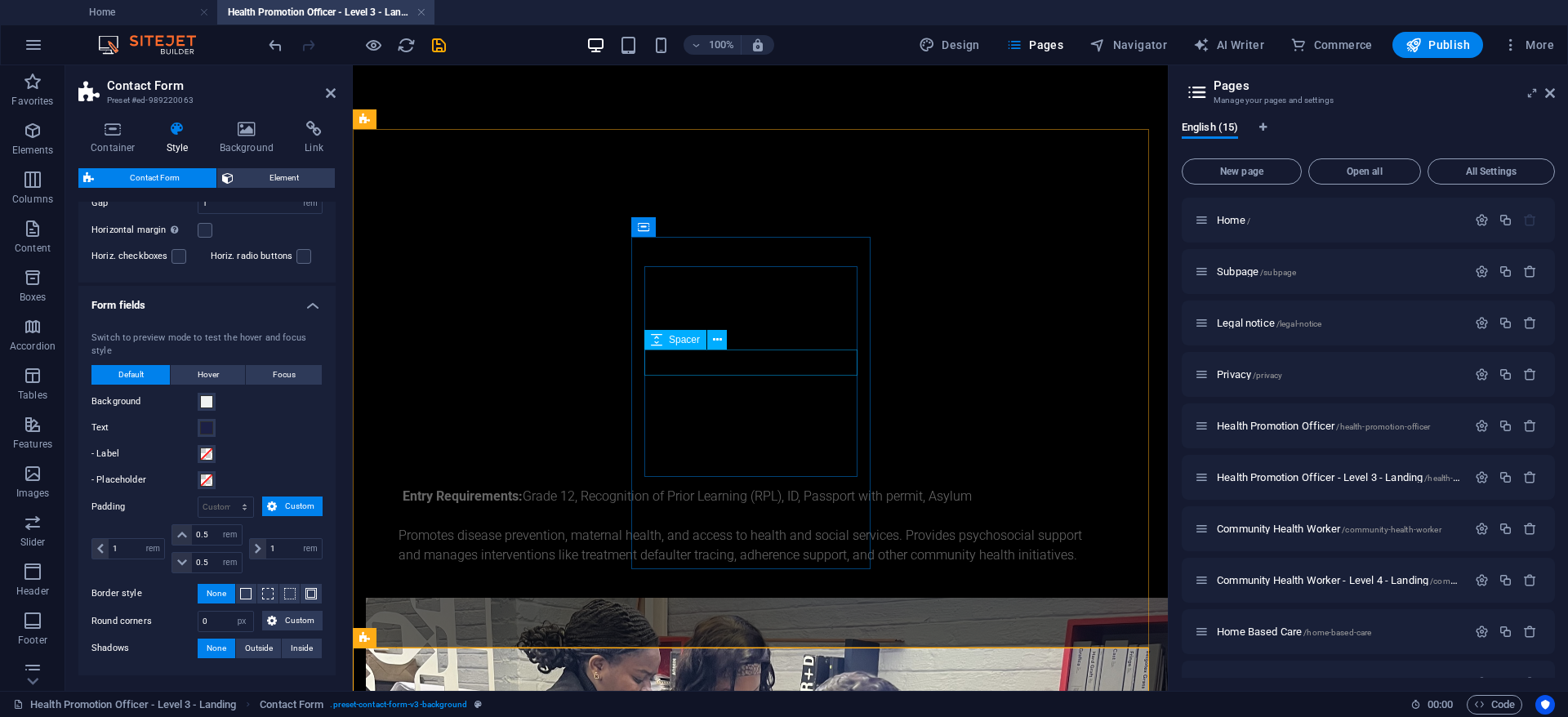
scroll to position [1318, 0]
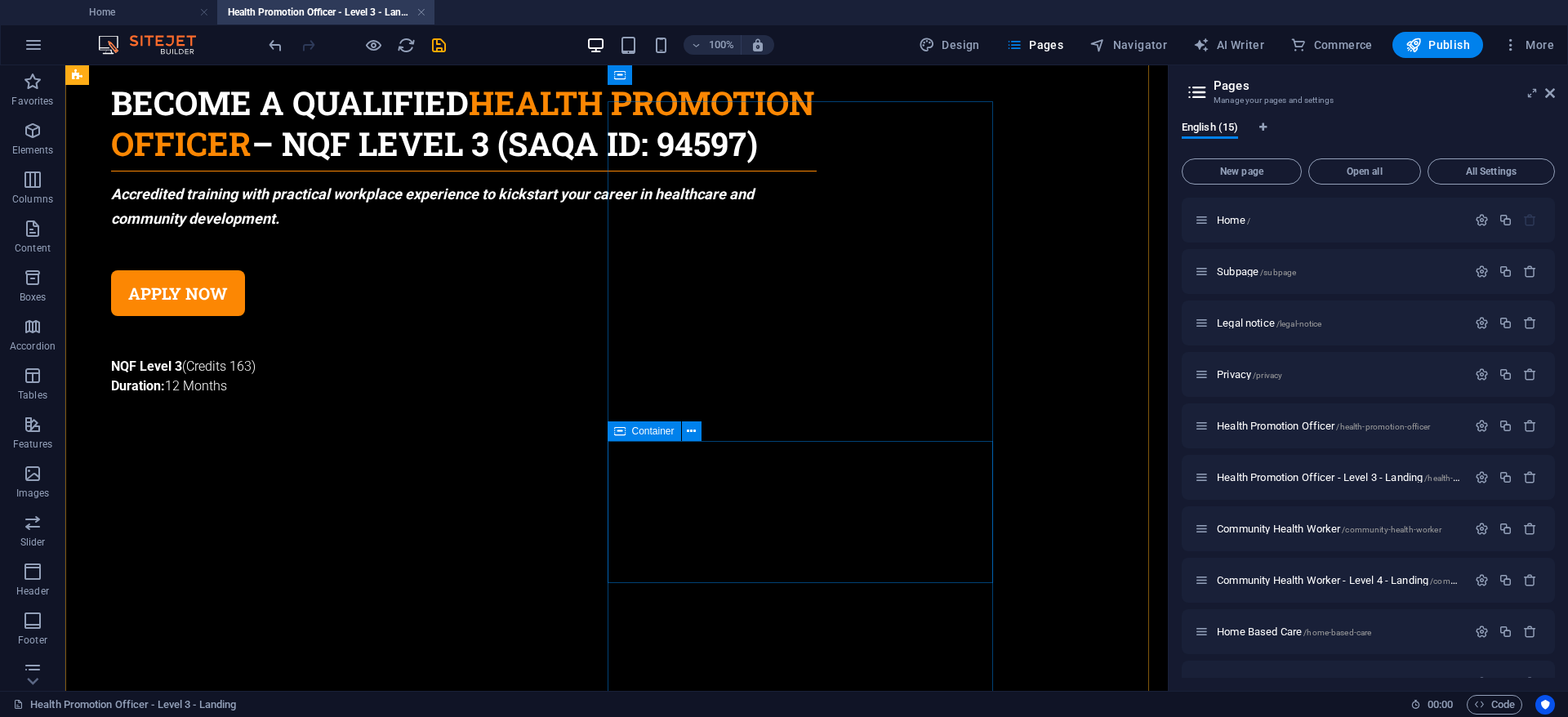
scroll to position [0, 0]
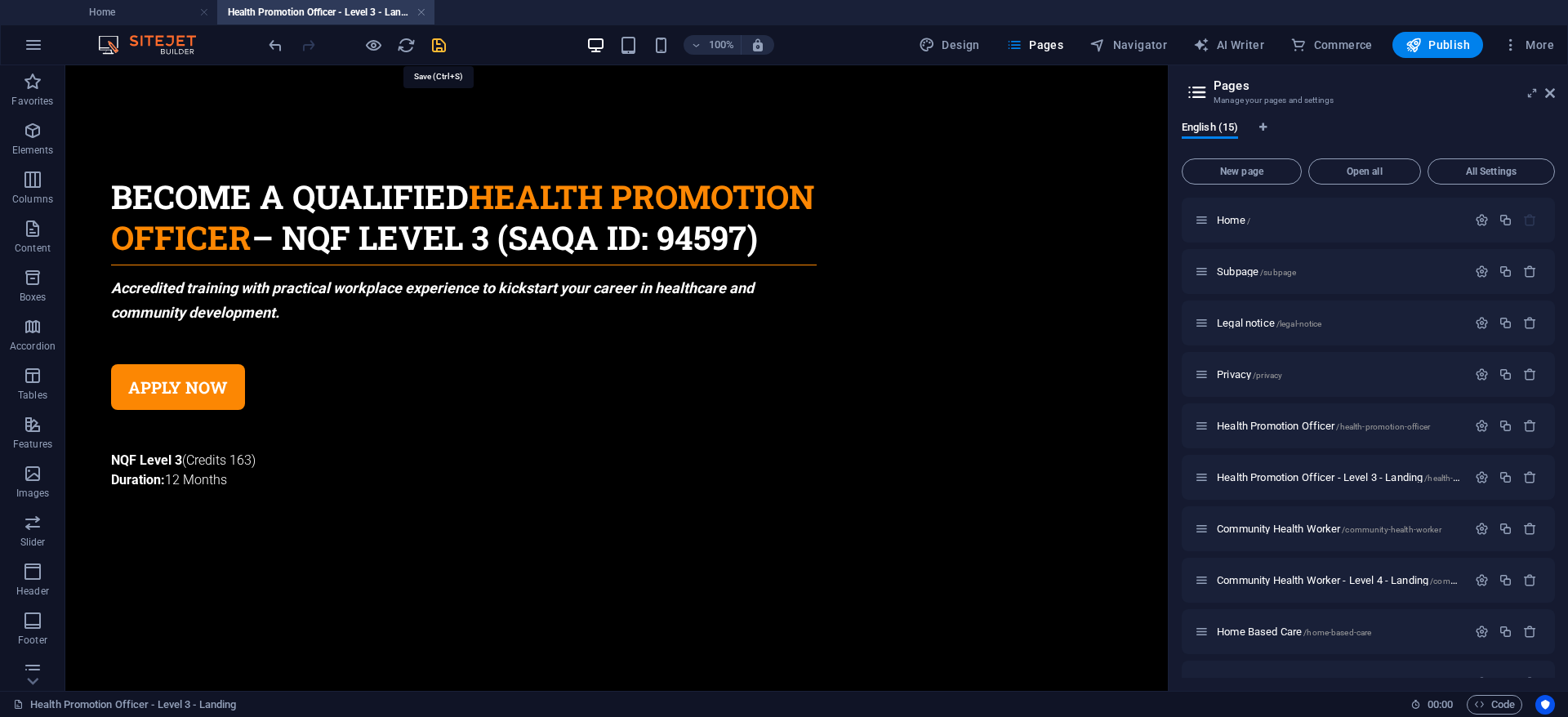
click at [442, 45] on icon "save" at bounding box center [439, 45] width 19 height 19
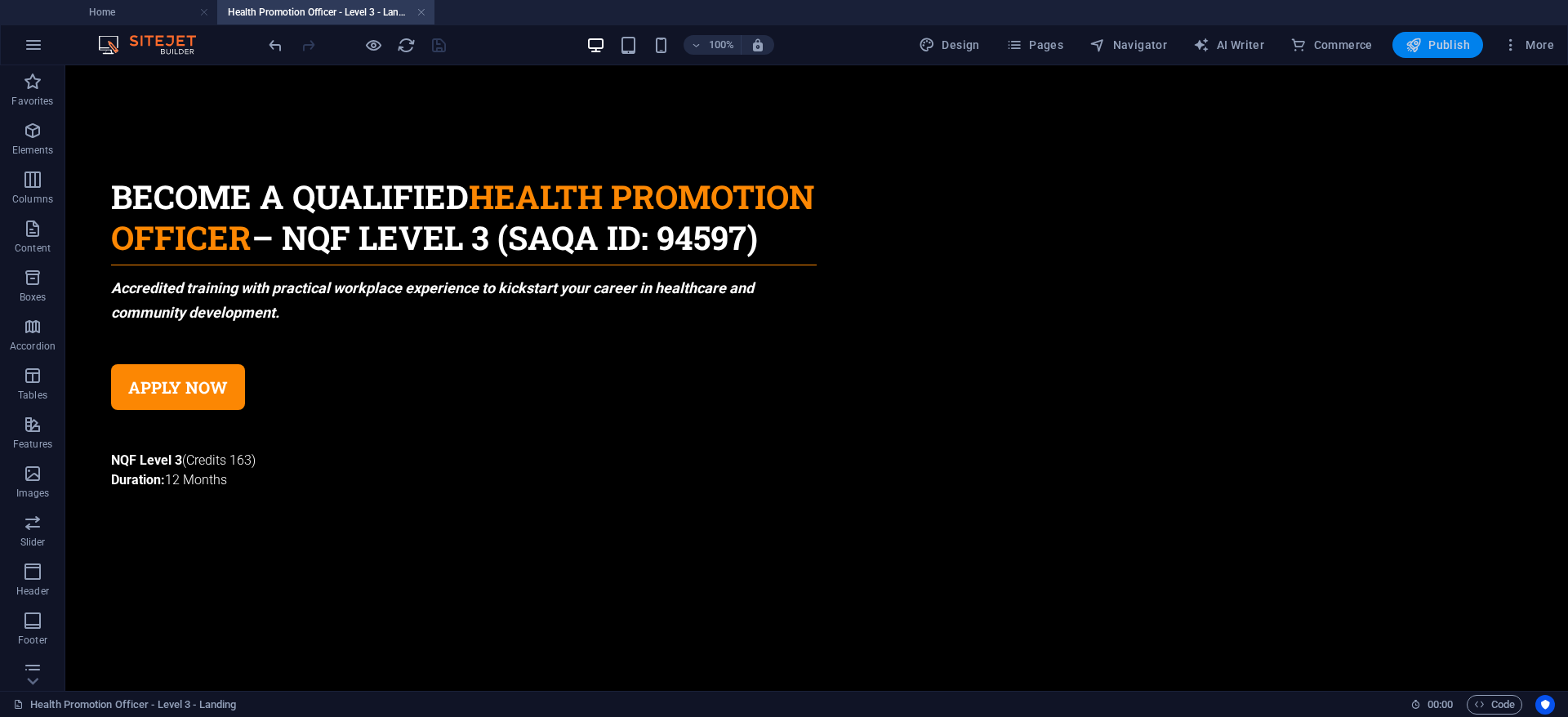
click at [1441, 38] on span "Publish" at bounding box center [1438, 44] width 64 height 16
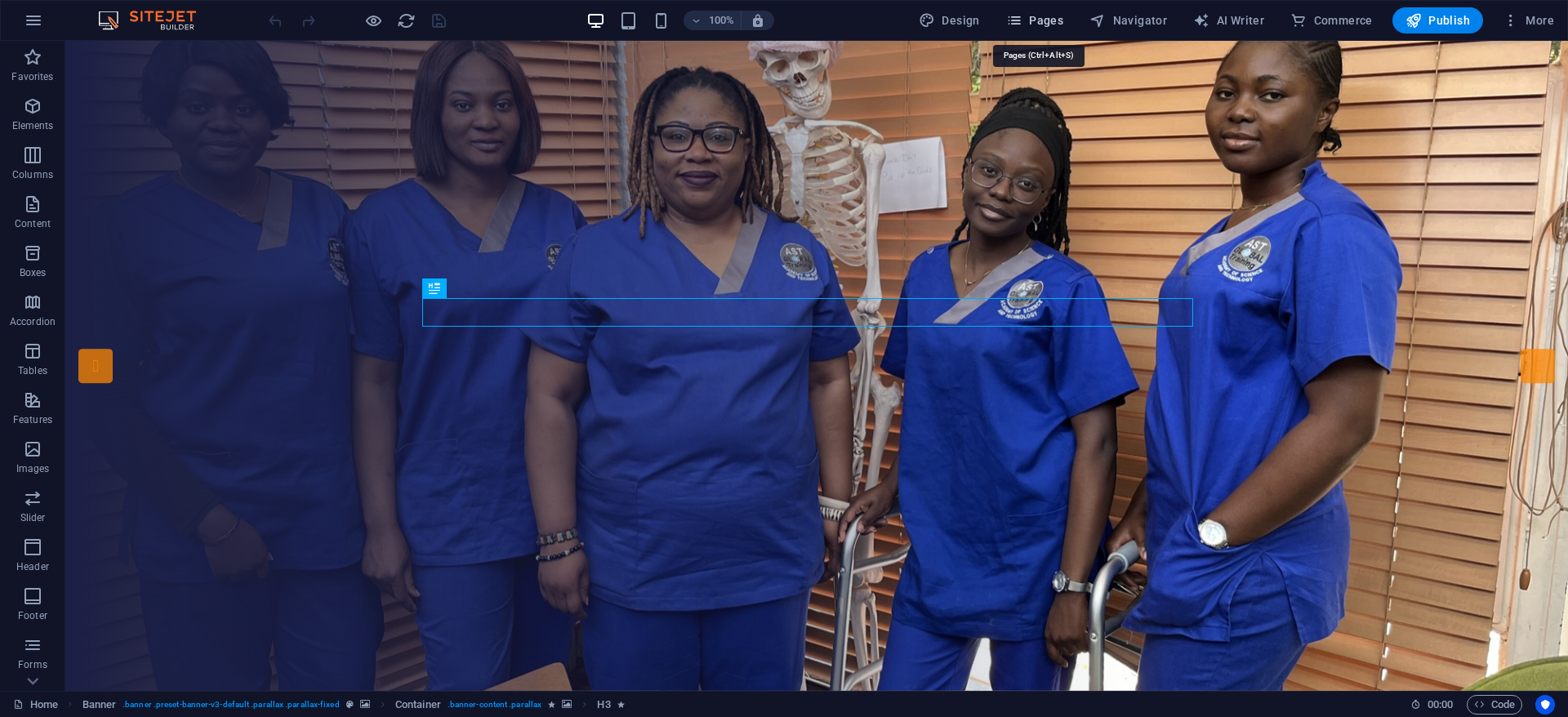
click at [1030, 10] on button "Pages" at bounding box center [1035, 20] width 70 height 26
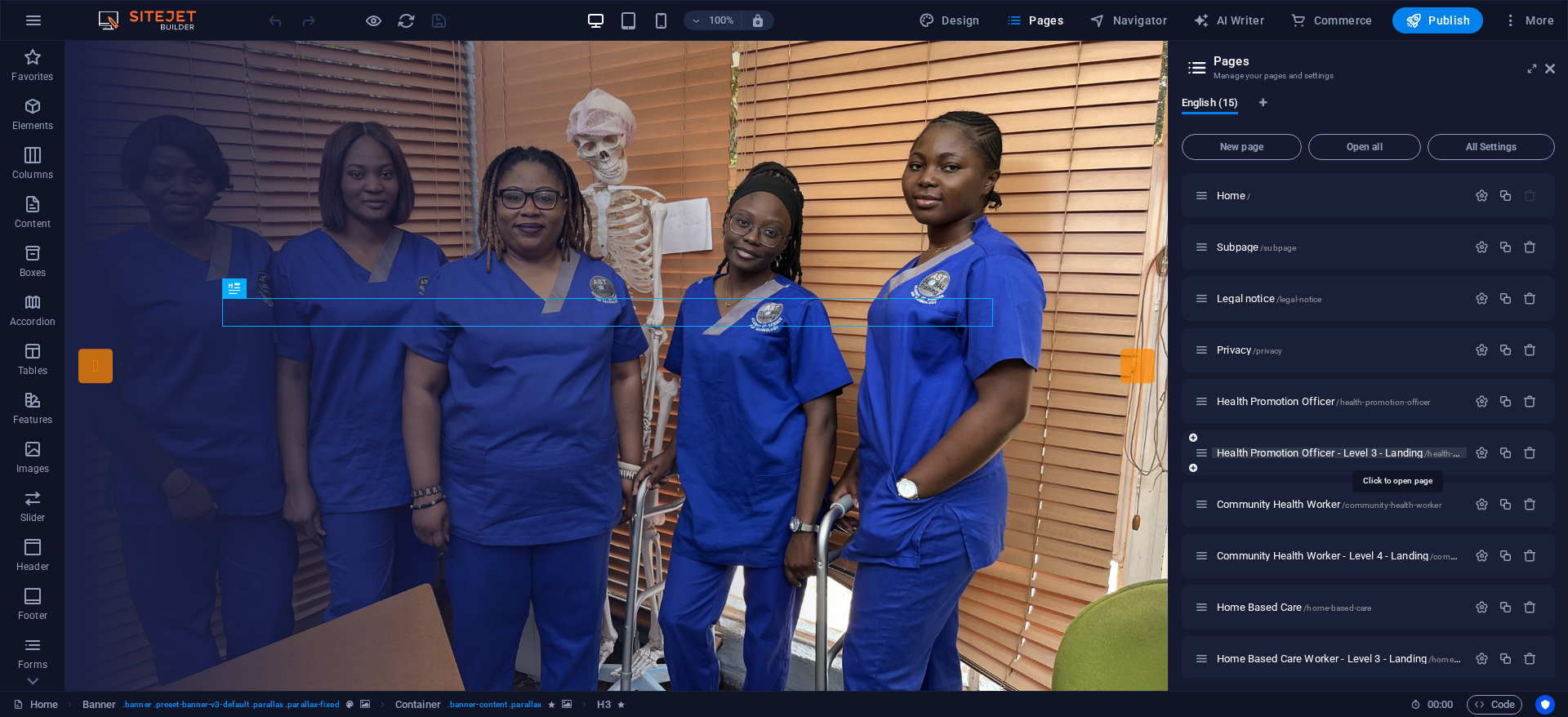
click at [1338, 454] on span "Health Promotion Officer - Level 3 - Landing /health-promotion-officer-level-3-…" at bounding box center [1396, 453] width 358 height 12
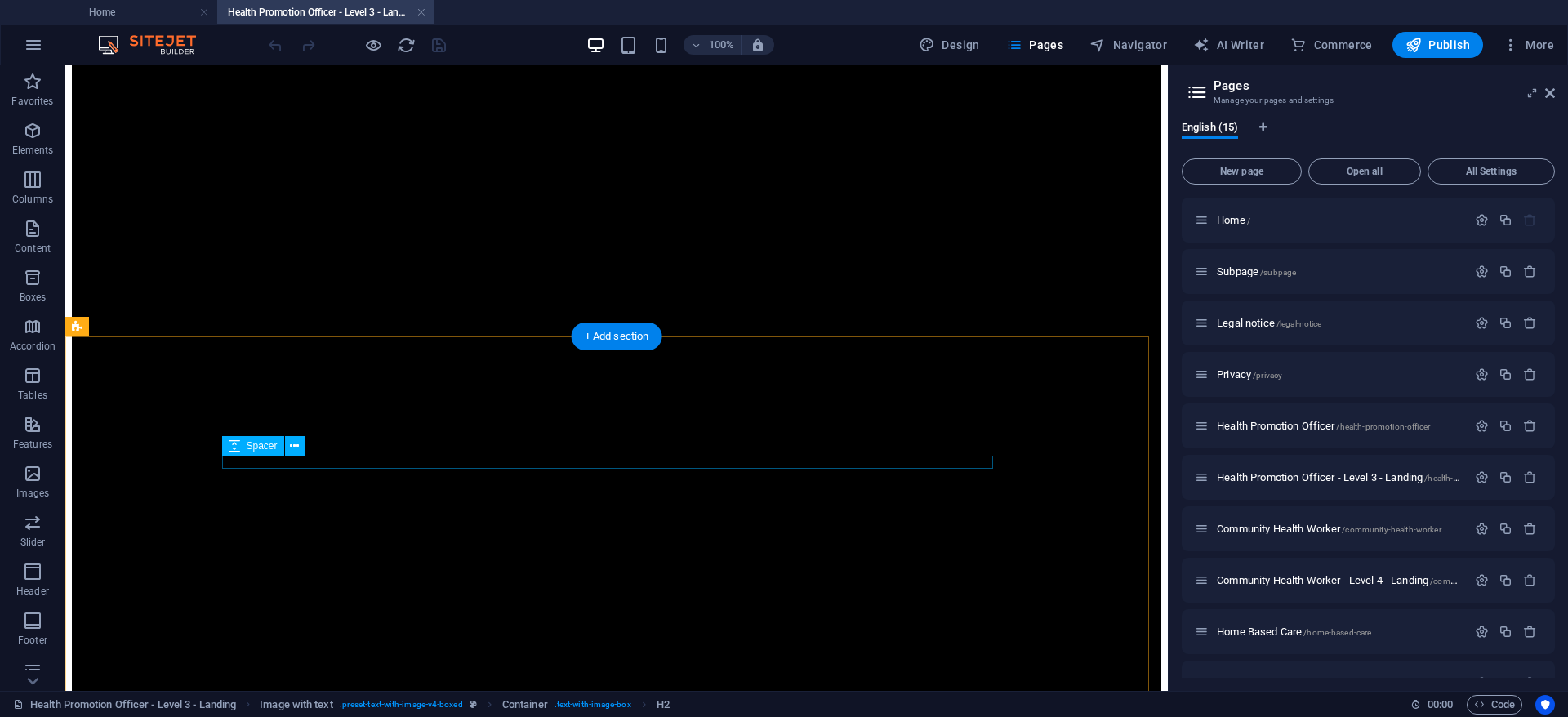
scroll to position [2033, 0]
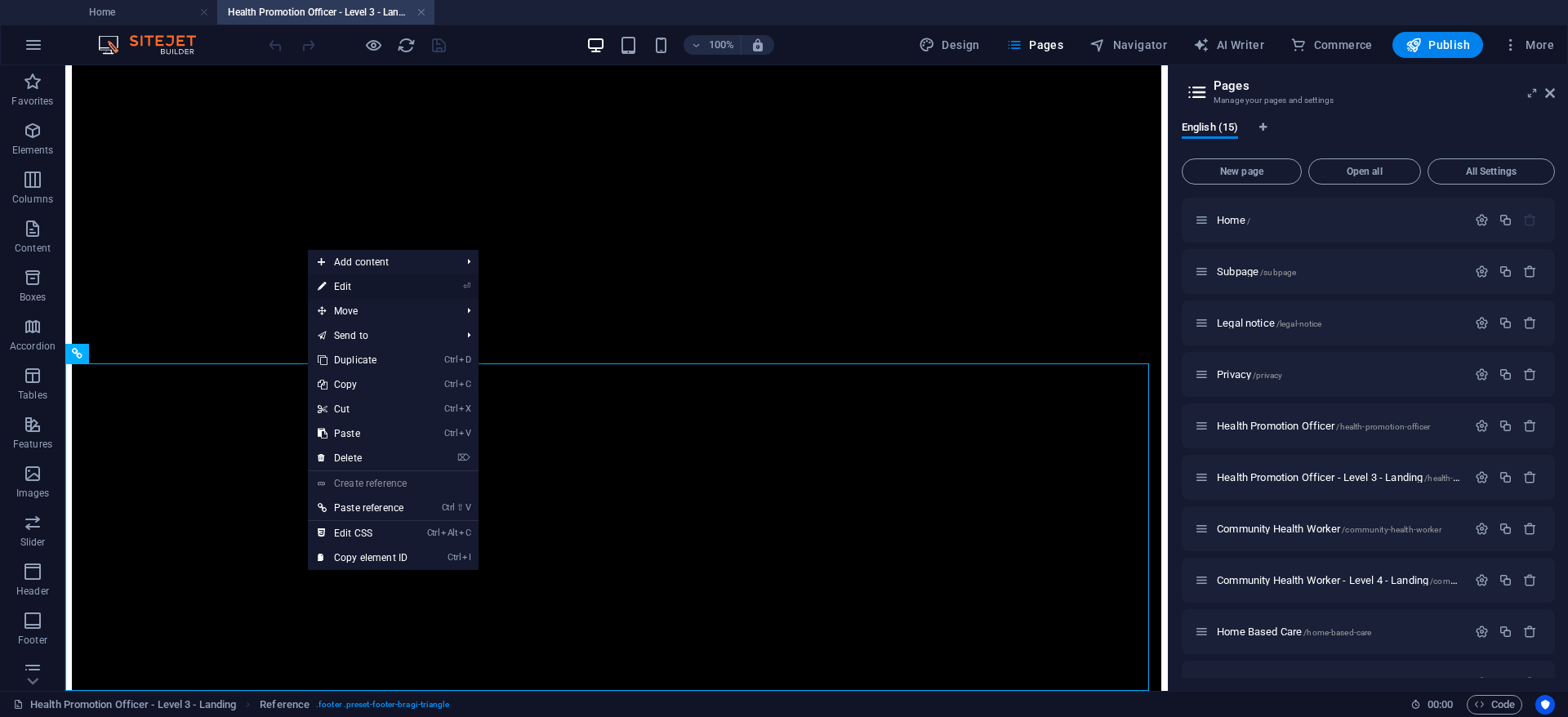
click at [378, 286] on link "⏎ Edit" at bounding box center [362, 286] width 109 height 25
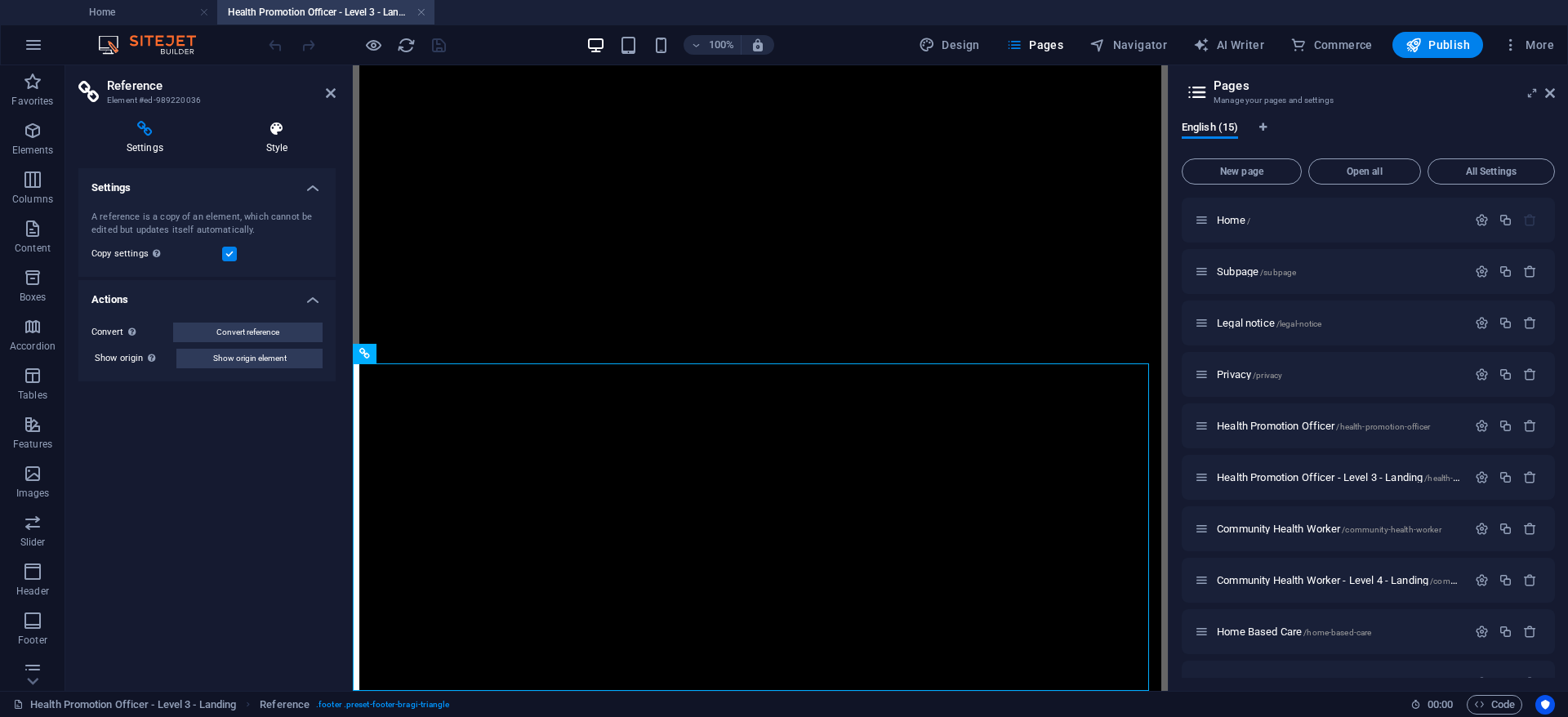
click at [295, 131] on icon at bounding box center [276, 129] width 118 height 16
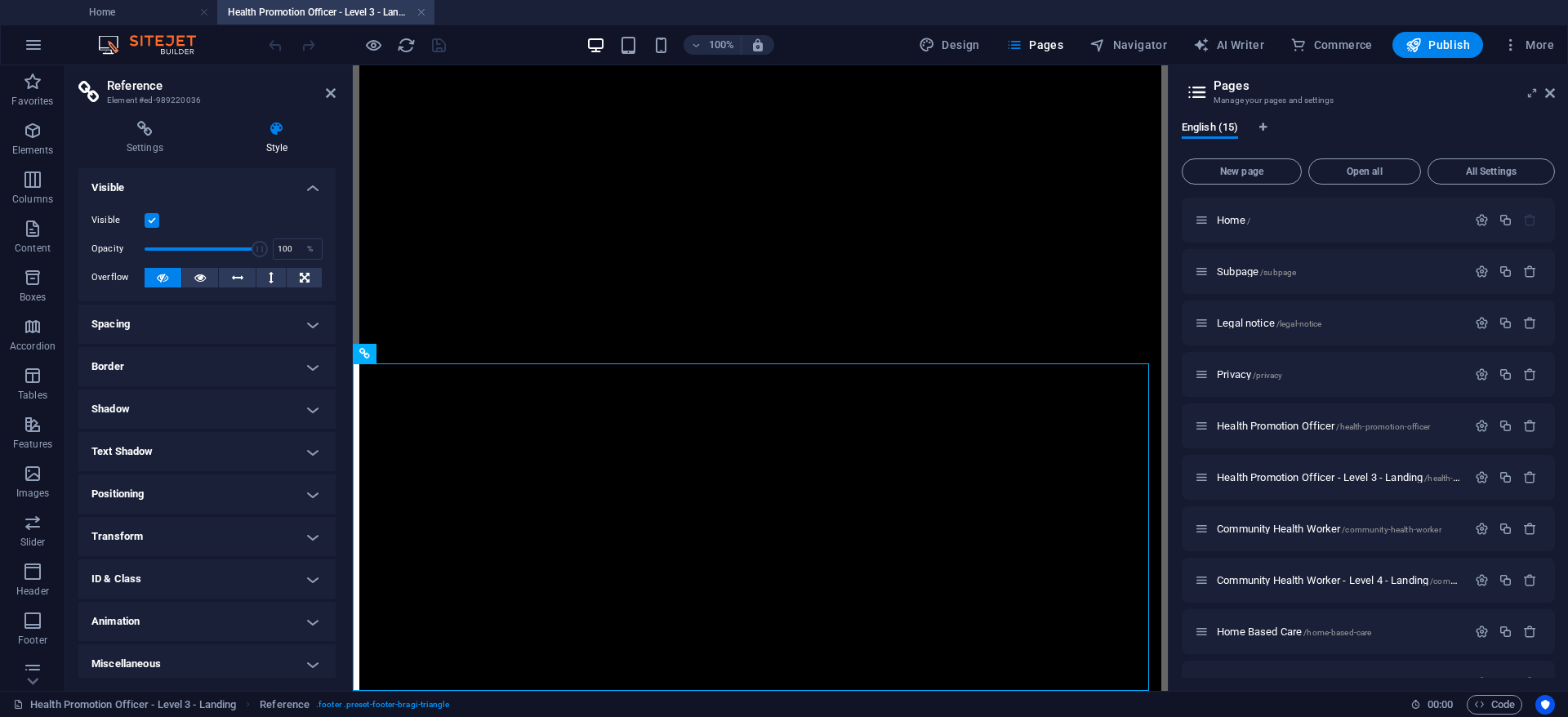
click at [206, 331] on h4 "Spacing" at bounding box center [206, 324] width 257 height 39
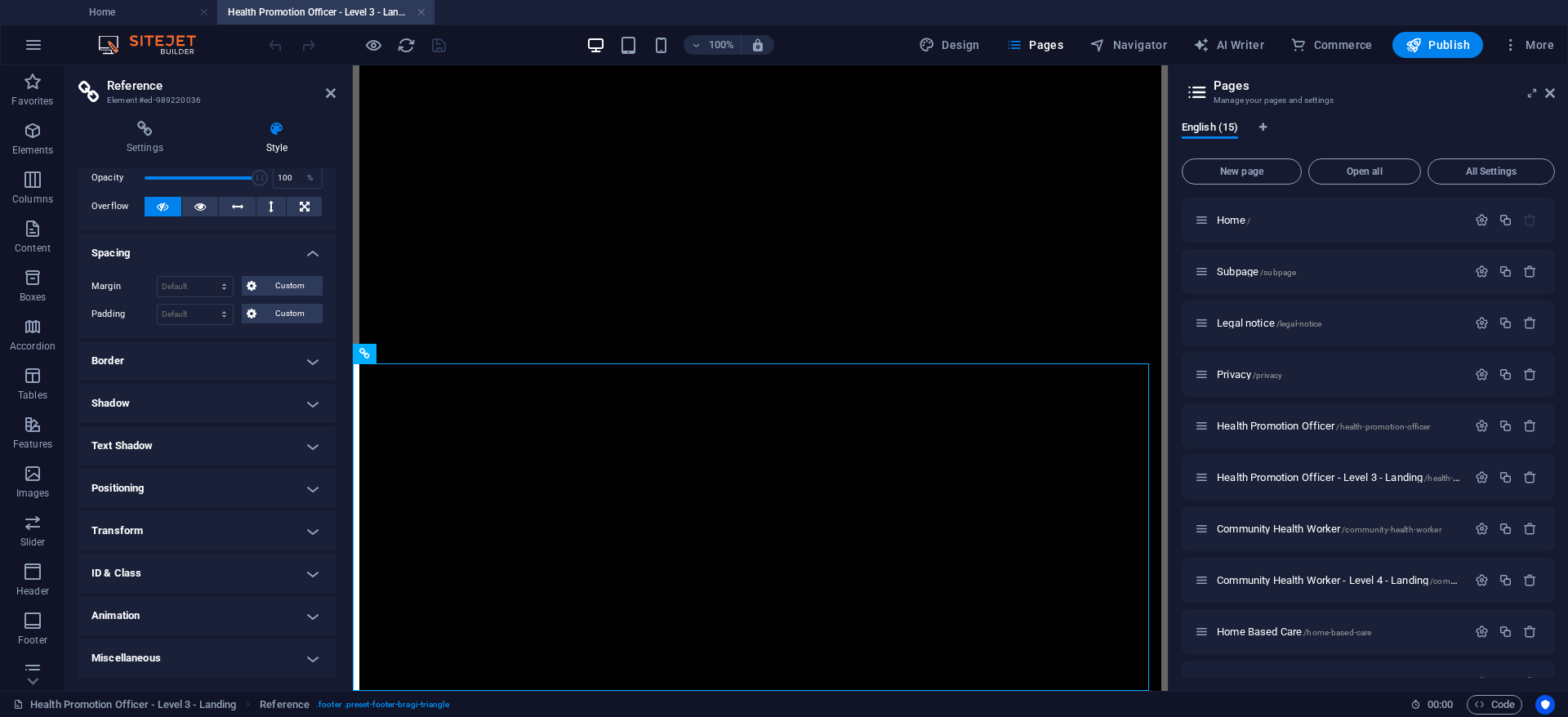
scroll to position [0, 0]
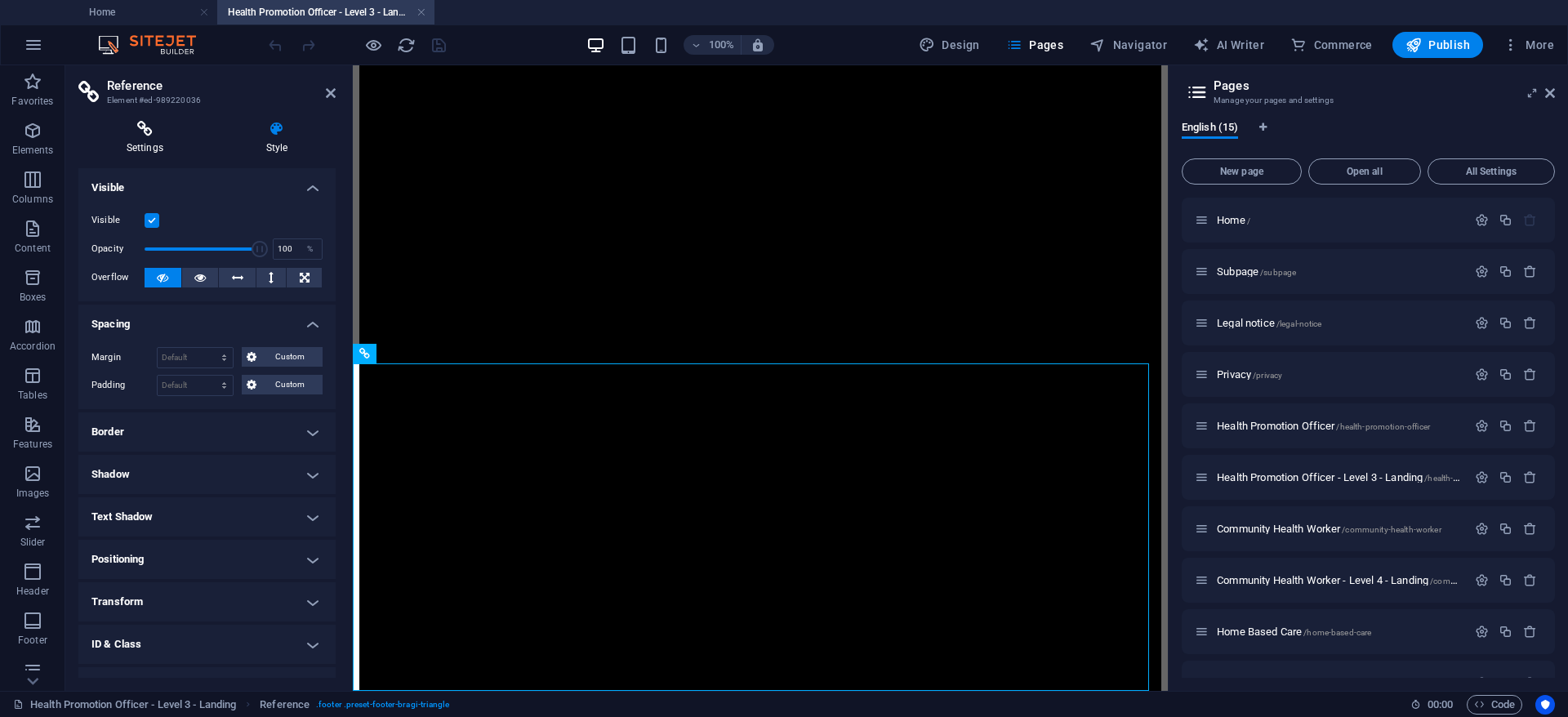
click at [162, 132] on icon at bounding box center [144, 129] width 133 height 16
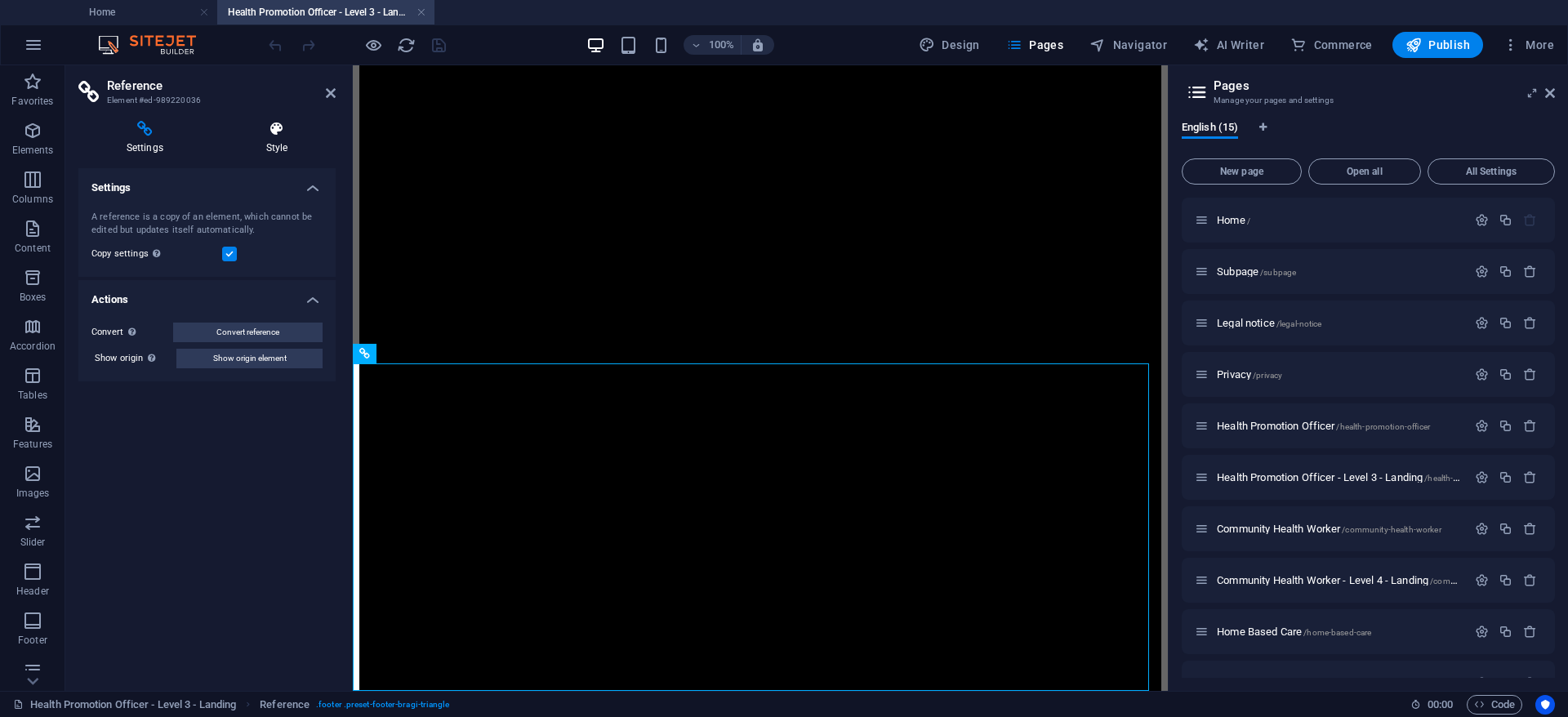
click at [287, 147] on h4 "Style" at bounding box center [276, 138] width 118 height 34
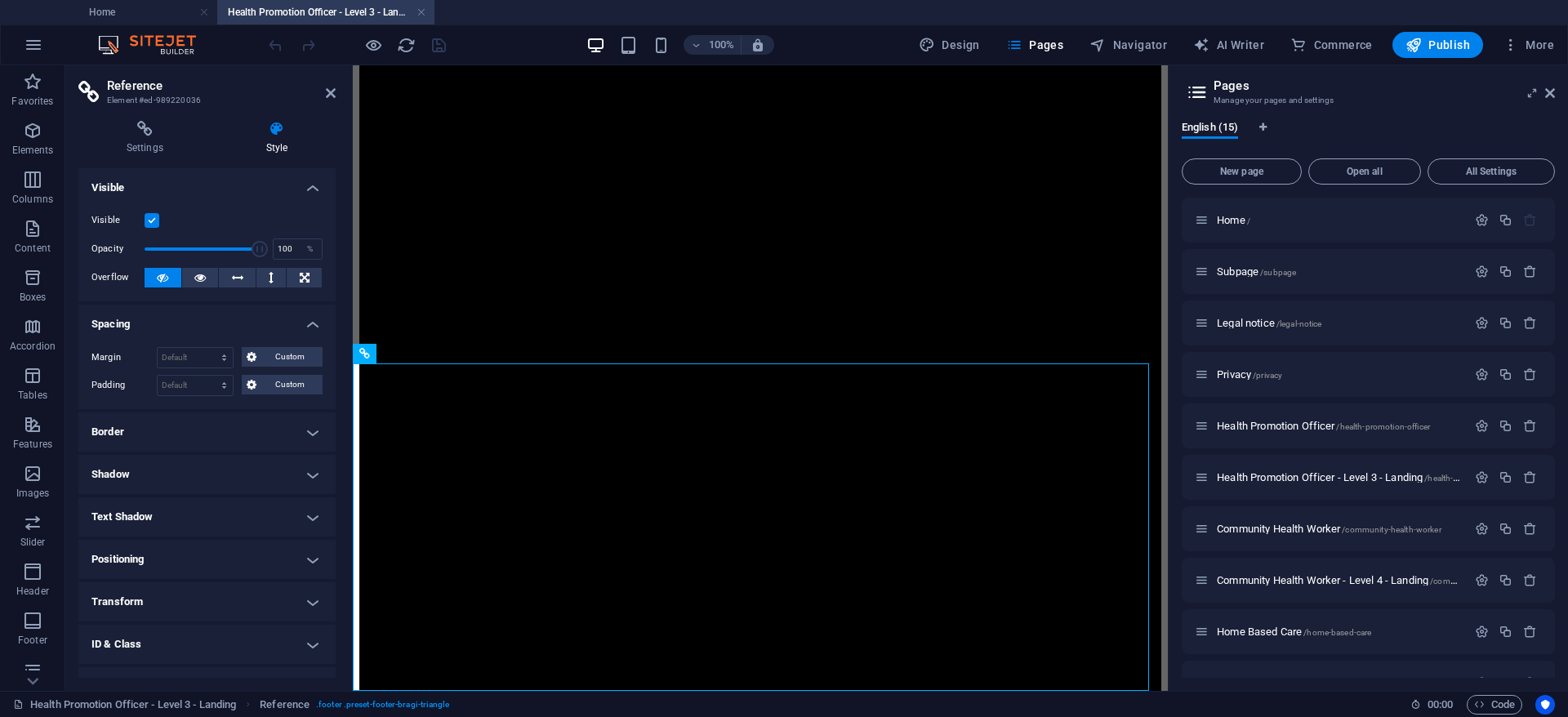
click at [249, 561] on h4 "Positioning" at bounding box center [206, 559] width 257 height 39
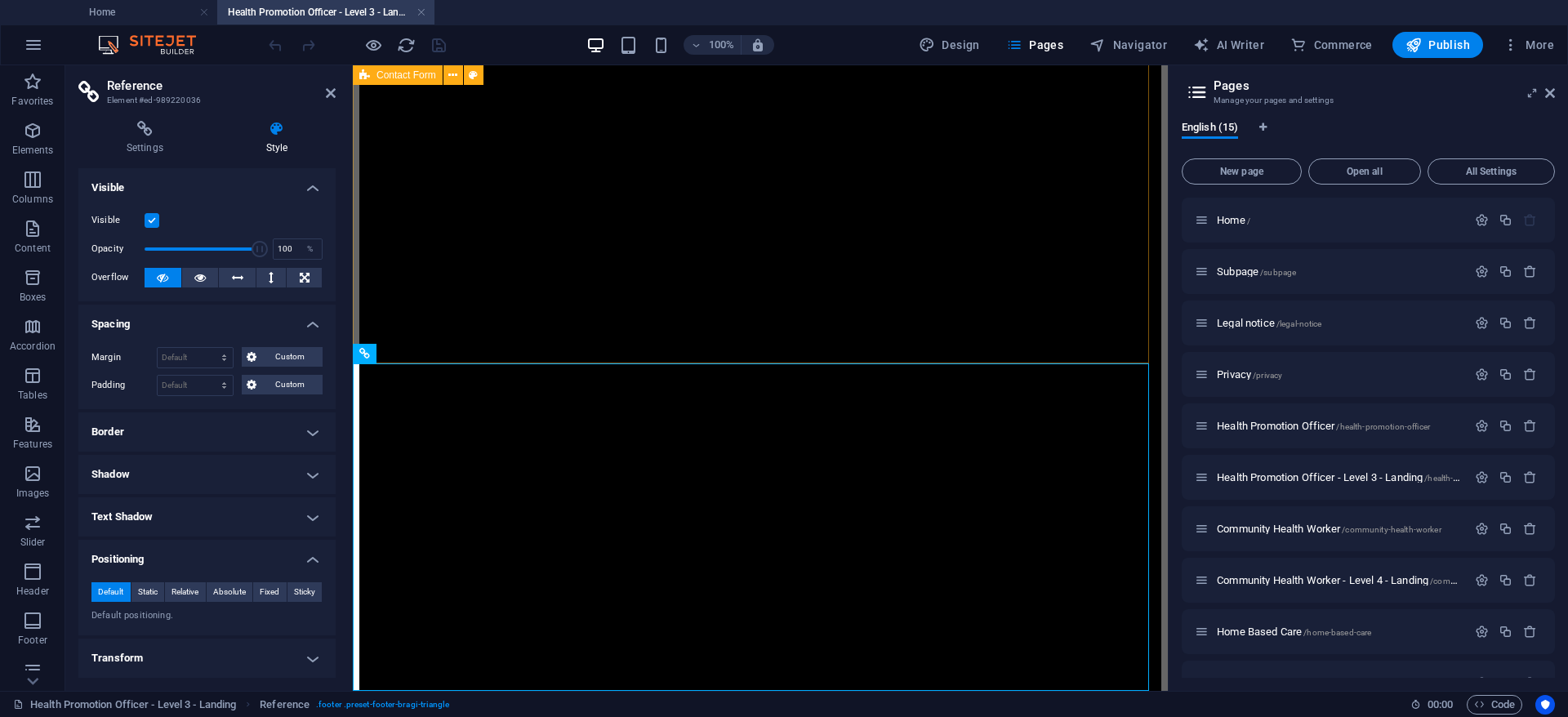
scroll to position [1931, 0]
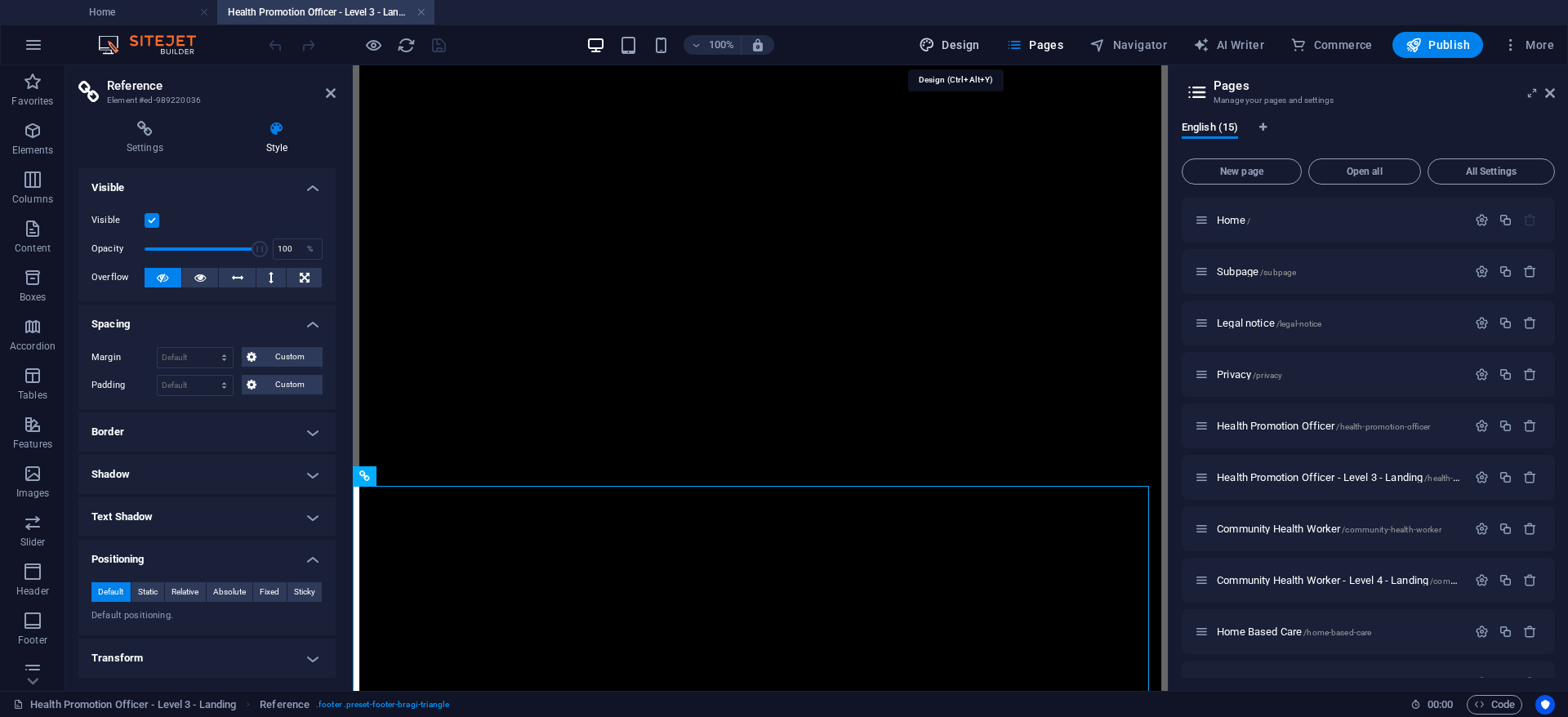
click at [968, 44] on span "Design" at bounding box center [950, 44] width 61 height 16
select select "px"
select select "300"
select select "px"
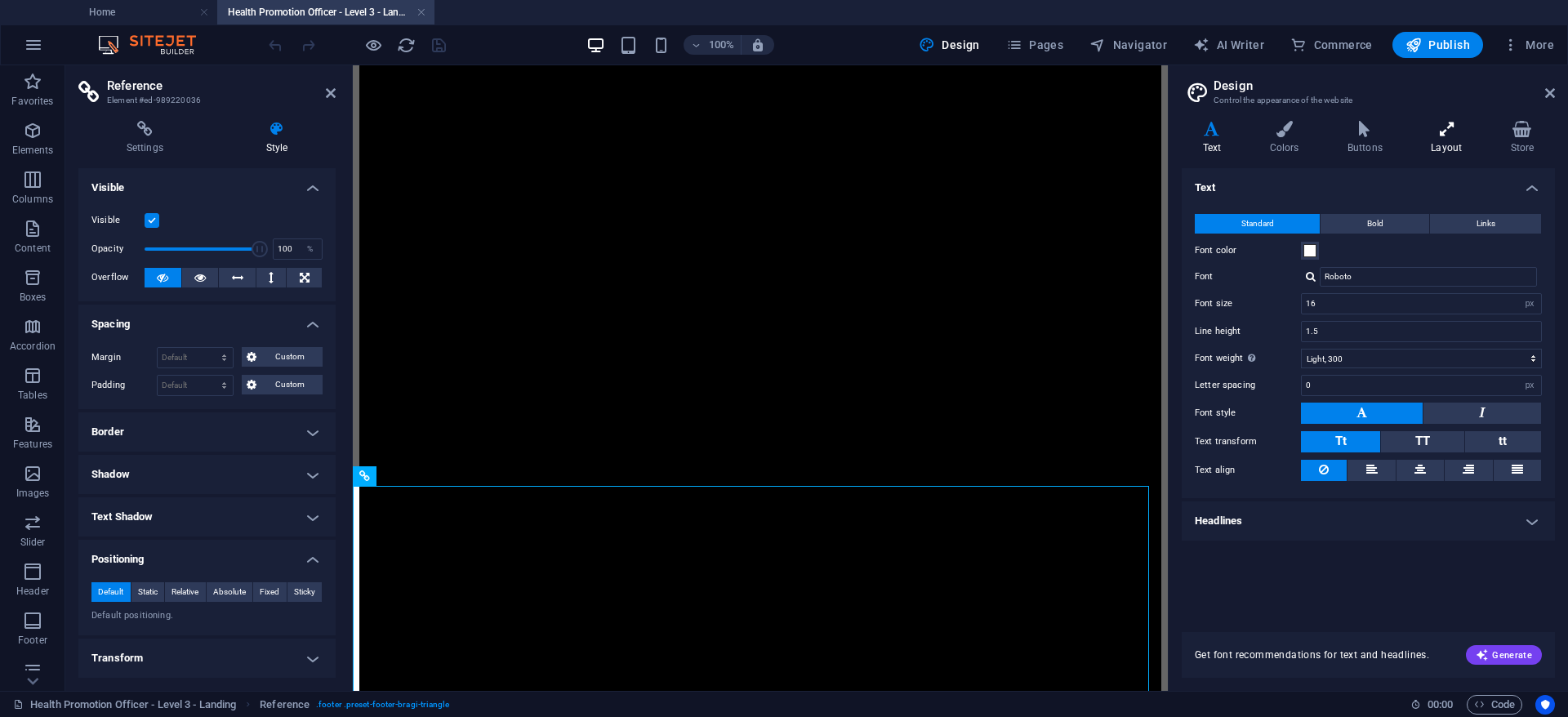
click at [1449, 134] on icon at bounding box center [1447, 129] width 73 height 16
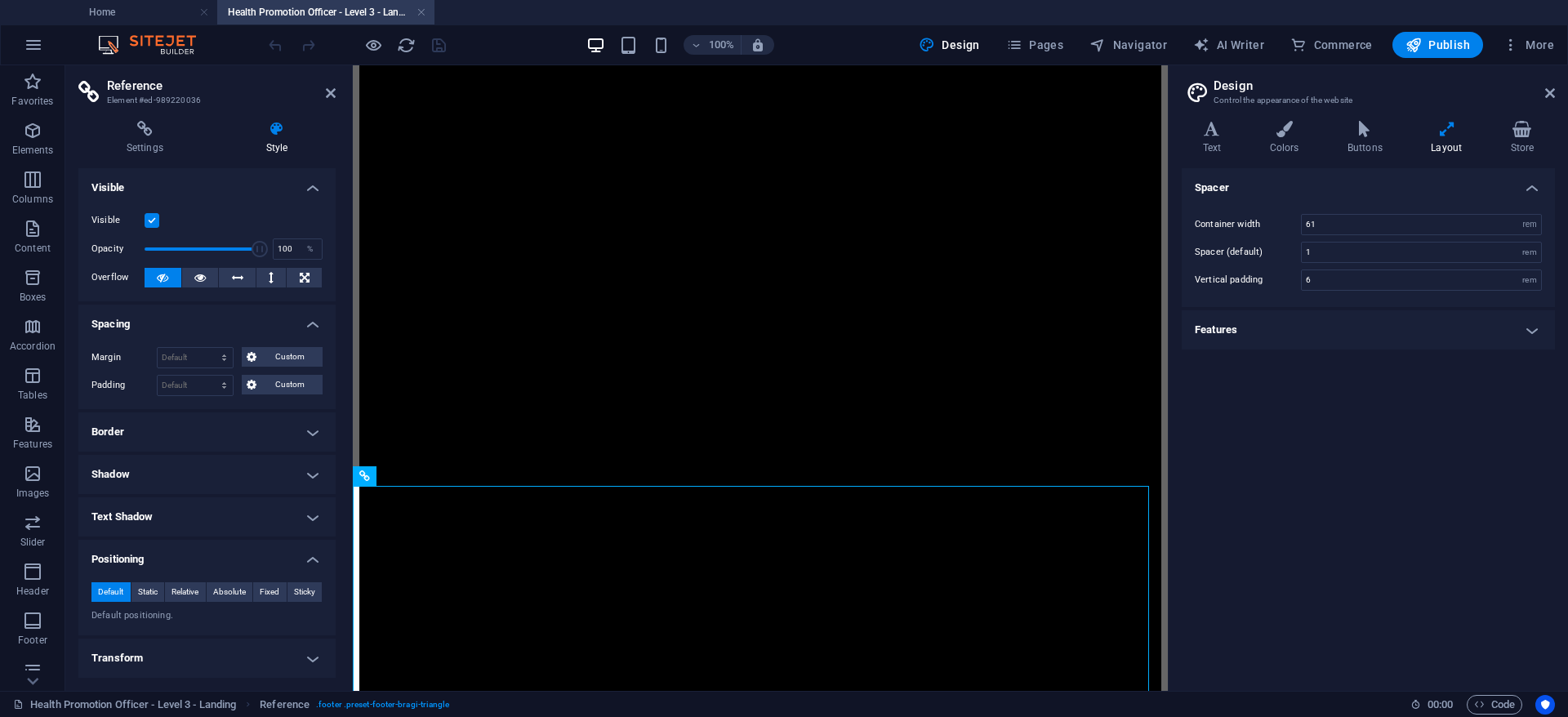
click at [1325, 332] on h4 "Features" at bounding box center [1369, 330] width 373 height 39
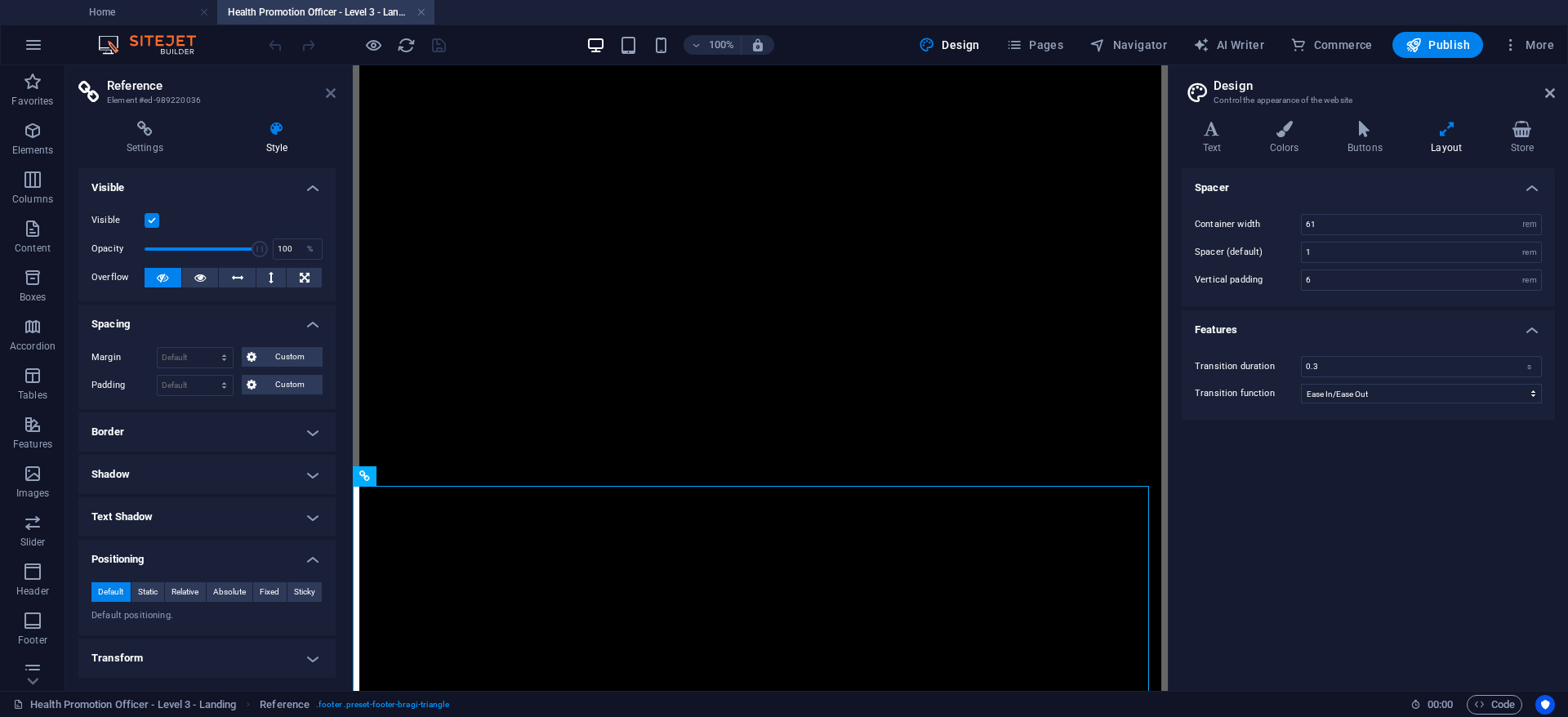
click at [332, 91] on icon at bounding box center [331, 92] width 10 height 13
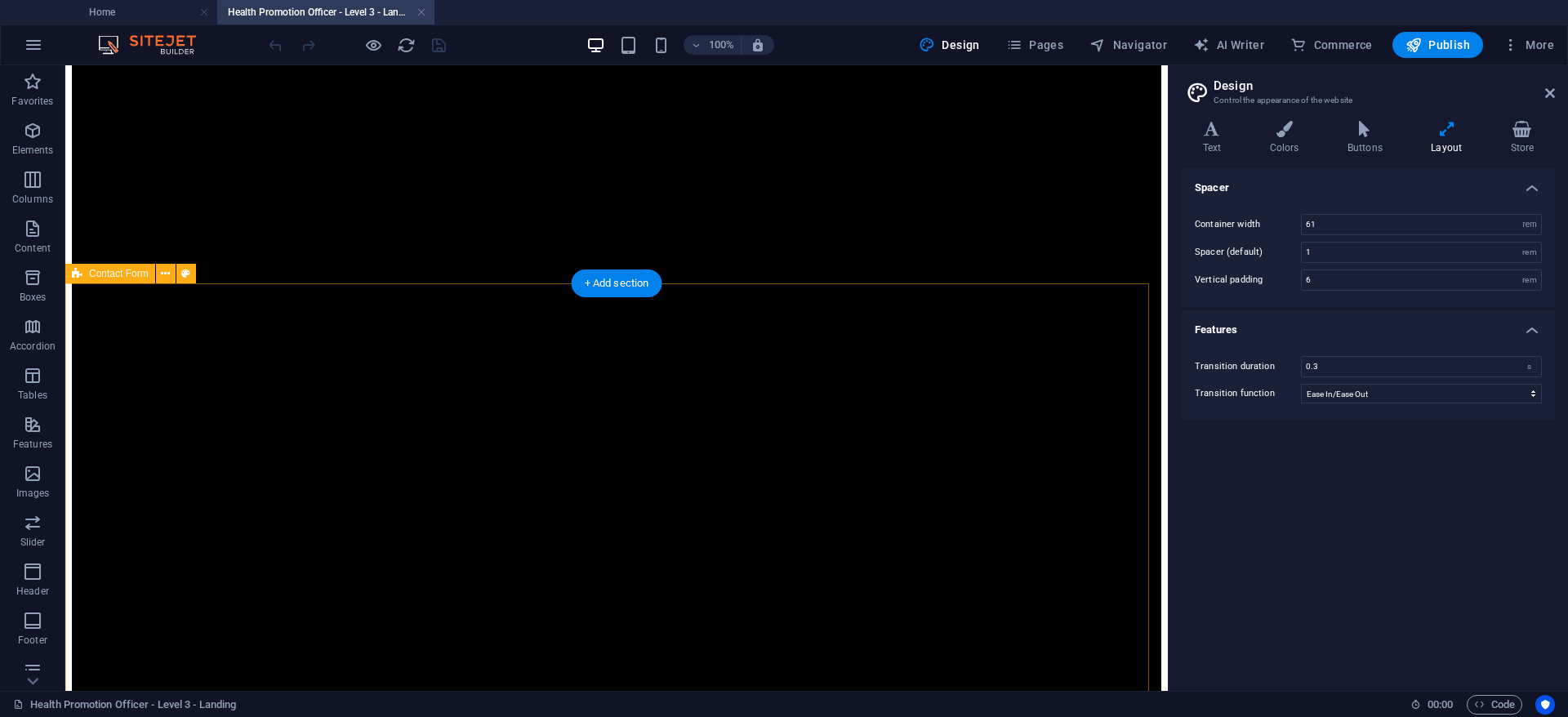
scroll to position [1788, 0]
click at [1445, 34] on button "Publish" at bounding box center [1437, 45] width 91 height 26
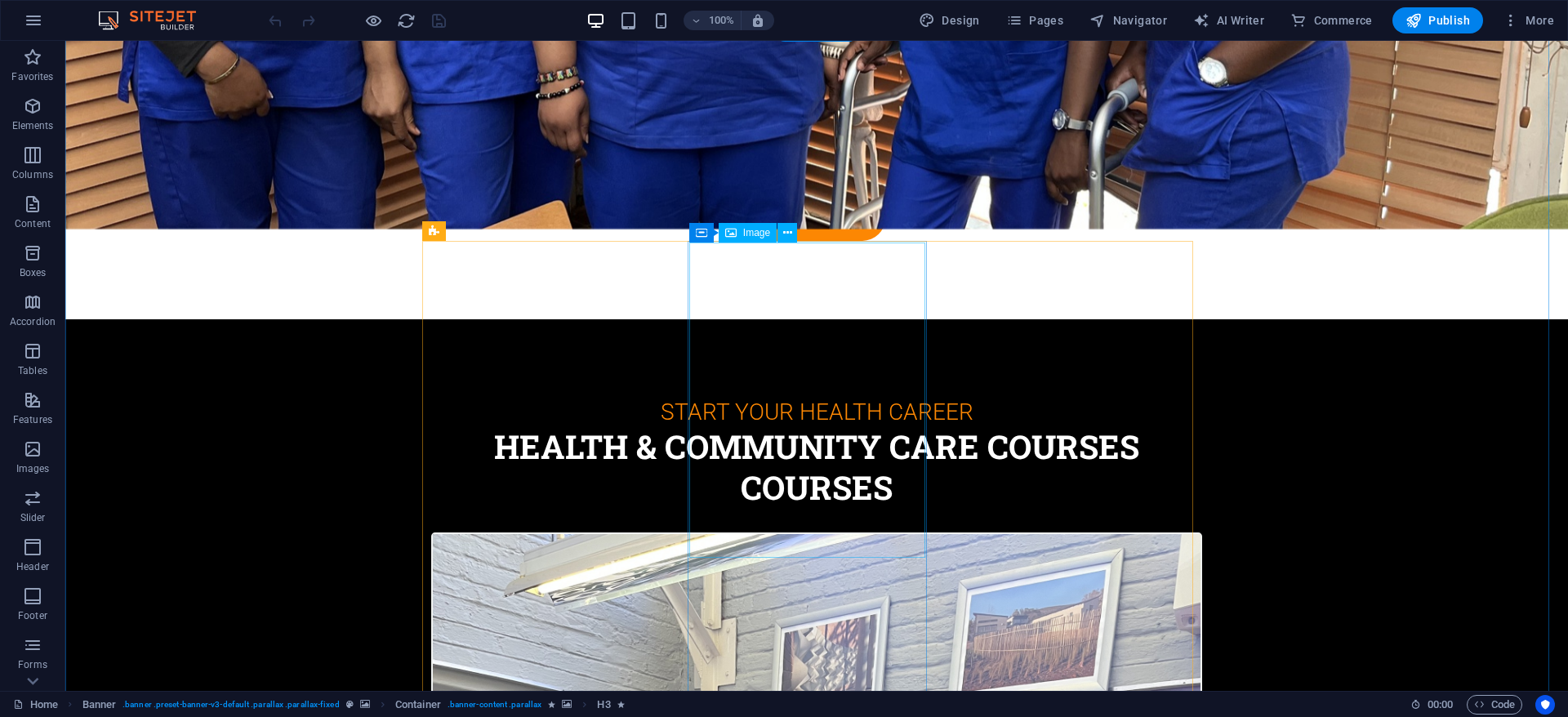
scroll to position [857, 0]
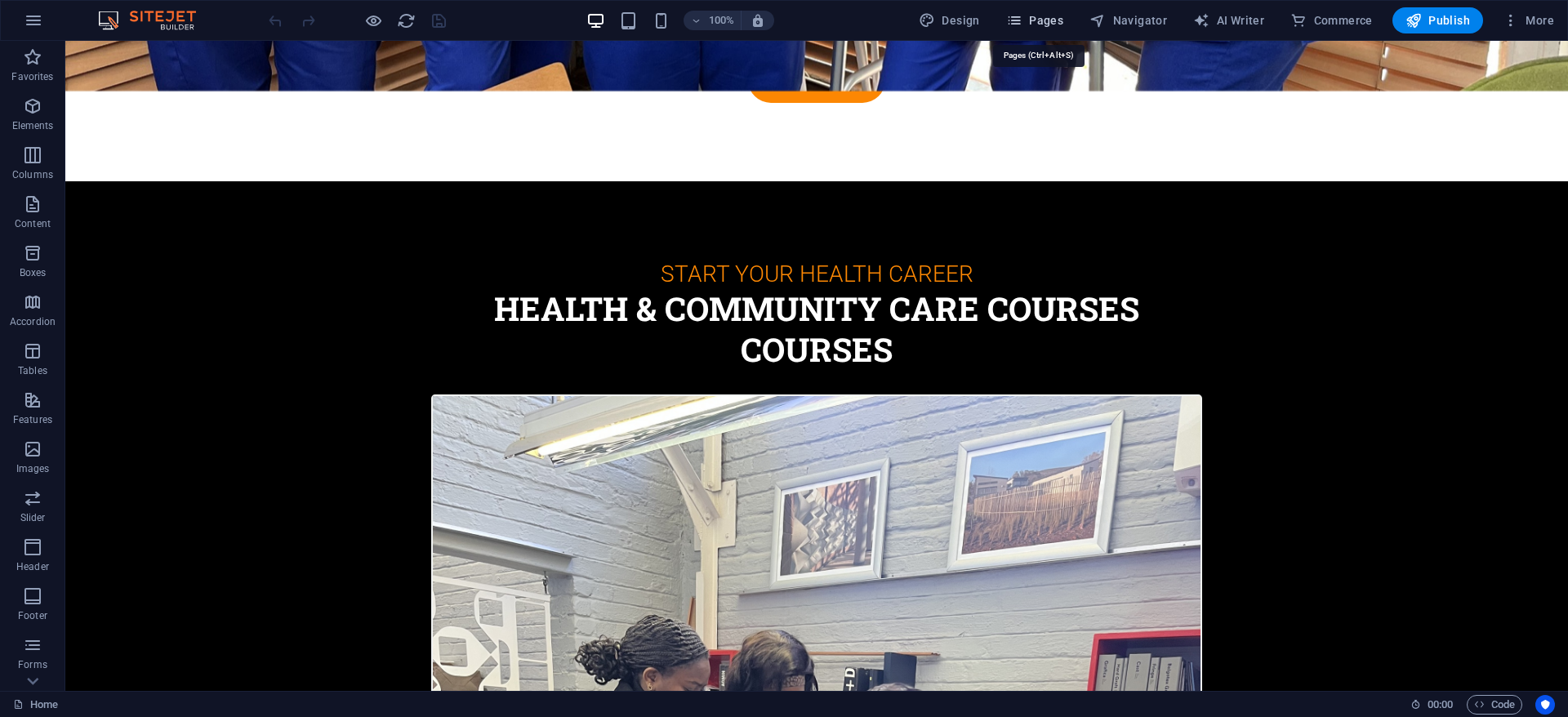
click at [1047, 27] on span "Pages" at bounding box center [1035, 19] width 57 height 16
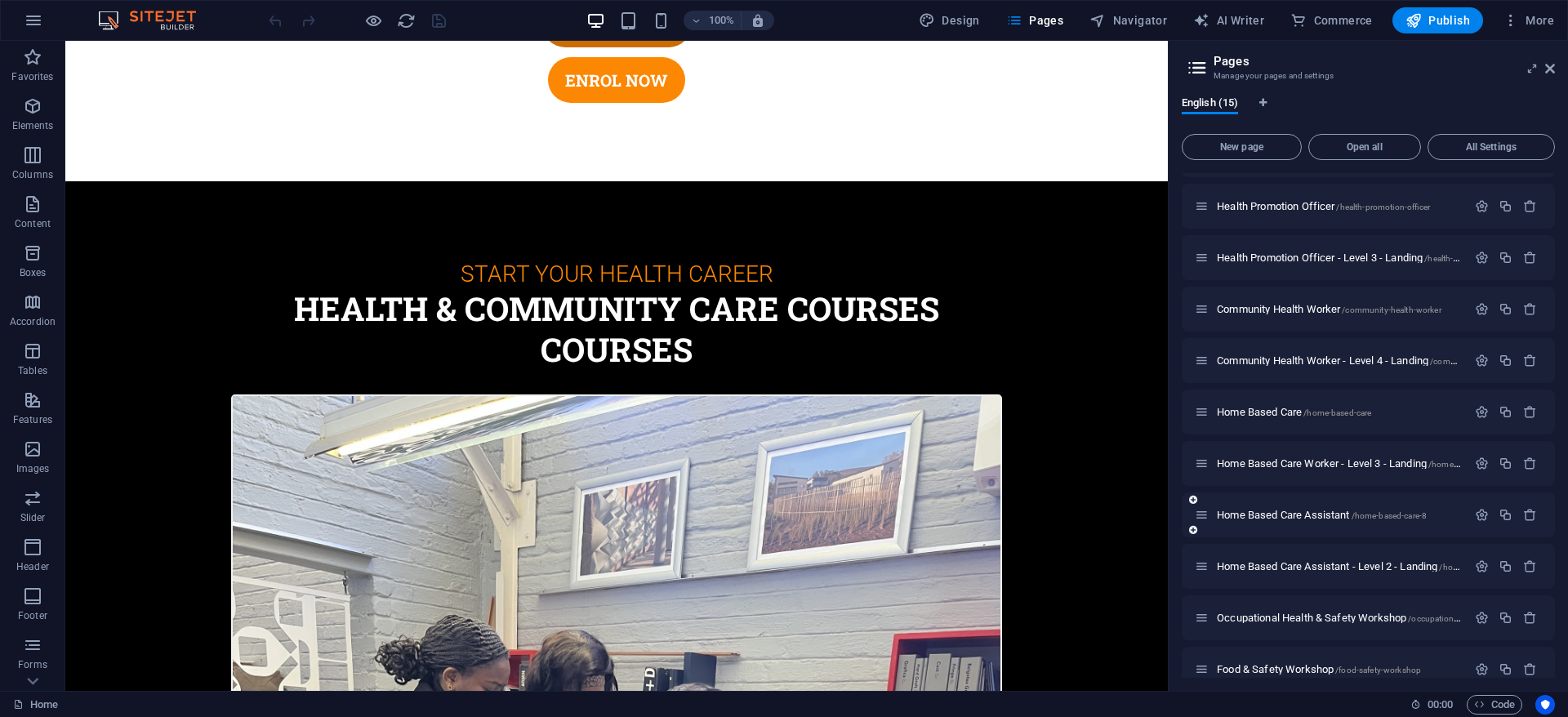
scroll to position [245, 0]
click at [1342, 518] on span "Home Based Care Assistant - Level 2 - Landing /home-based-care-assistant-level-2" at bounding box center [1392, 516] width 352 height 12
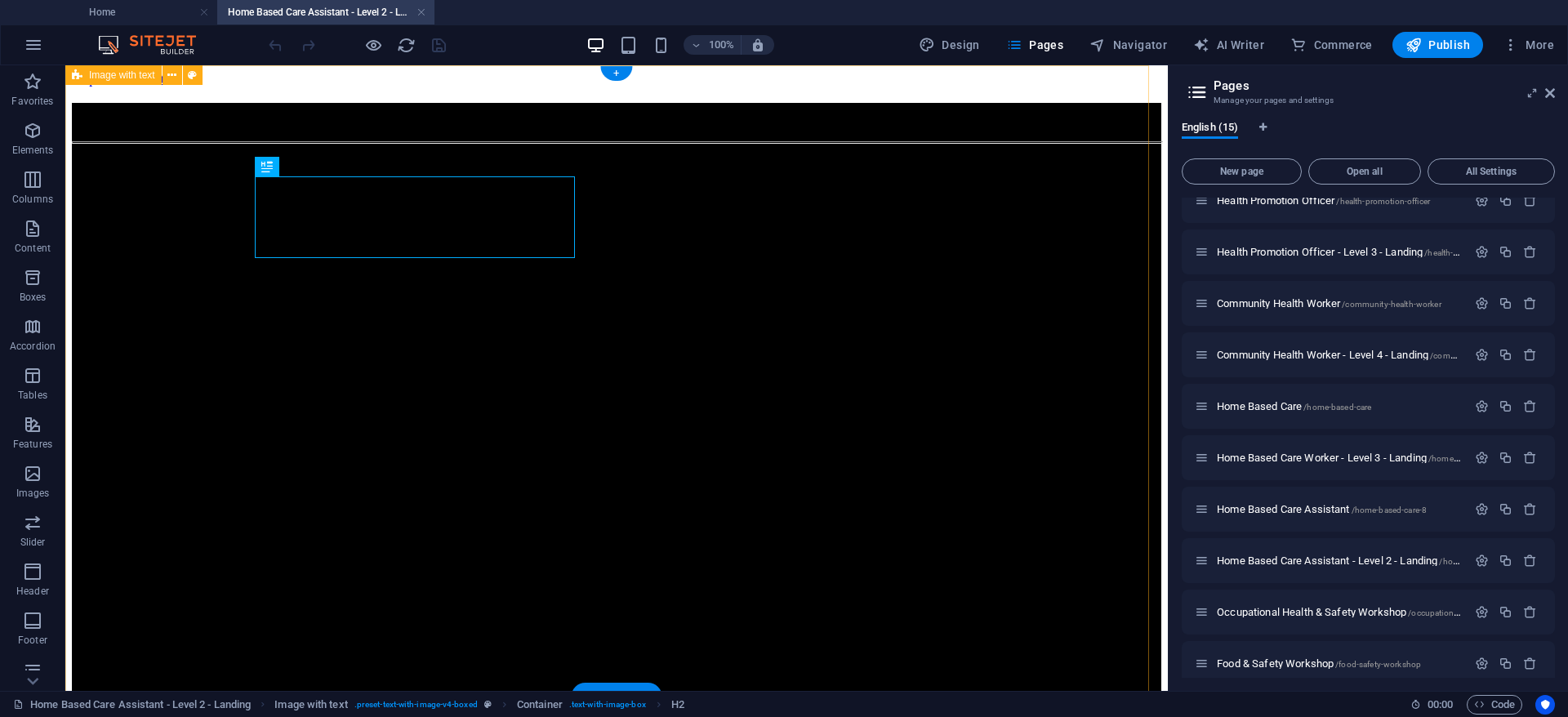
scroll to position [0, 0]
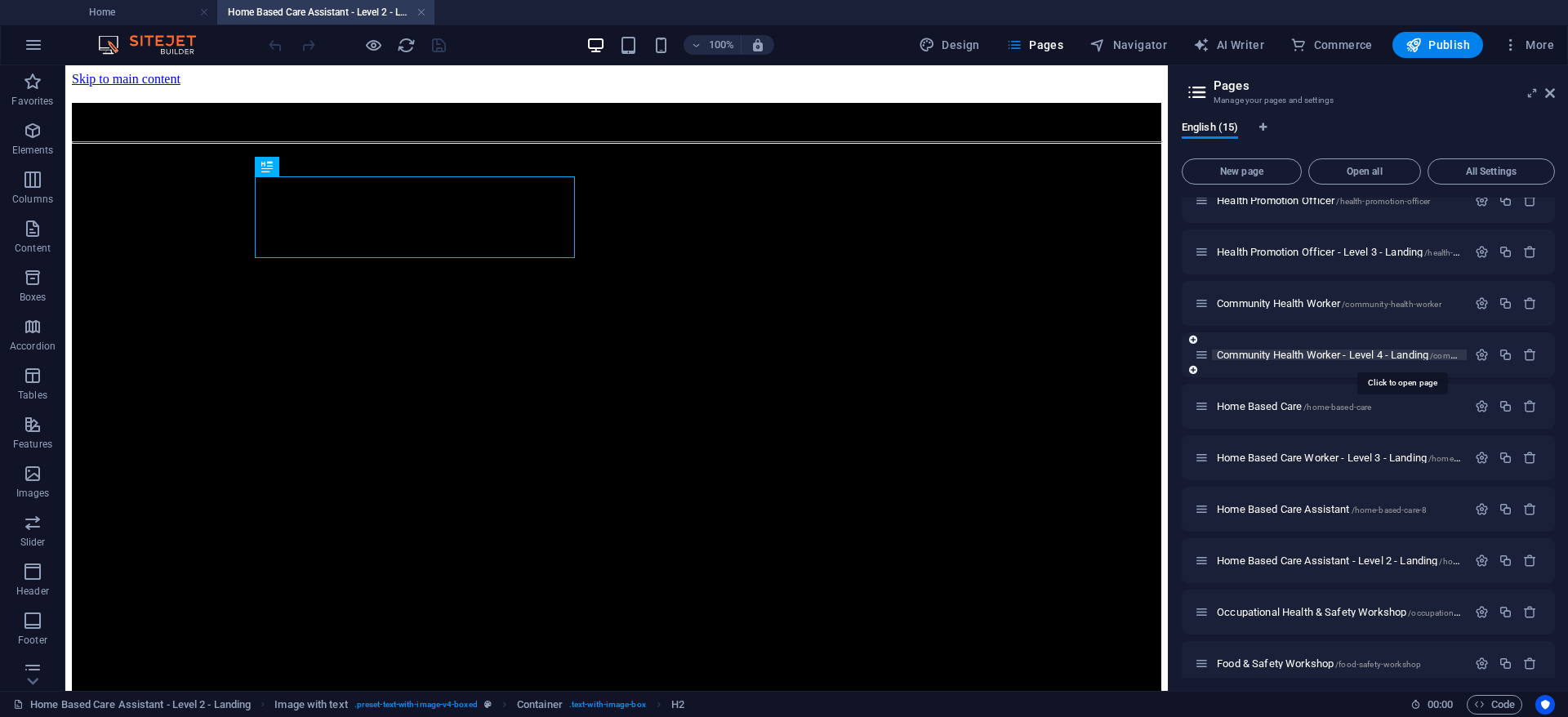
click at [1349, 357] on span "Community Health Worker - Level 4 - Landing /community-health-worker-level-4-la…" at bounding box center [1401, 354] width 369 height 12
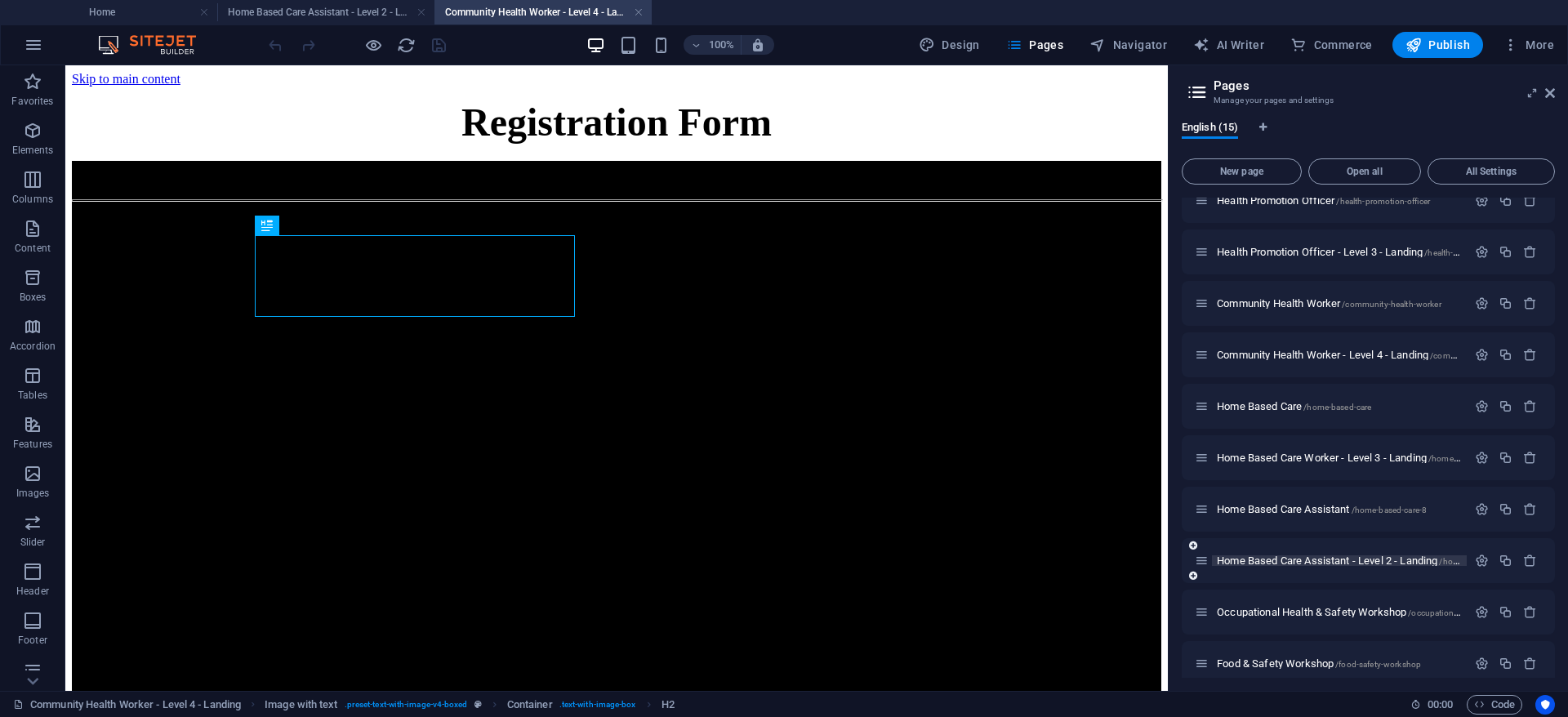
click at [1383, 559] on span "Home Based Care Assistant - Level 2 - Landing /home-based-care-assistant-level-2" at bounding box center [1392, 560] width 352 height 12
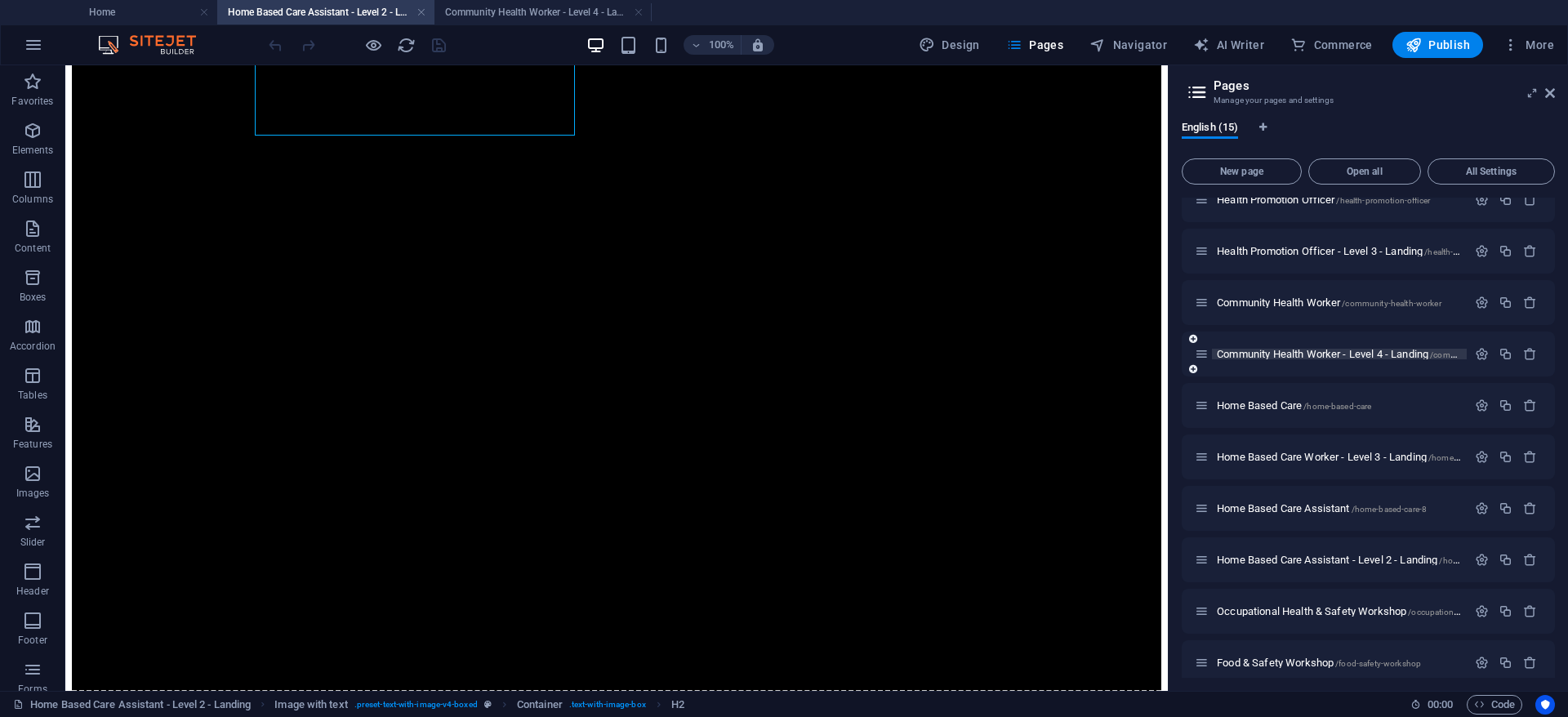
scroll to position [245, 0]
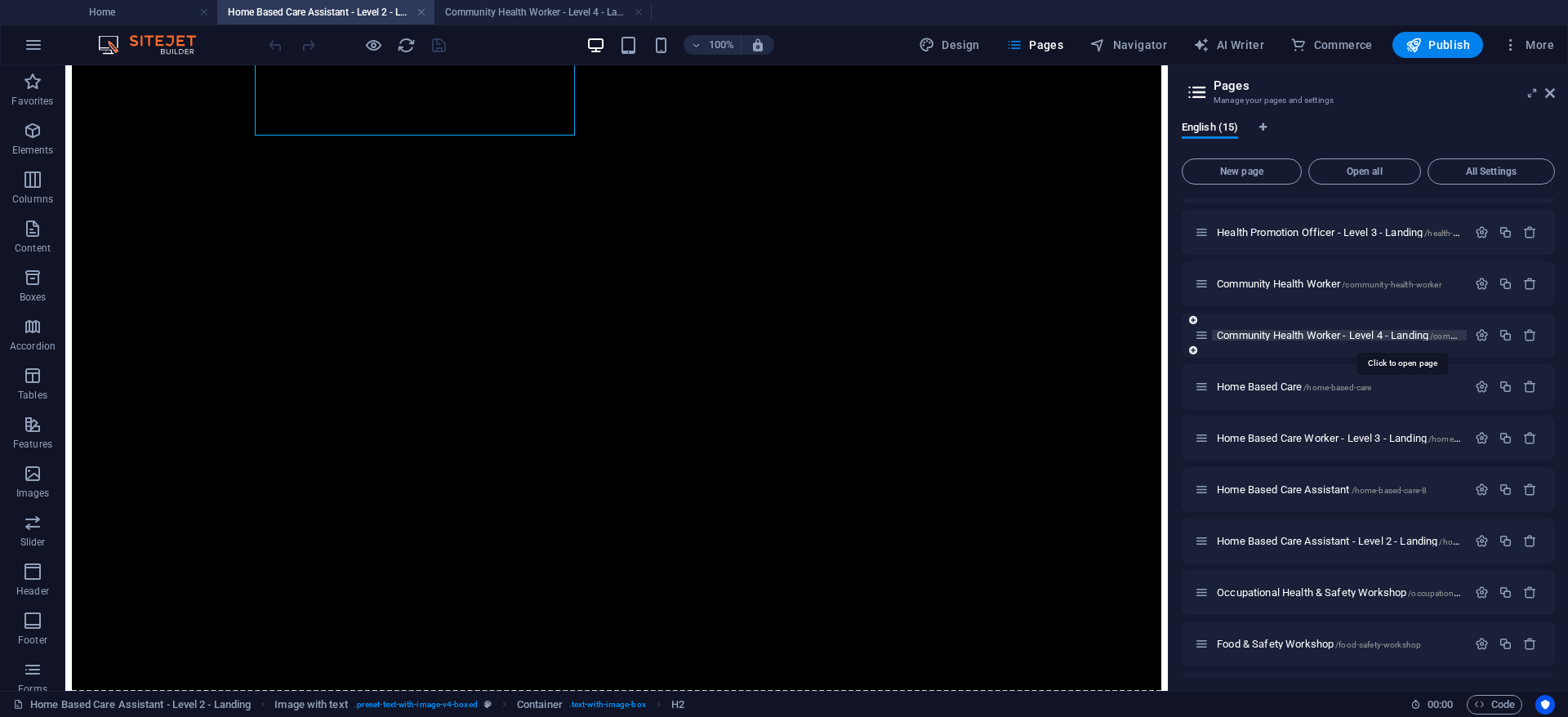
click at [1366, 334] on span "Community Health Worker - Level 4 - Landing /community-health-worker-level-4-la…" at bounding box center [1401, 335] width 369 height 12
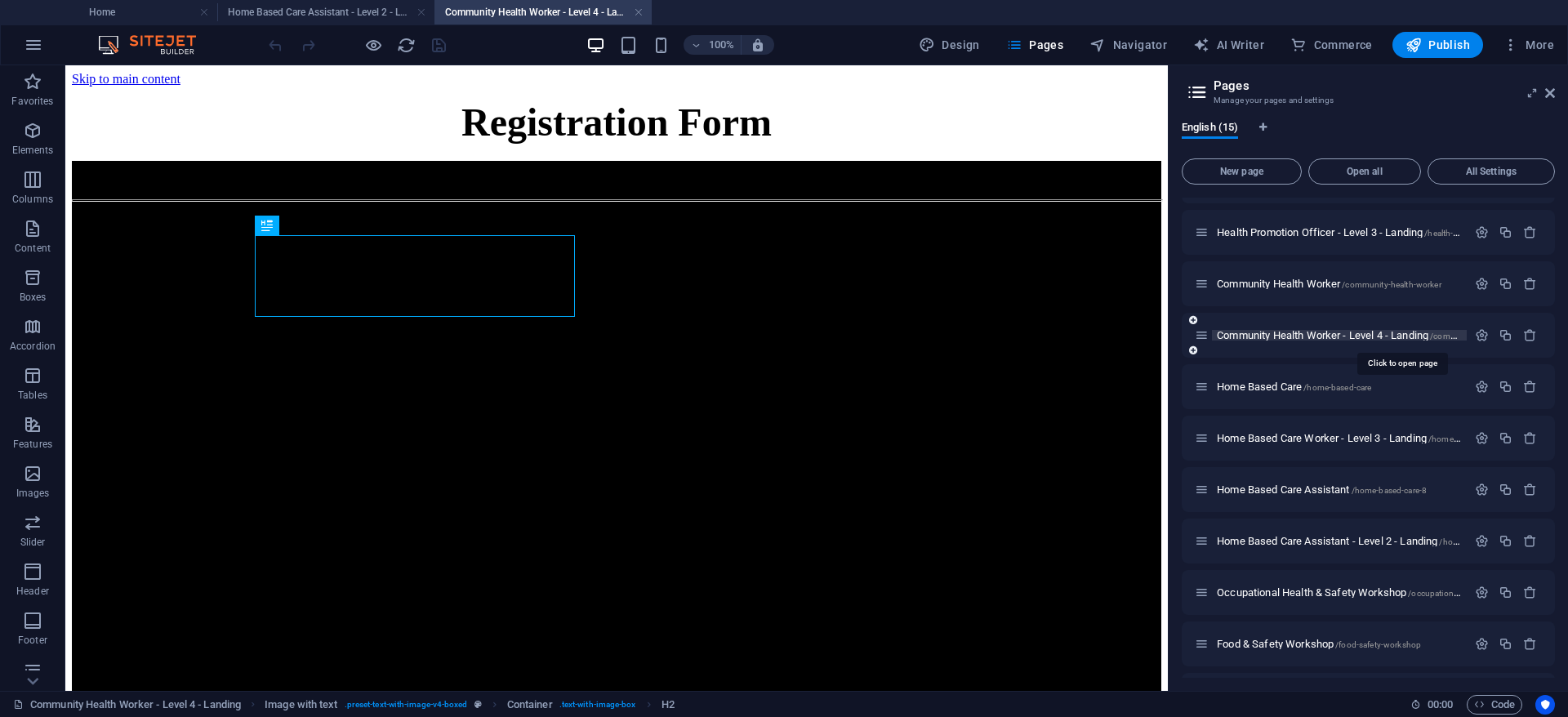
scroll to position [0, 0]
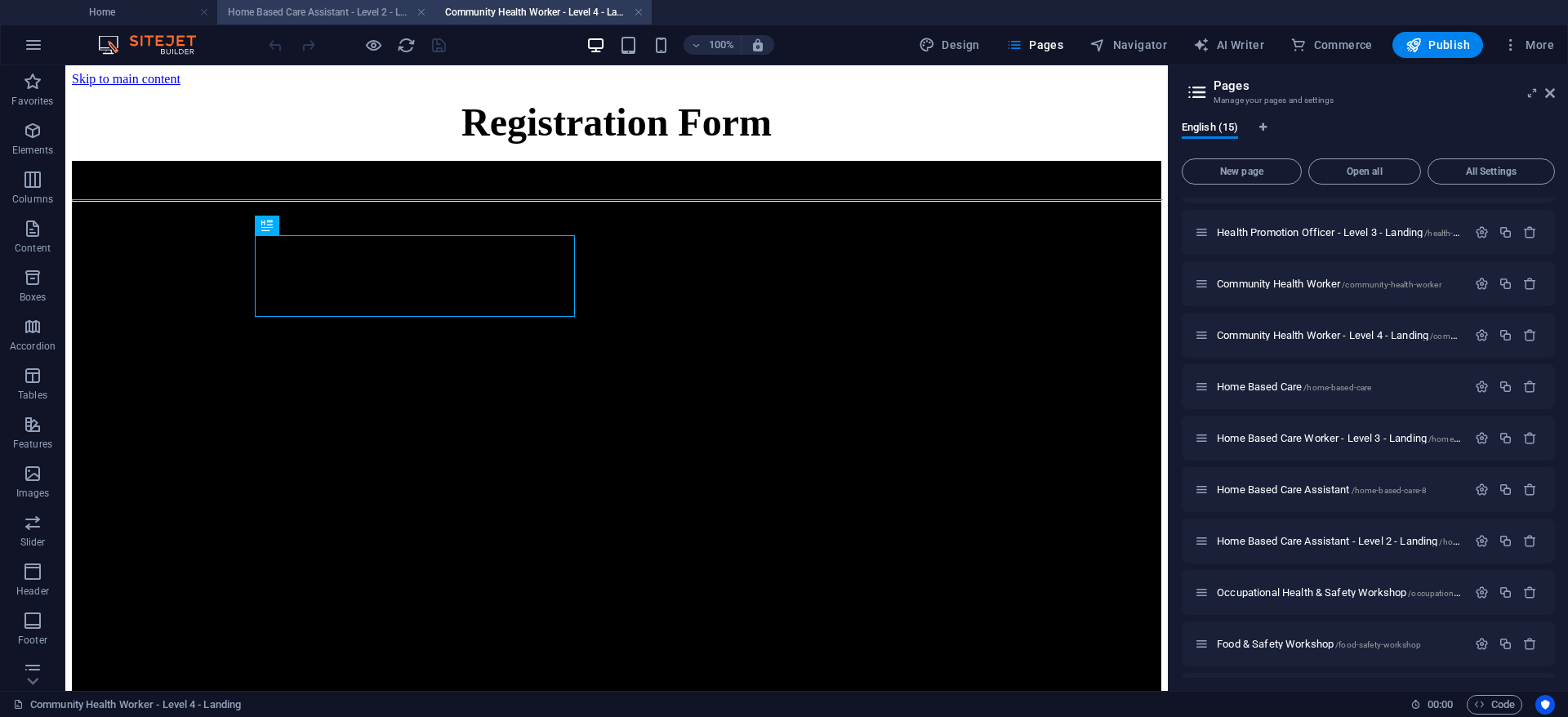
click at [330, 9] on h4 "Home Based Care Assistant - Level 2 - Landing" at bounding box center [326, 12] width 217 height 18
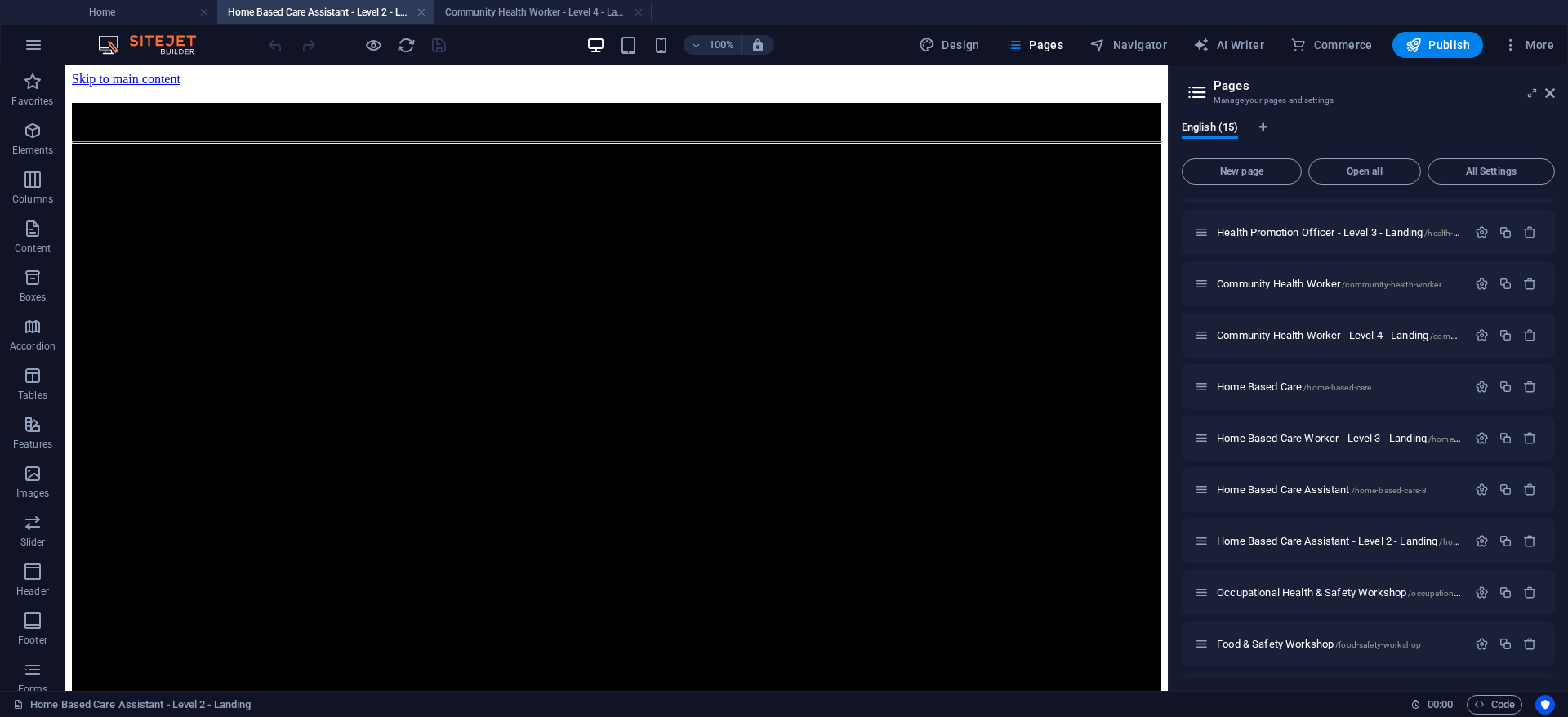
scroll to position [122, 0]
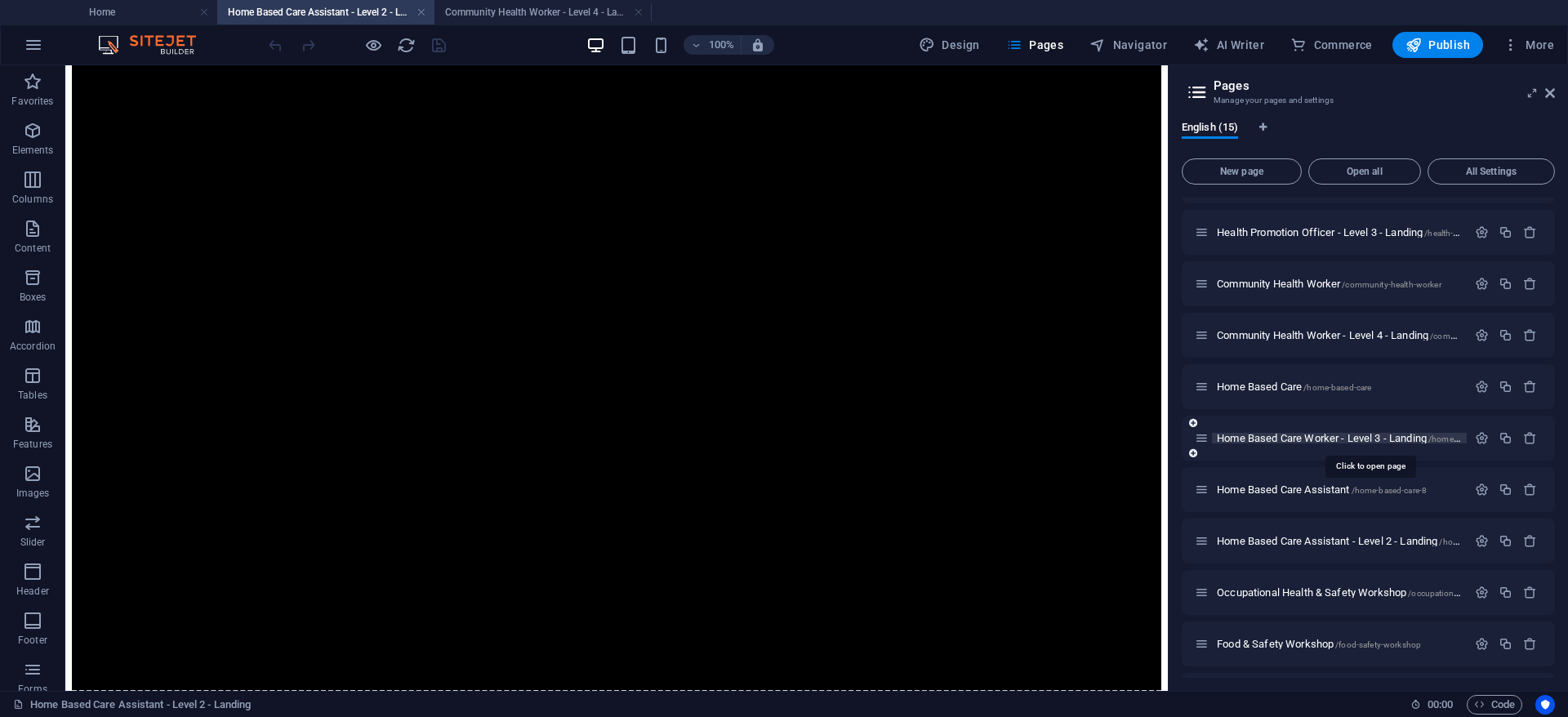
click at [1327, 439] on span "Home Based Care Worker - Level 3 - Landing /home-based-care-level-3" at bounding box center [1370, 437] width 305 height 12
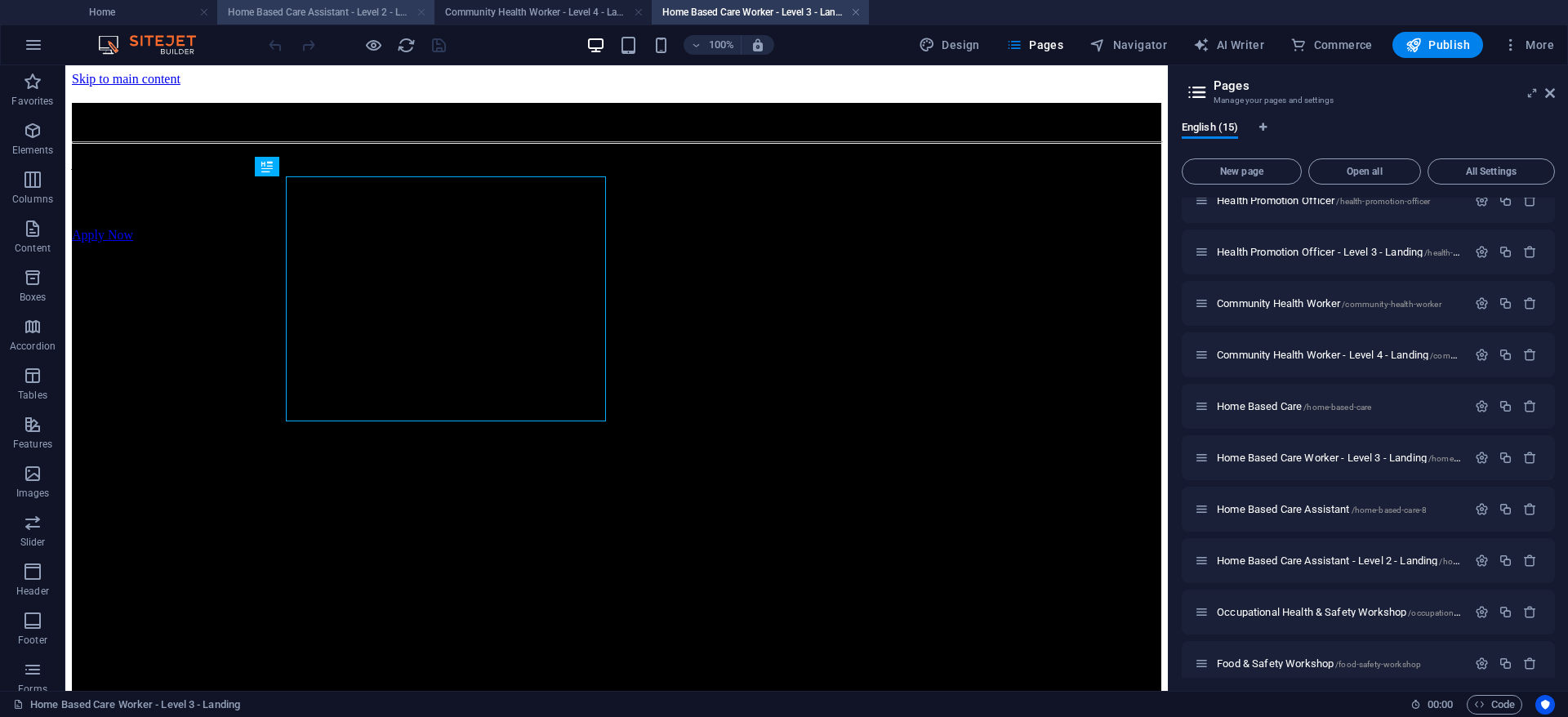
scroll to position [0, 0]
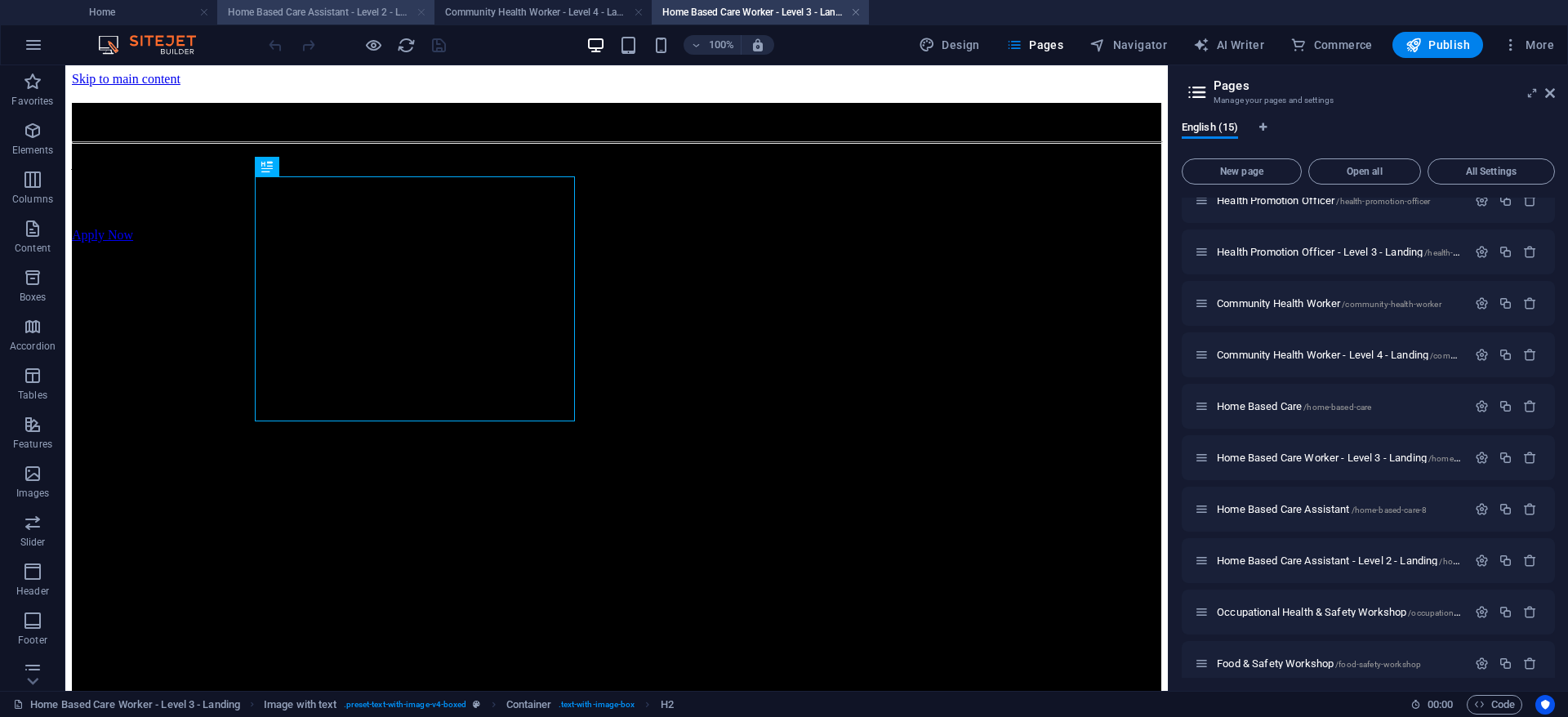
click at [416, 14] on link at bounding box center [421, 13] width 10 height 15
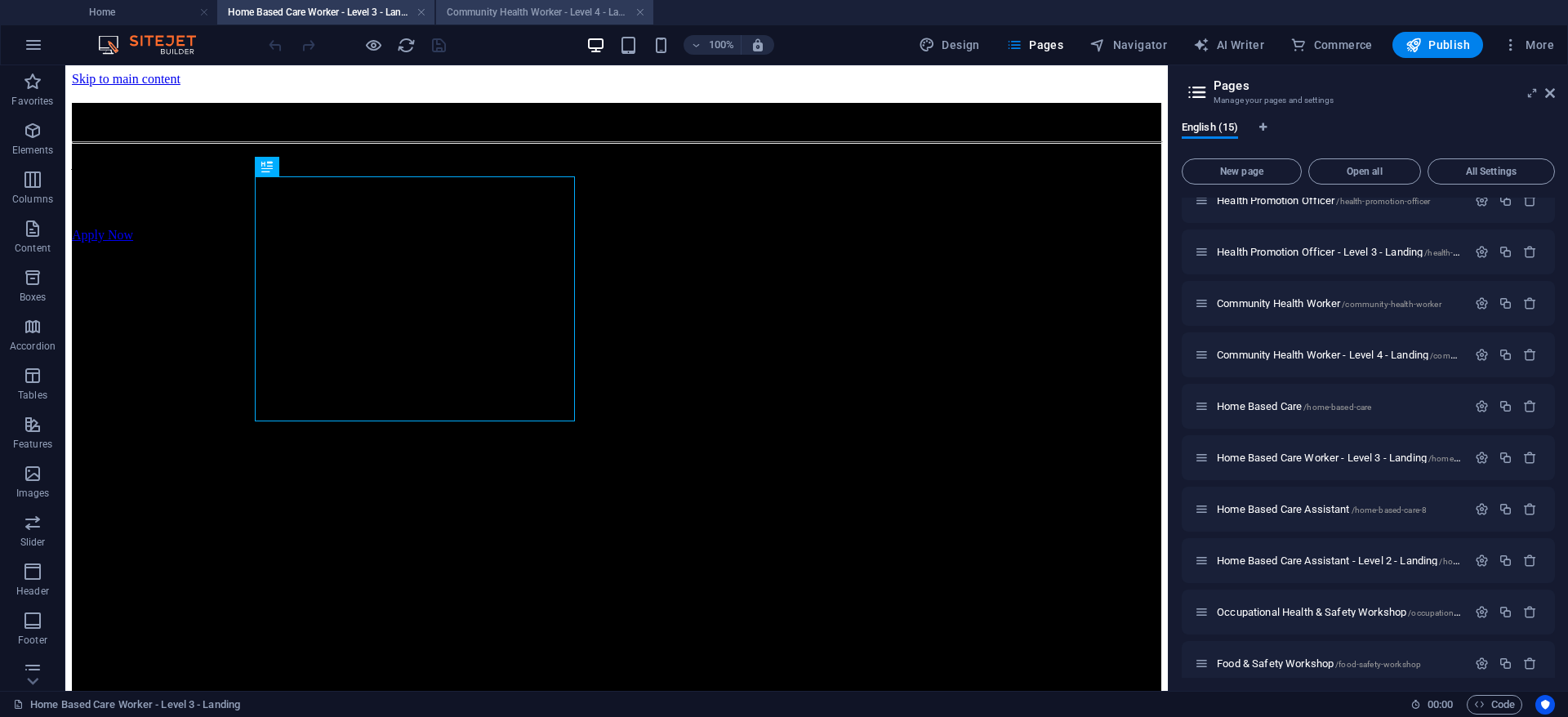
drag, startPoint x: 352, startPoint y: 12, endPoint x: 589, endPoint y: 4, distance: 237.1
click at [504, 17] on h4 "Community Health Worker - Level 4 - Landing" at bounding box center [543, 12] width 217 height 18
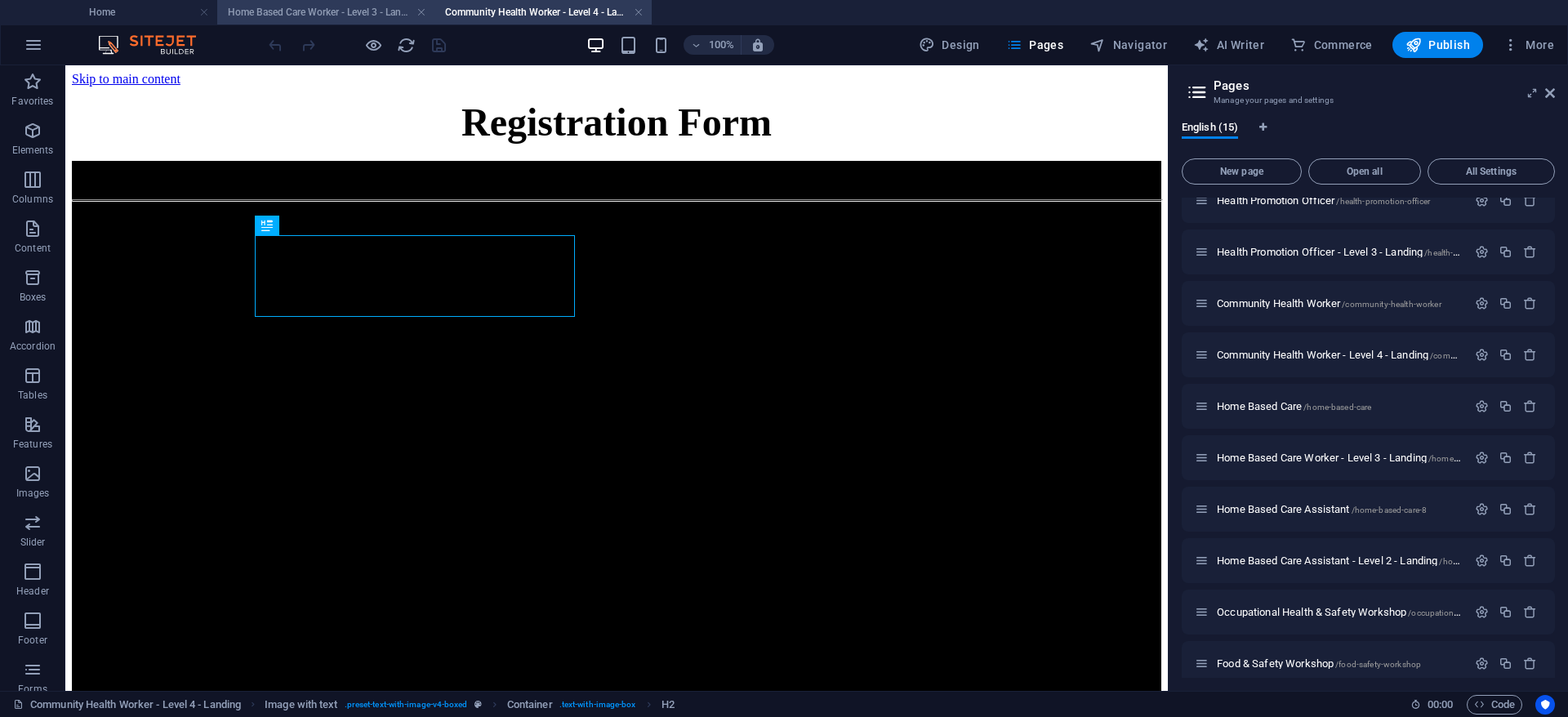
click at [345, 10] on h4 "Home Based Care Worker - Level 3 - Landing" at bounding box center [326, 12] width 217 height 18
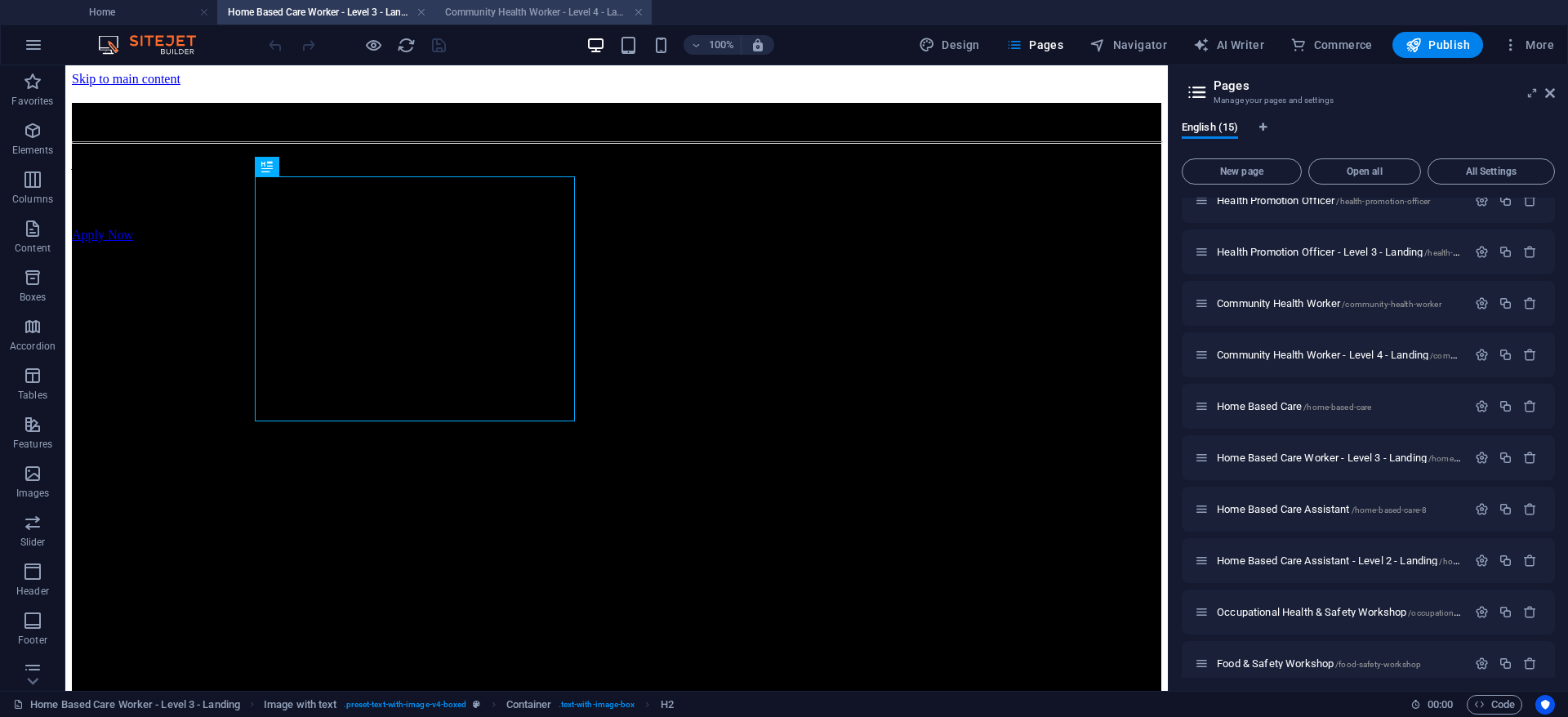
click at [561, 8] on h4 "Community Health Worker - Level 4 - Landing" at bounding box center [543, 12] width 217 height 18
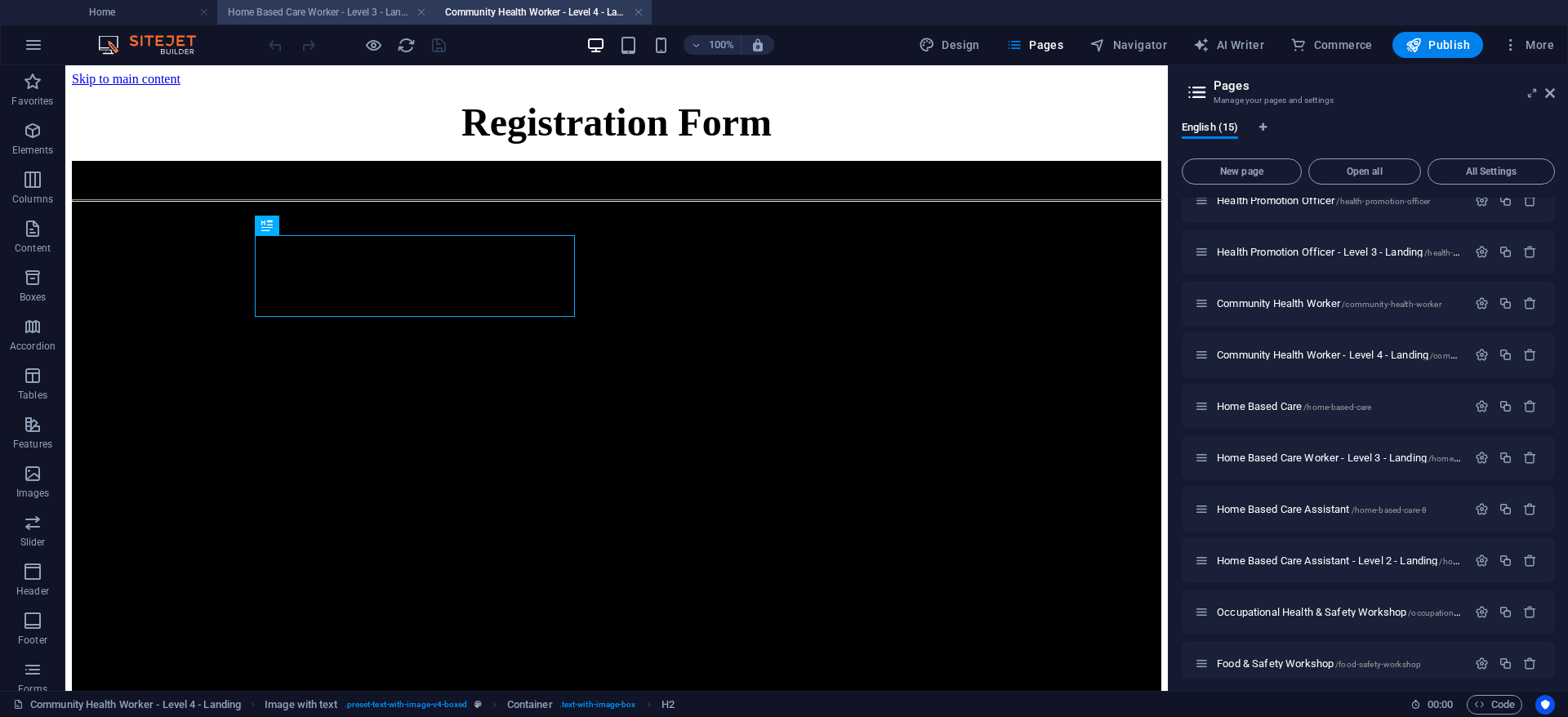
click at [358, 11] on h4 "Home Based Care Worker - Level 3 - Landing" at bounding box center [326, 12] width 217 height 18
